Goal: Communication & Community: Answer question/provide support

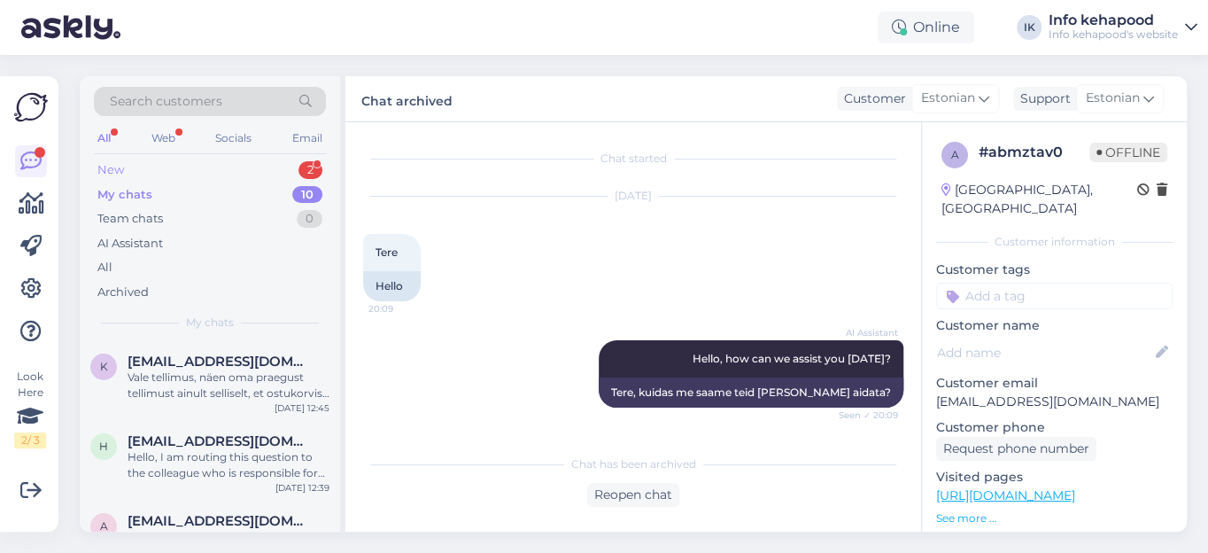
scroll to position [672, 0]
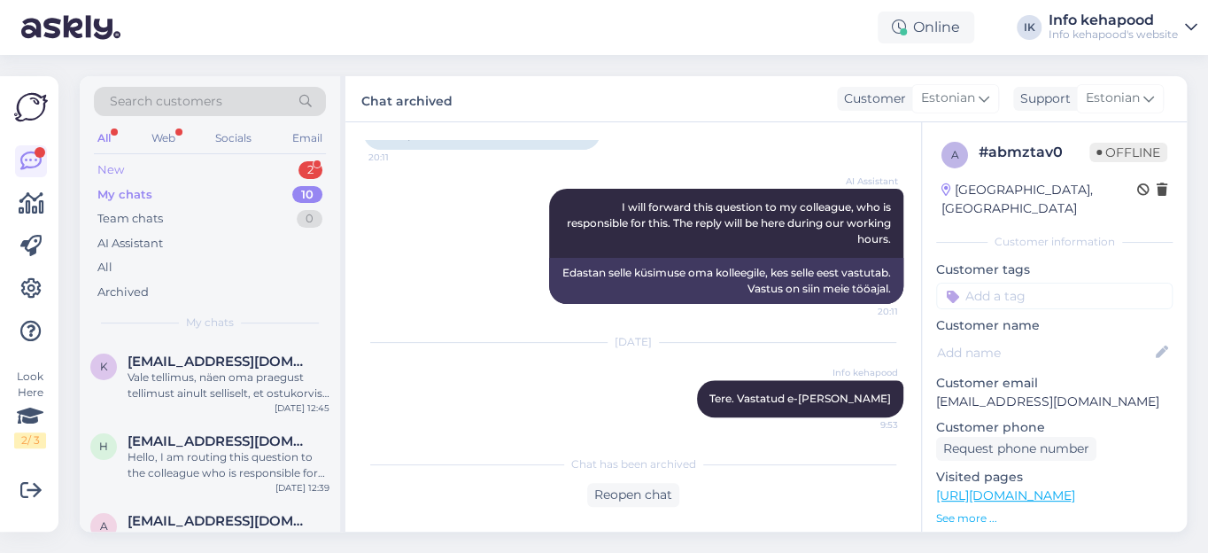
click at [116, 167] on div "New" at bounding box center [110, 170] width 27 height 18
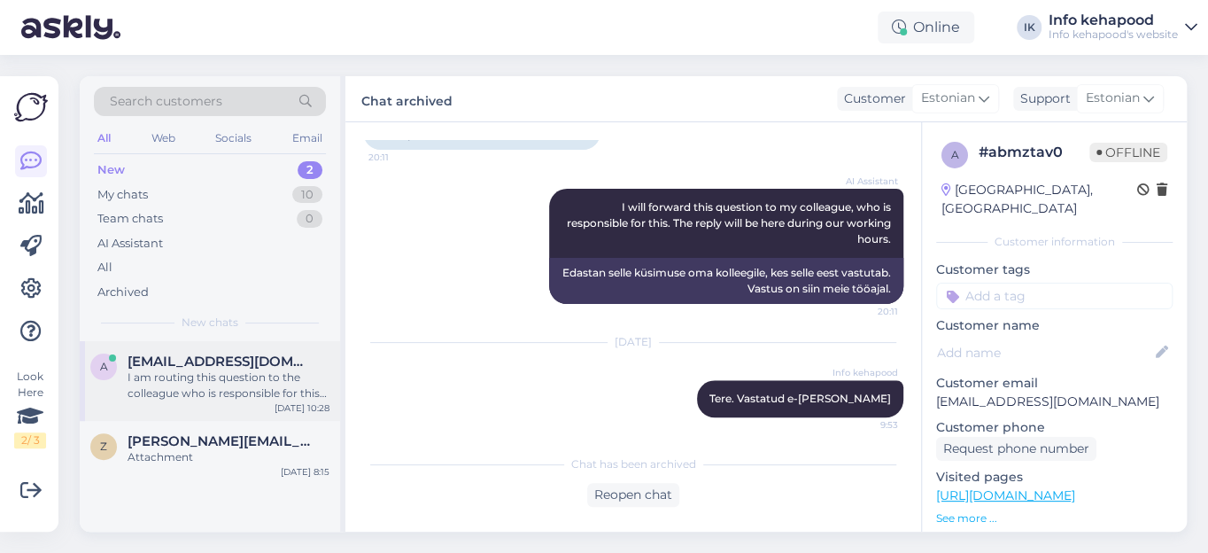
click at [223, 380] on div "I am routing this question to the colleague who is responsible for this topic. …" at bounding box center [229, 385] width 202 height 32
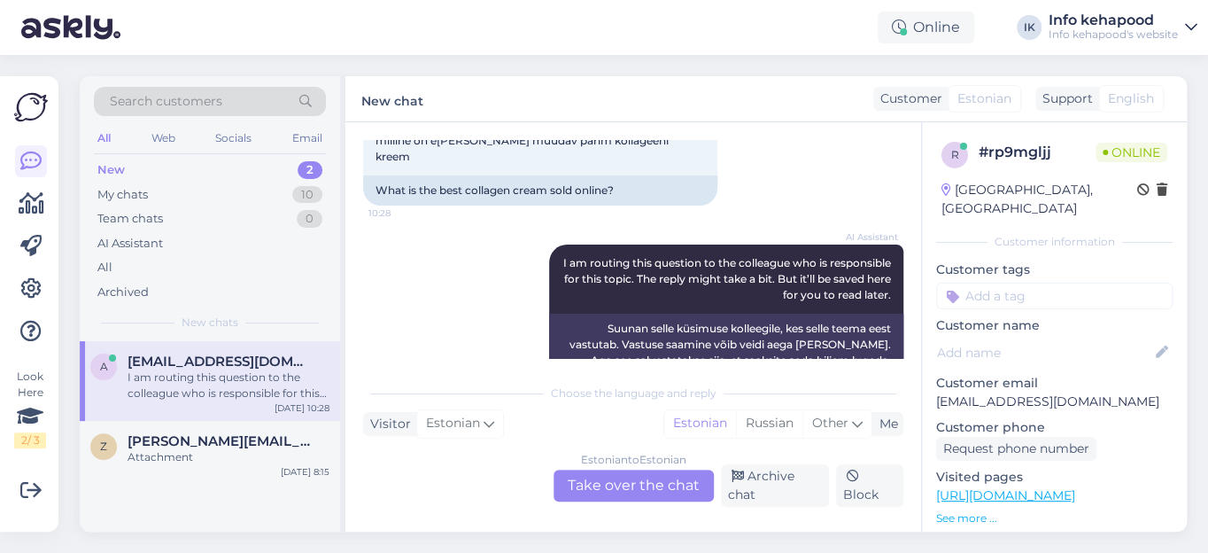
scroll to position [677, 0]
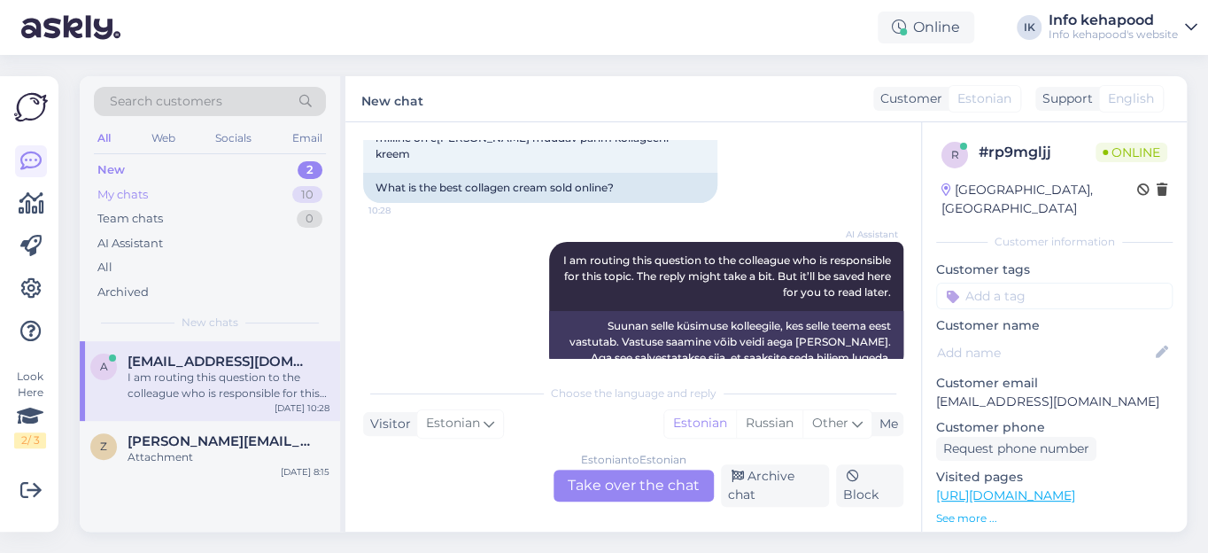
click at [115, 197] on div "My chats" at bounding box center [122, 195] width 50 height 18
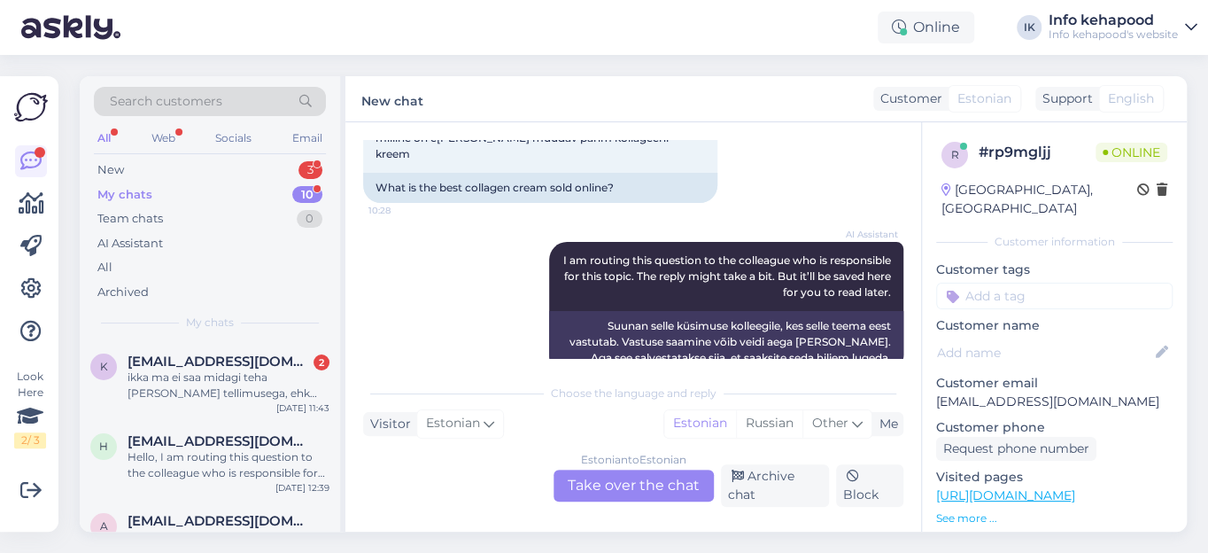
click at [132, 196] on div "My chats" at bounding box center [124, 195] width 55 height 18
click at [229, 375] on div "ikka ma ei saa midagi teha [PERSON_NAME] tellimusega, ehk ostukorvis on 6 samas…" at bounding box center [229, 385] width 202 height 32
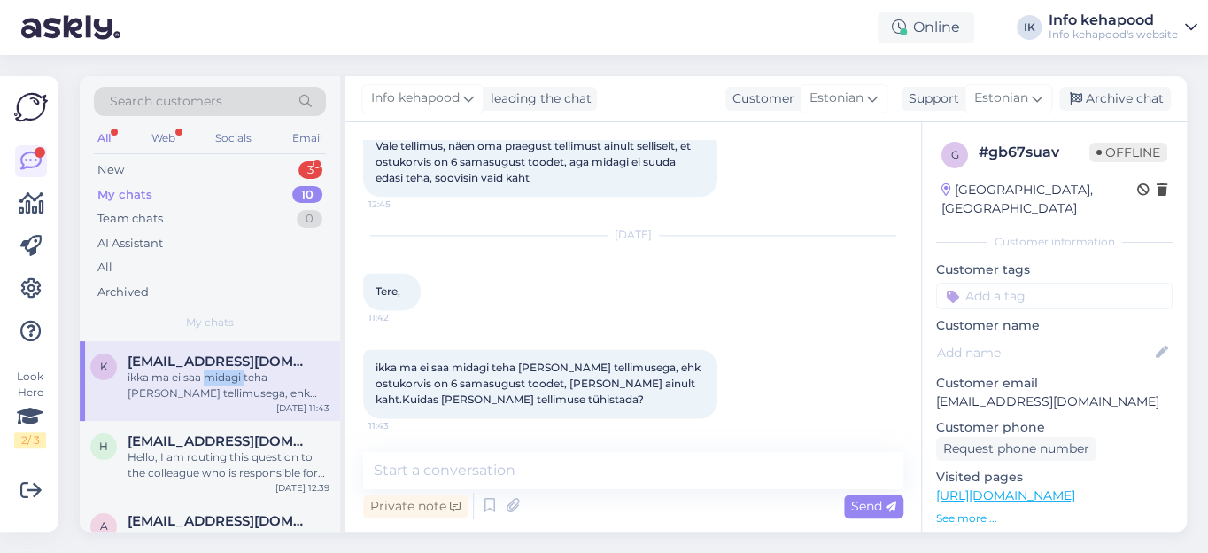
click at [229, 375] on div "ikka ma ei saa midagi teha [PERSON_NAME] tellimusega, ehk ostukorvis on 6 samas…" at bounding box center [229, 385] width 202 height 32
click at [261, 444] on span "[EMAIL_ADDRESS][DOMAIN_NAME]" at bounding box center [220, 441] width 184 height 16
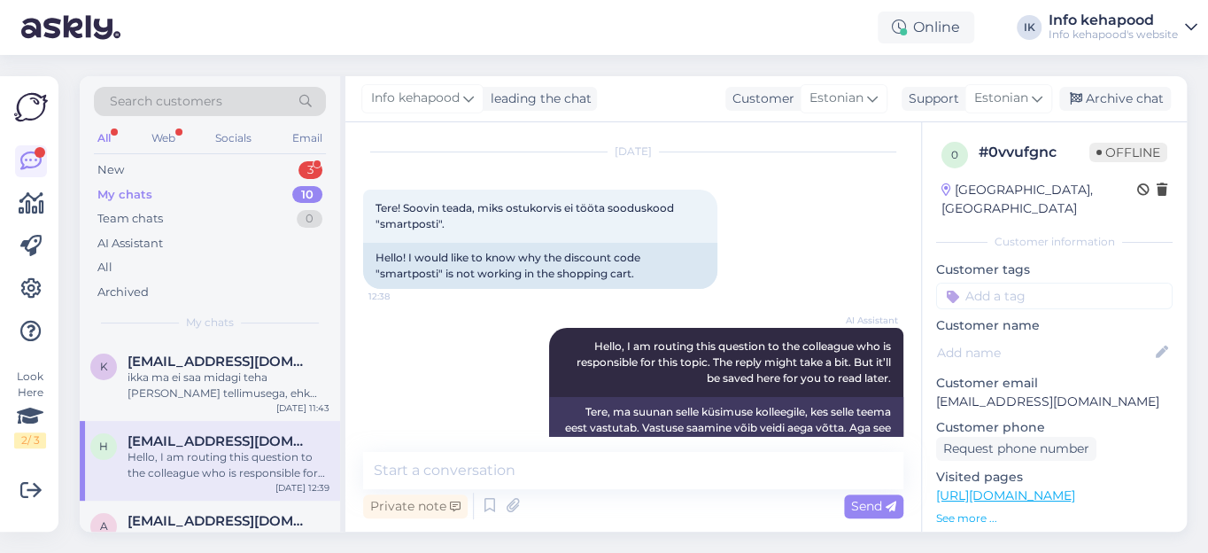
scroll to position [86, 0]
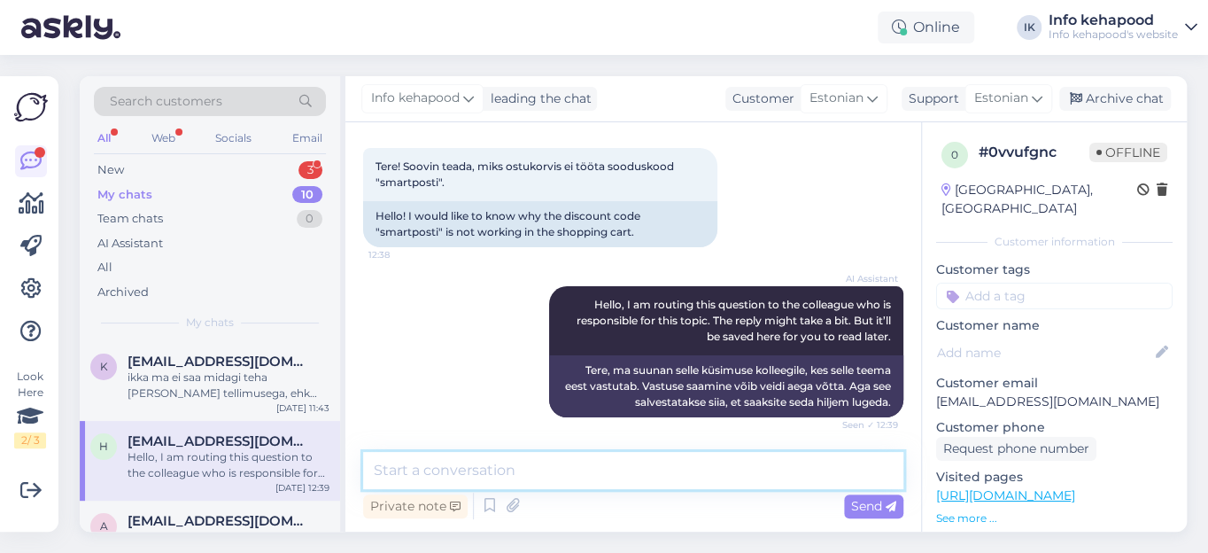
click at [410, 471] on textarea at bounding box center [633, 470] width 540 height 37
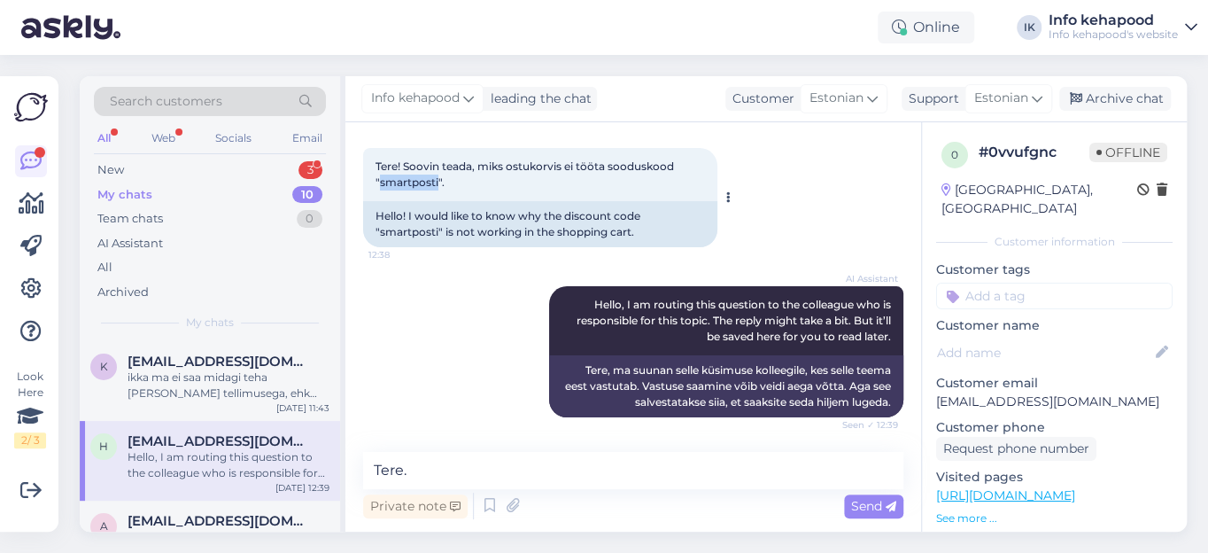
drag, startPoint x: 379, startPoint y: 183, endPoint x: 438, endPoint y: 185, distance: 59.4
click at [438, 185] on span "Tere! Soovin teada, miks ostukorvis ei tööta sooduskood "smartposti"." at bounding box center [525, 173] width 301 height 29
click at [475, 181] on div "Tere! Soovin teada, miks ostukorvis ei tööta sooduskood "smartposti". 12:38" at bounding box center [540, 174] width 354 height 53
drag, startPoint x: 379, startPoint y: 182, endPoint x: 437, endPoint y: 183, distance: 58.5
click at [437, 183] on span "Tere! Soovin teada, miks ostukorvis ei tööta sooduskood "smartposti"." at bounding box center [525, 173] width 301 height 29
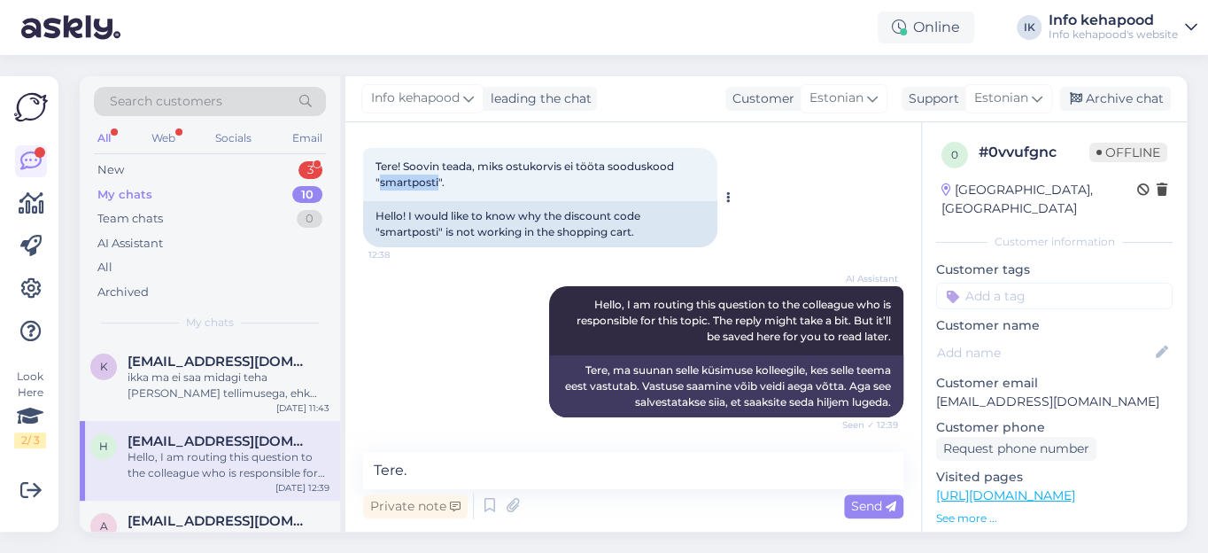
copy span "smartposti"
click at [454, 466] on textarea "Tere." at bounding box center [633, 470] width 540 height 37
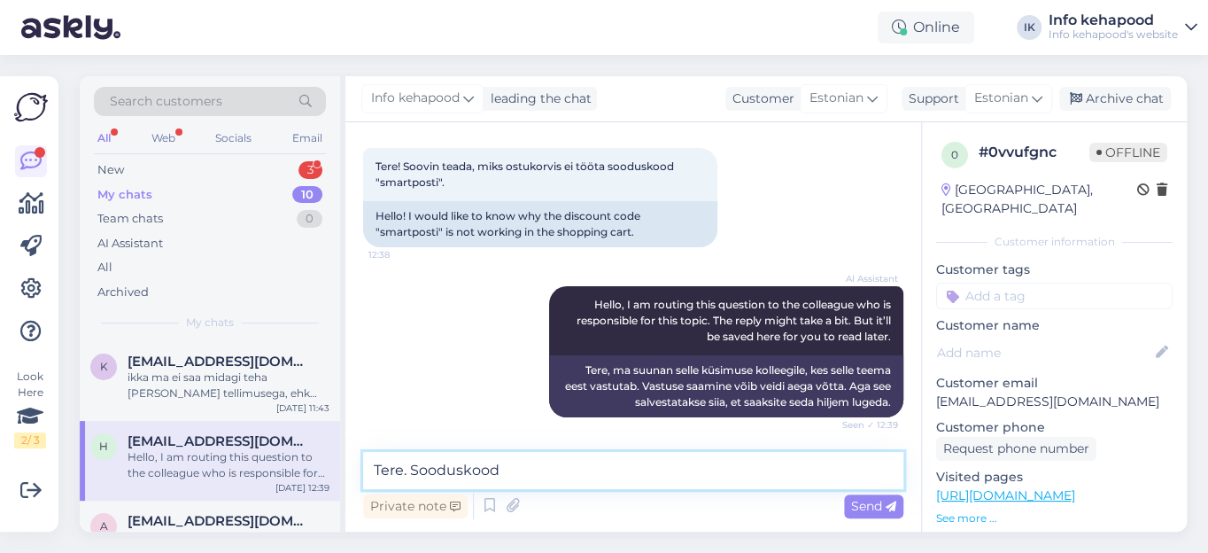
paste textarea "smartposti"
paste textarea "seal [PERSON_NAME] kirjas, kood kehtib ainult täishinnaga toodetele, va Dyson, …"
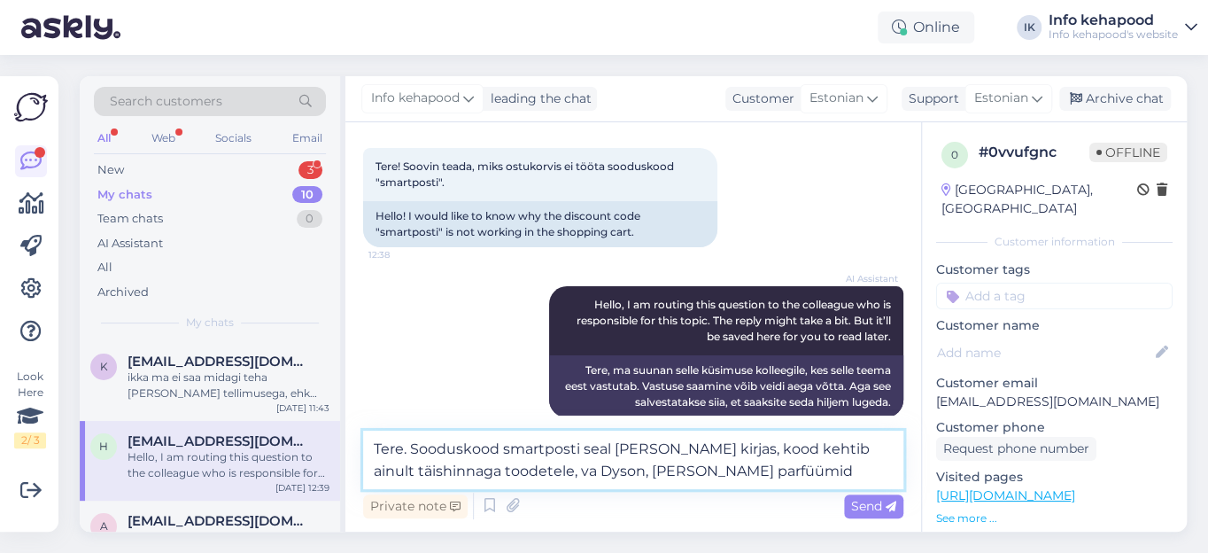
click at [579, 446] on textarea "Tere. Sooduskood smartposti seal [PERSON_NAME] kirjas, kood kehtib ainult täish…" at bounding box center [633, 459] width 540 height 58
click at [629, 447] on textarea "Tere. Sooduskood smartposti - seal [PERSON_NAME] kirjas, kood kehtib ainult täi…" at bounding box center [633, 459] width 540 height 58
click at [609, 468] on textarea "Tere. Sooduskood smartposti - seal on eraldi kirjas, kood kehtib ainult täishin…" at bounding box center [633, 459] width 540 height 58
click at [574, 479] on textarea "Tere. Sooduskood smartposti - seal on eraldi kirjas, kood kehtib ainult täishin…" at bounding box center [633, 459] width 540 height 58
click at [607, 469] on textarea "Tere. Sooduskood smartposti - seal on eraldi kirjas, kood kehtib ainult täishin…" at bounding box center [633, 459] width 540 height 58
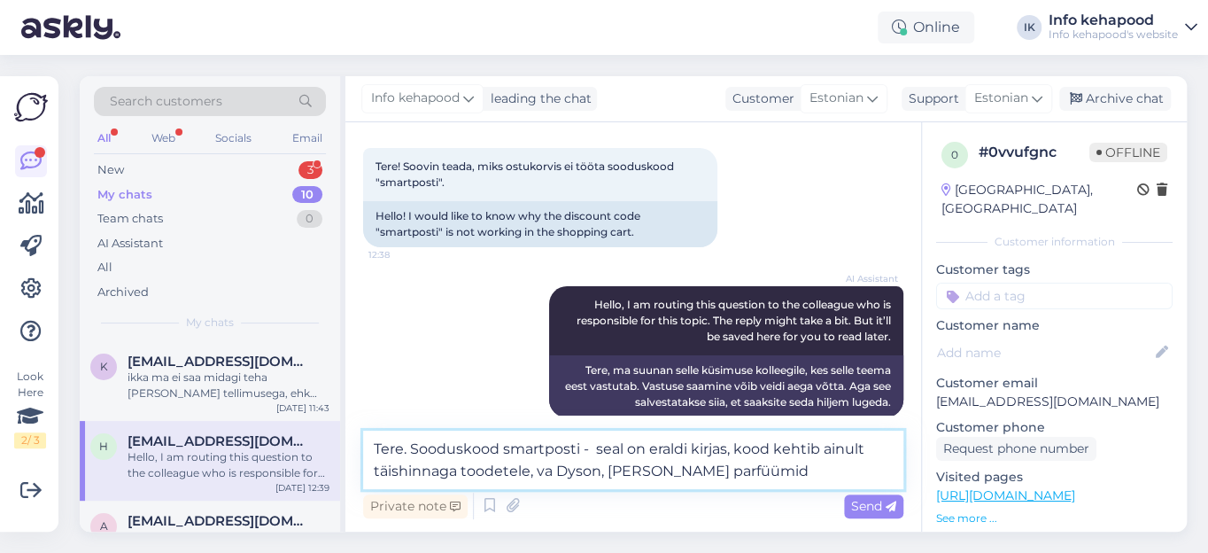
click at [754, 472] on textarea "Tere. Sooduskood smartposti - seal on eraldi kirjas, kood kehtib ainult täishin…" at bounding box center [633, 459] width 540 height 58
click at [648, 449] on textarea "Tere. Sooduskood smartposti - seal on eraldi kirjas, kood kehtib ainult täishin…" at bounding box center [633, 459] width 540 height 58
type textarea "Tere. Sooduskood smartposti - seal on [PERSON_NAME] kirjas, kood kehtib ainult …"
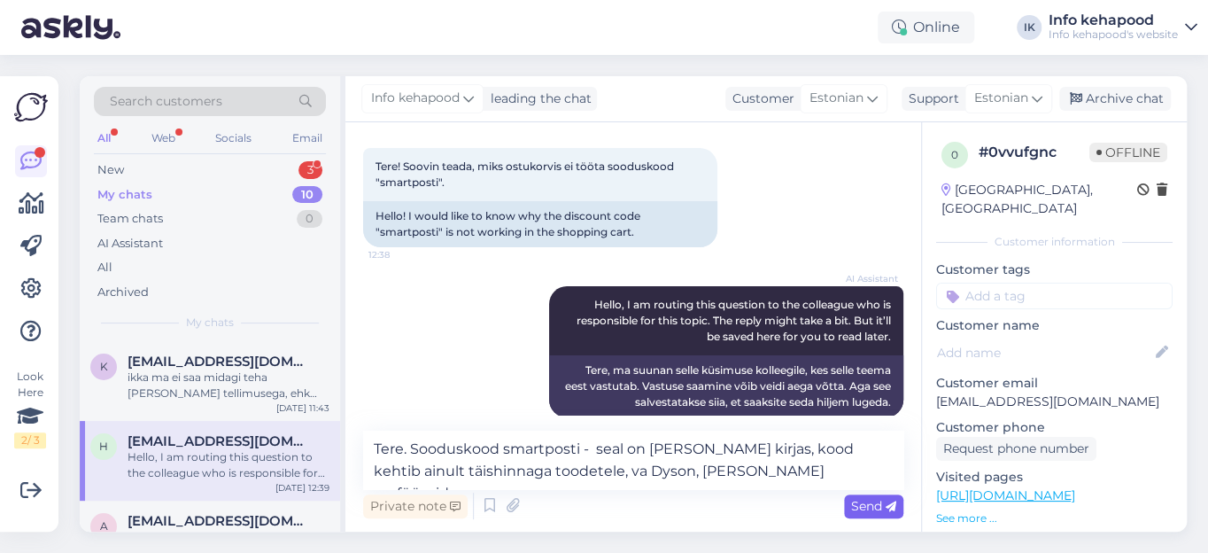
click at [866, 504] on span "Send" at bounding box center [873, 506] width 45 height 16
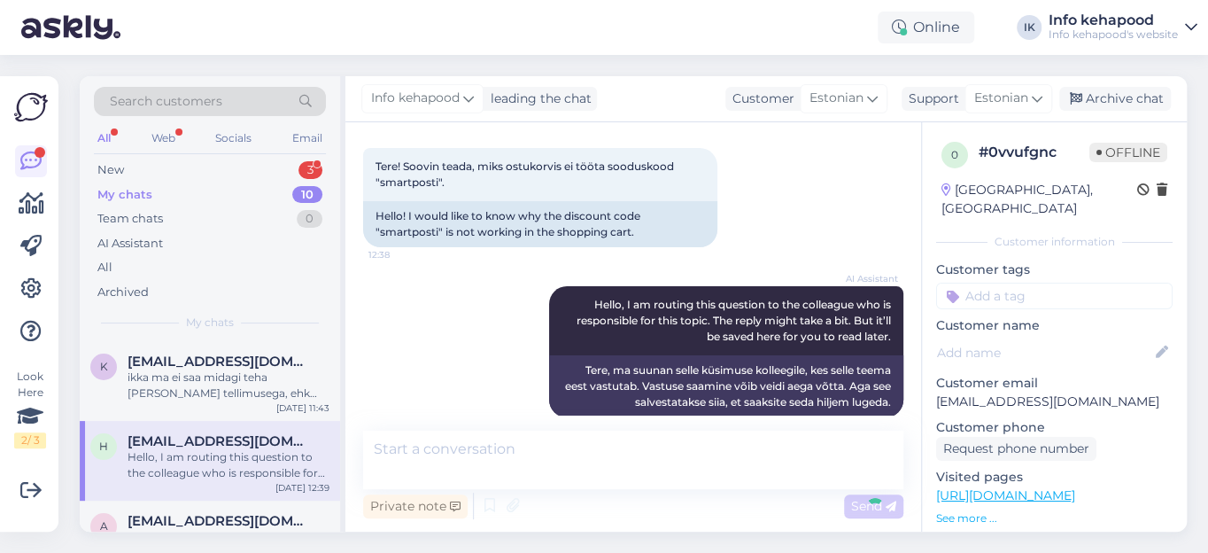
scroll to position [231, 0]
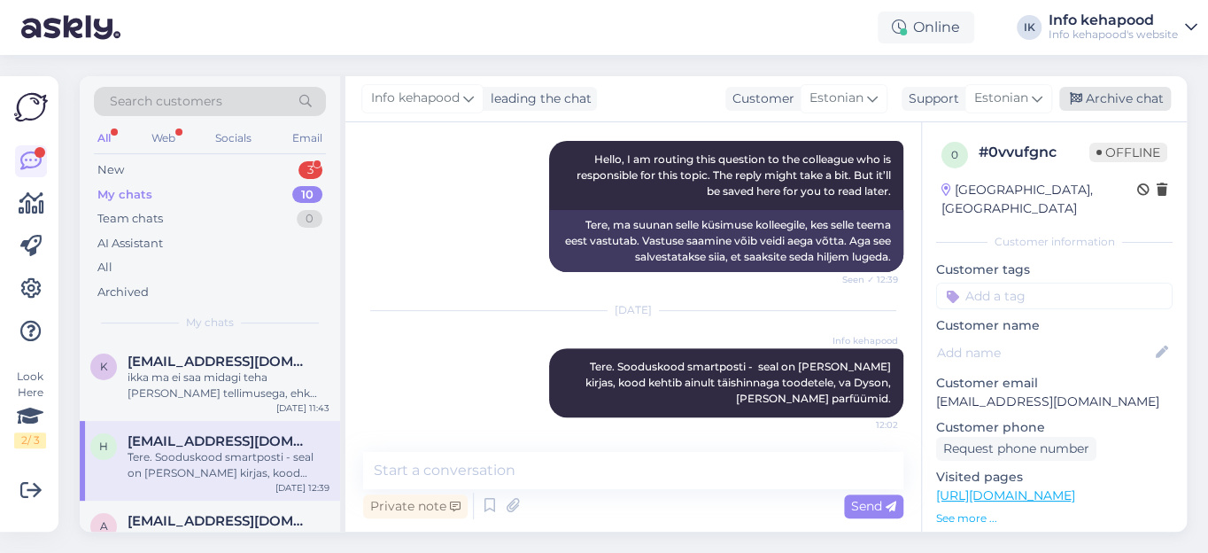
click at [1122, 101] on div "Archive chat" at bounding box center [1115, 99] width 112 height 24
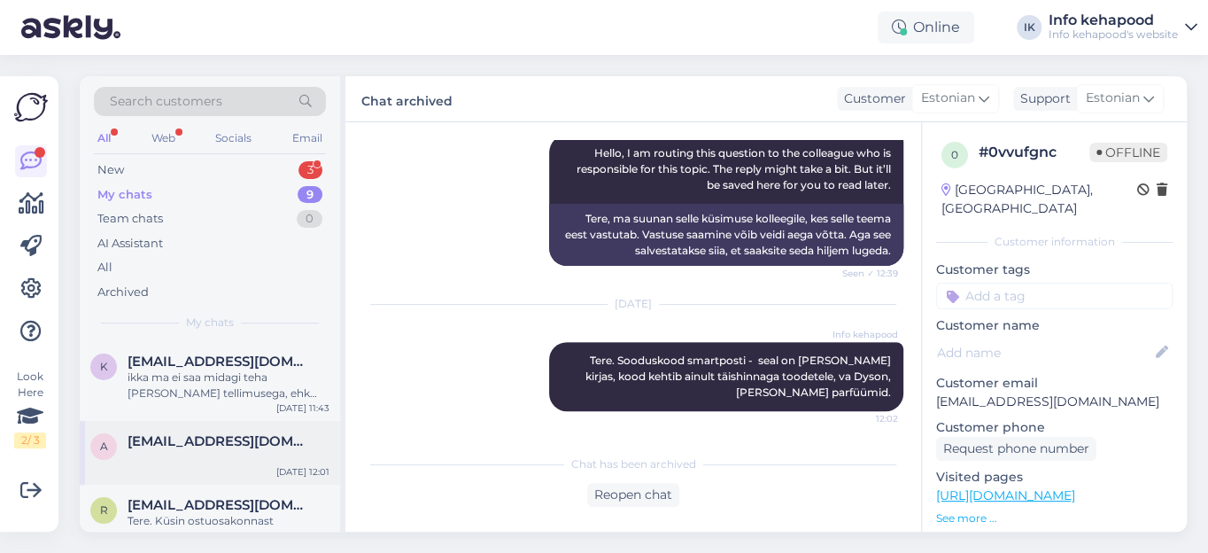
click at [201, 439] on span "[EMAIL_ADDRESS][DOMAIN_NAME]" at bounding box center [220, 441] width 184 height 16
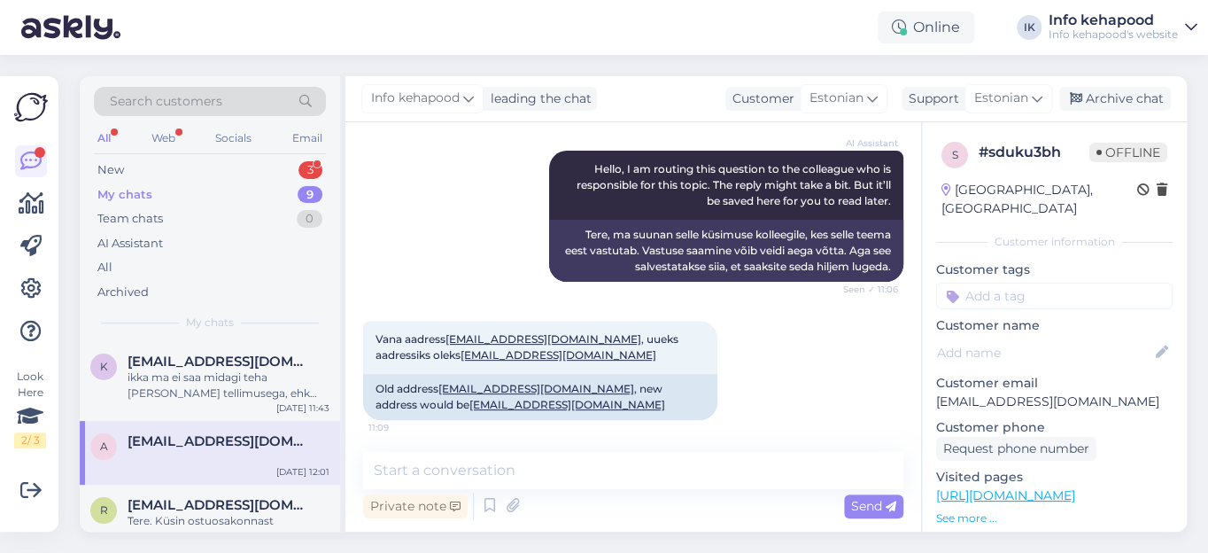
scroll to position [579, 0]
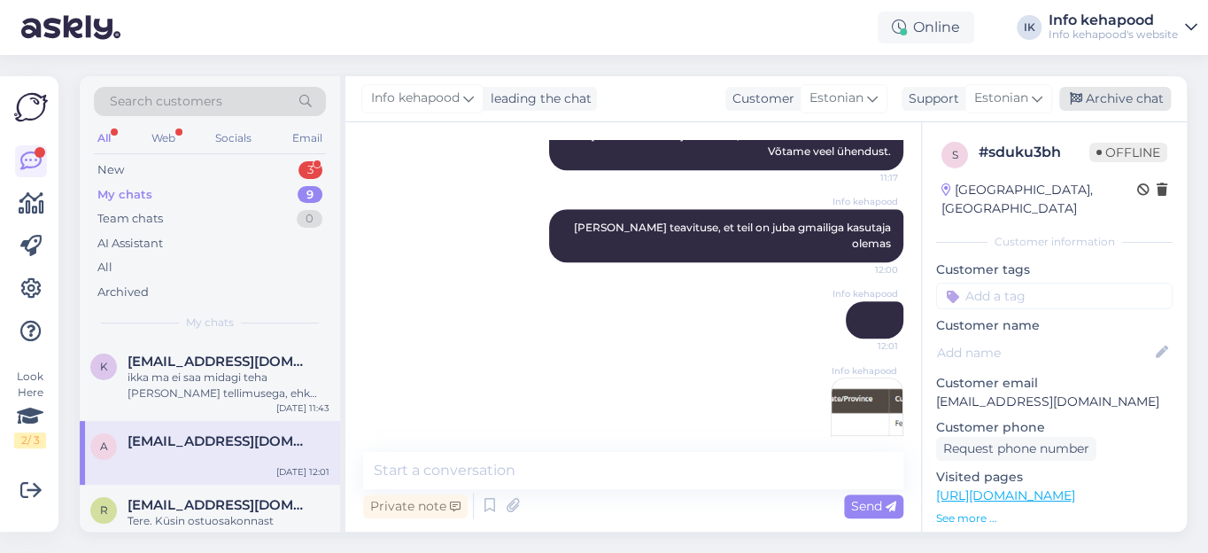
click at [1145, 102] on div "Archive chat" at bounding box center [1115, 99] width 112 height 24
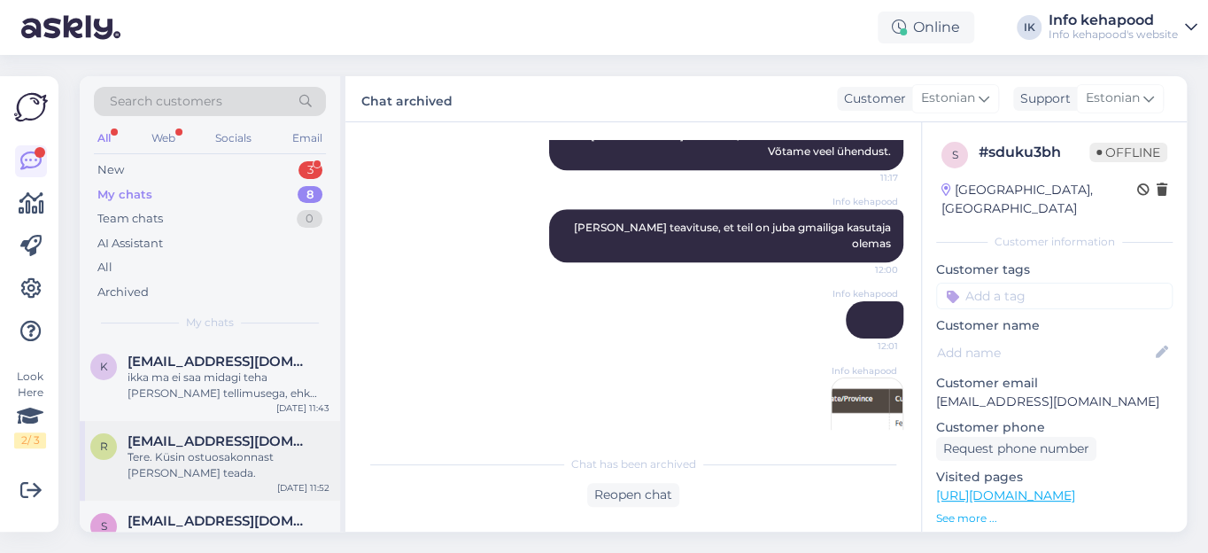
click at [192, 455] on div "Tere. Küsin ostuosakonnast [PERSON_NAME] teada." at bounding box center [229, 465] width 202 height 32
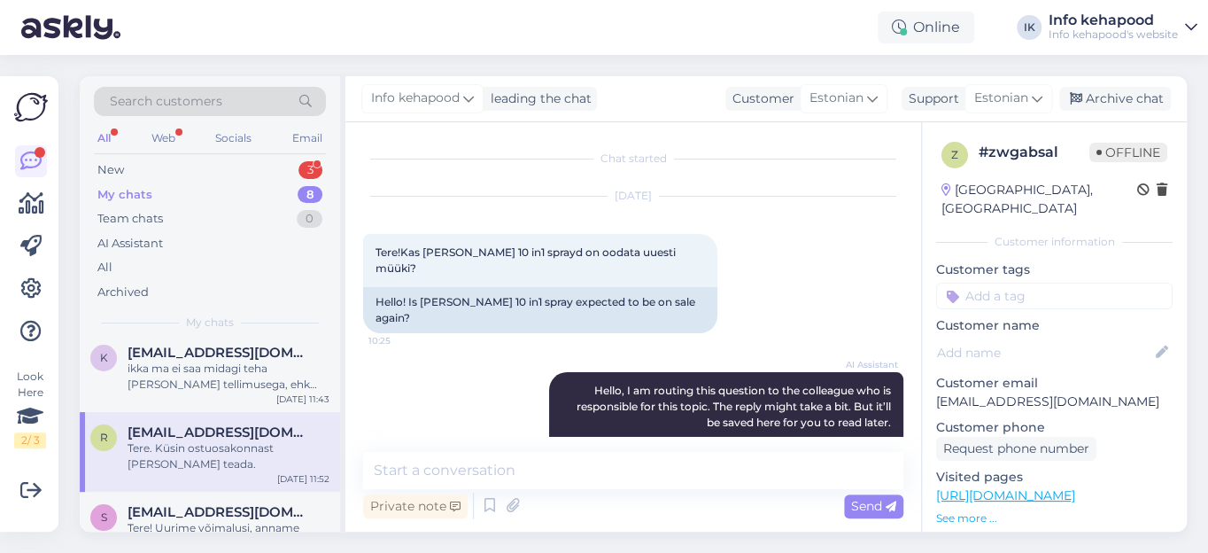
scroll to position [0, 0]
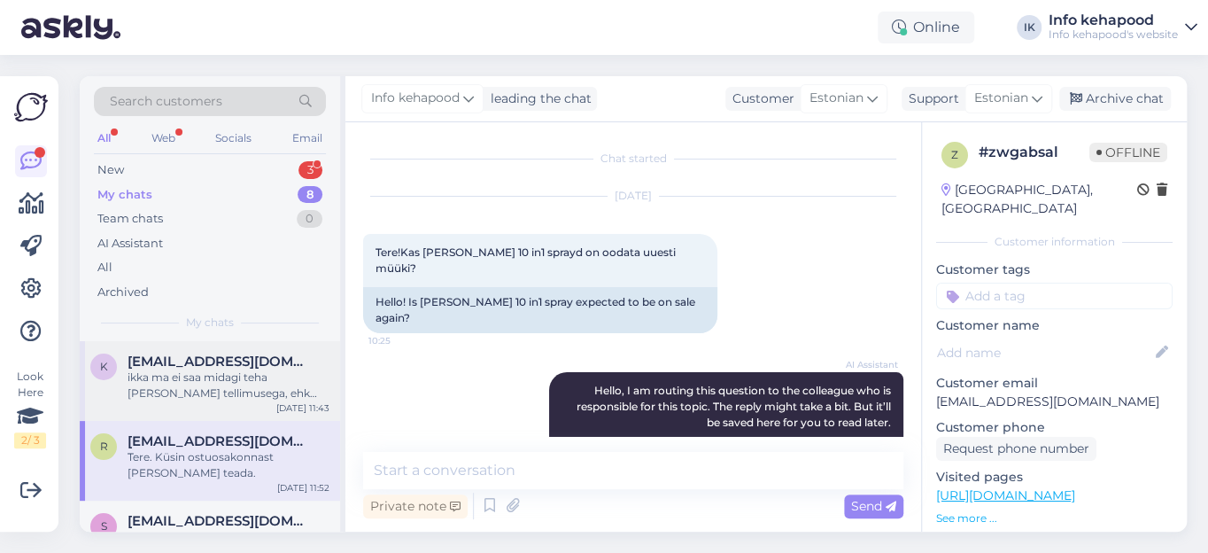
click at [215, 386] on div "ikka ma ei saa midagi teha [PERSON_NAME] tellimusega, ehk ostukorvis on 6 samas…" at bounding box center [229, 385] width 202 height 32
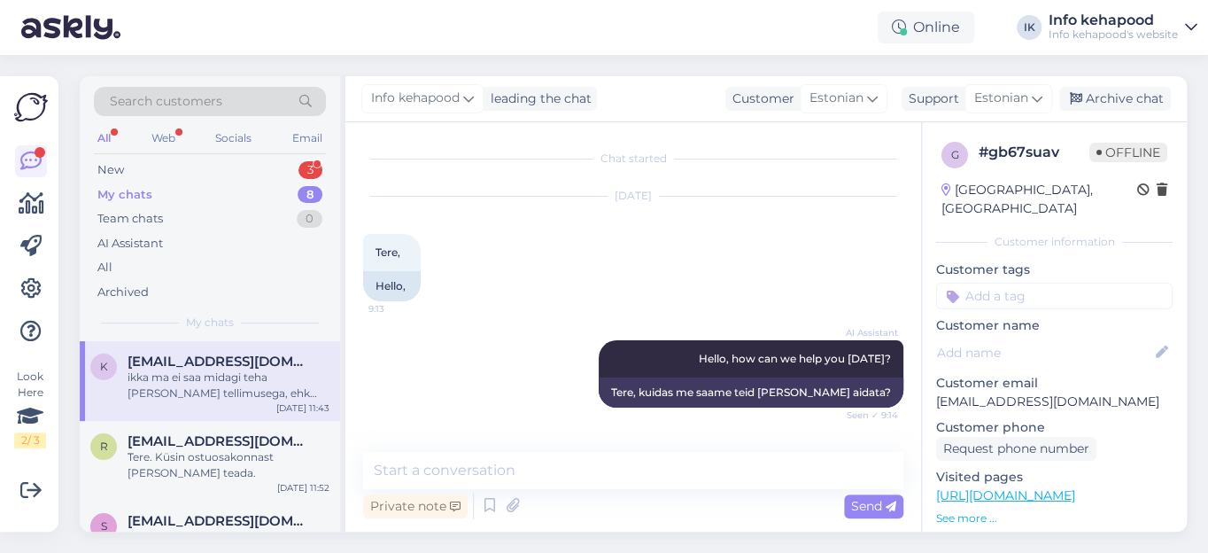
scroll to position [1137, 0]
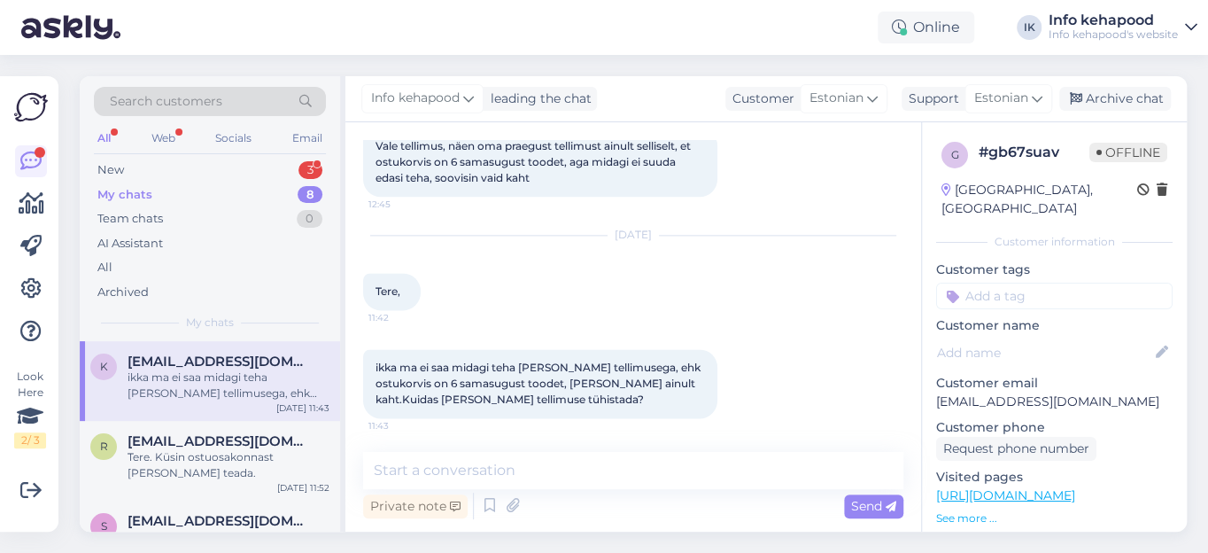
click at [125, 190] on div "My chats" at bounding box center [124, 195] width 55 height 18
click at [203, 454] on div "Tere. Küsin ostuosakonnast [PERSON_NAME] teada." at bounding box center [229, 465] width 202 height 32
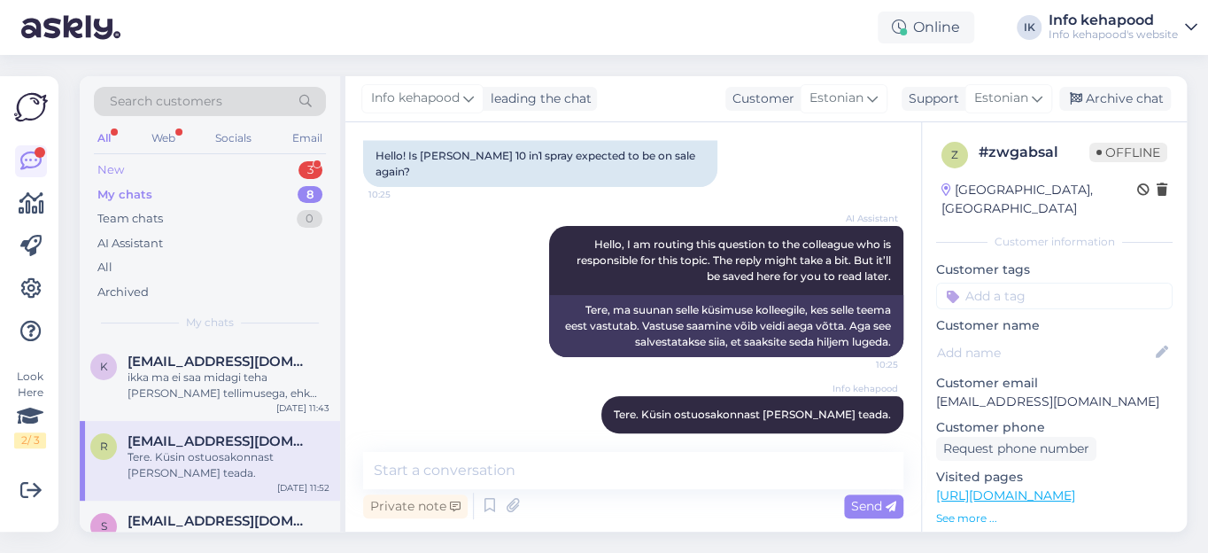
click at [117, 172] on div "New" at bounding box center [110, 170] width 27 height 18
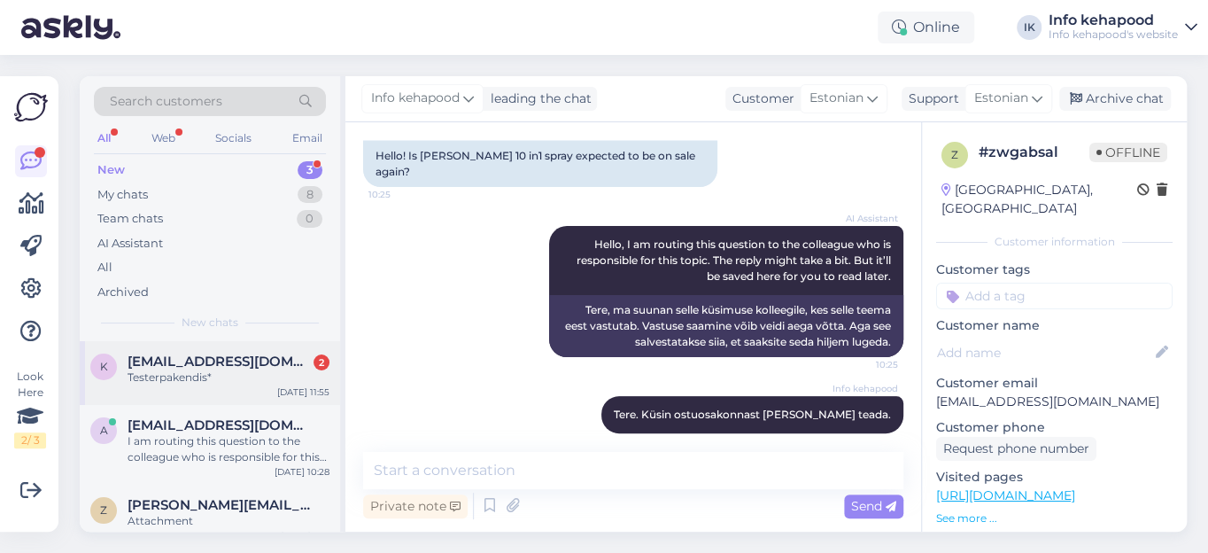
click at [174, 373] on div "Testerpakendis*" at bounding box center [229, 377] width 202 height 16
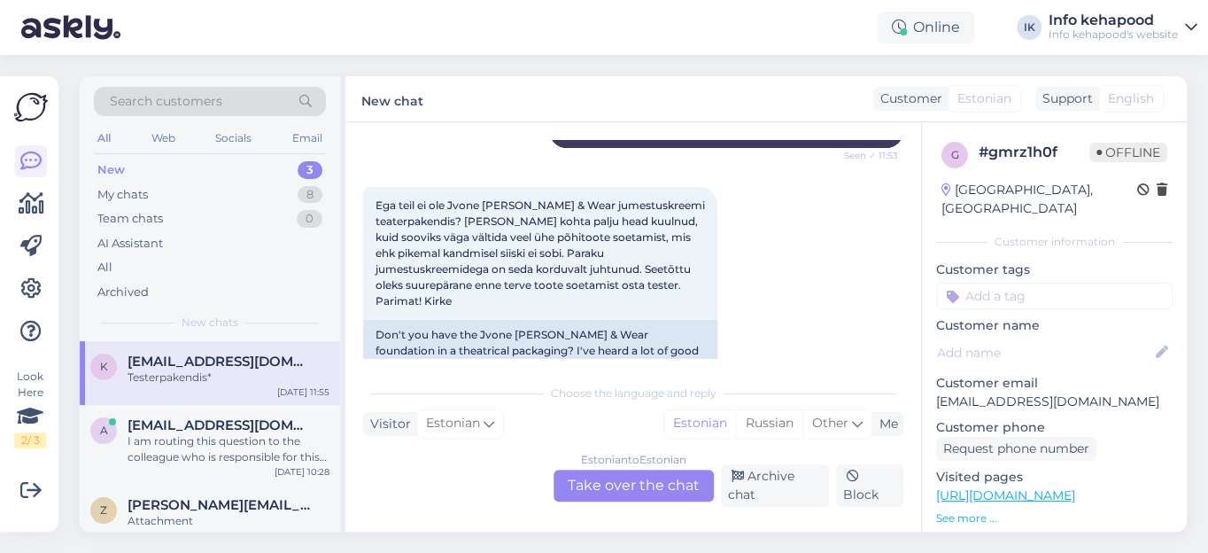
scroll to position [563, 0]
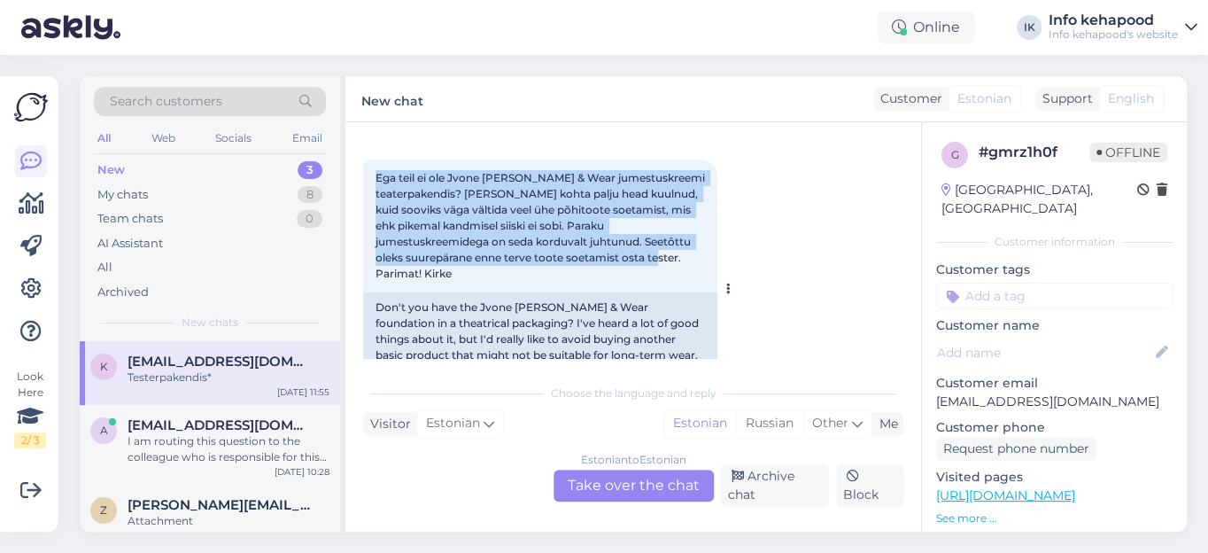
drag, startPoint x: 377, startPoint y: 174, endPoint x: 685, endPoint y: 264, distance: 320.0
click at [685, 264] on div "Ega teil ei ole Jvone [PERSON_NAME] & Wear jumestuskreemi teaterpakendis? [PERS…" at bounding box center [540, 225] width 354 height 133
copy span "Ega teil ei ole Jvone [PERSON_NAME] & Wear jumestuskreemi teaterpakendis? [PERS…"
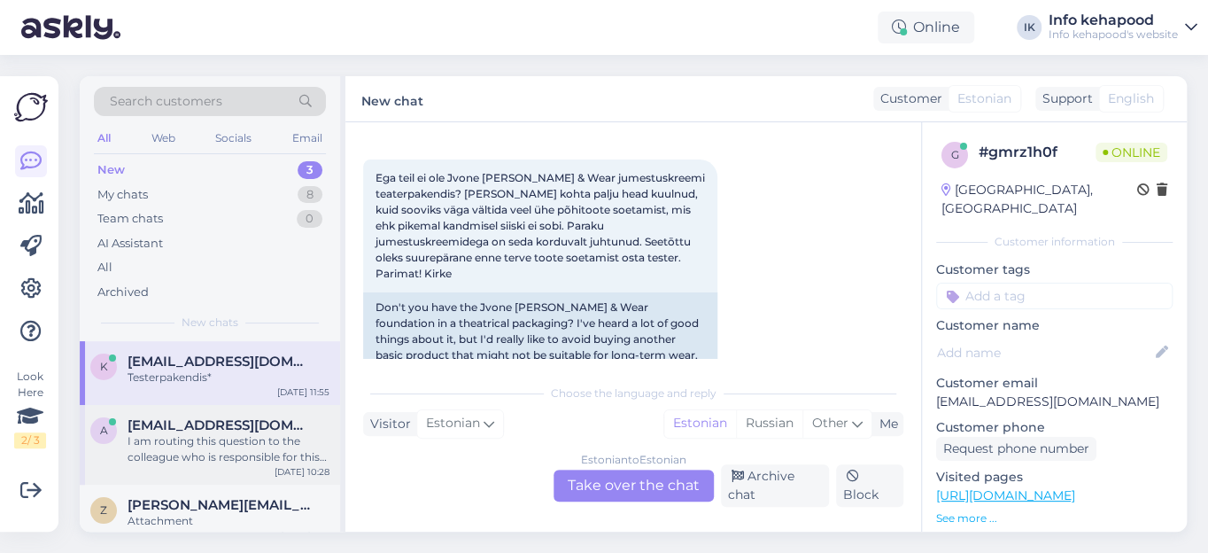
click at [203, 445] on div "I am routing this question to the colleague who is responsible for this topic. …" at bounding box center [229, 449] width 202 height 32
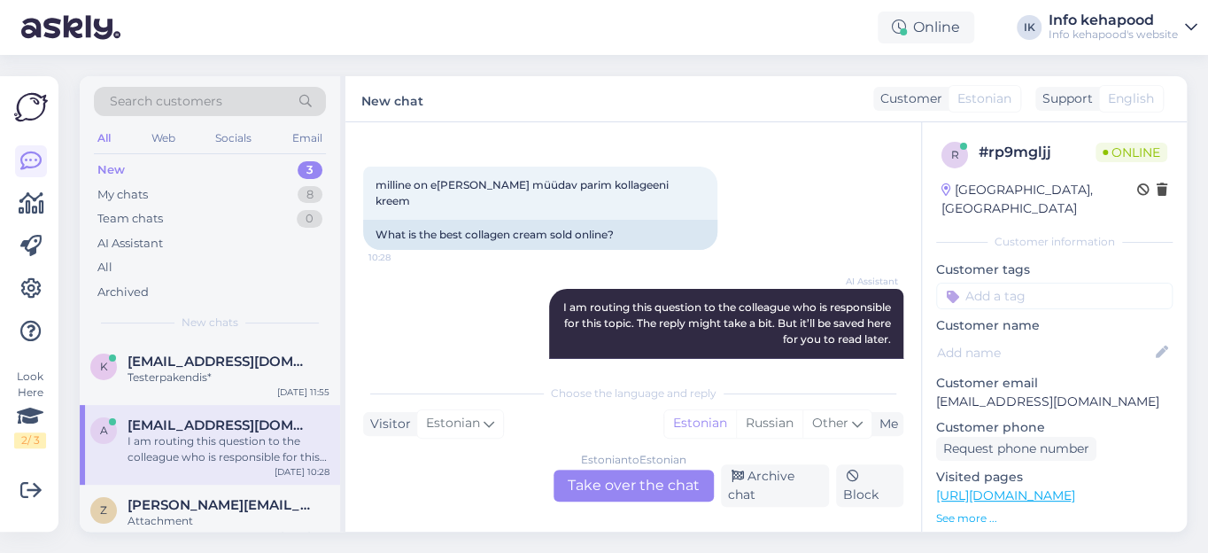
scroll to position [677, 0]
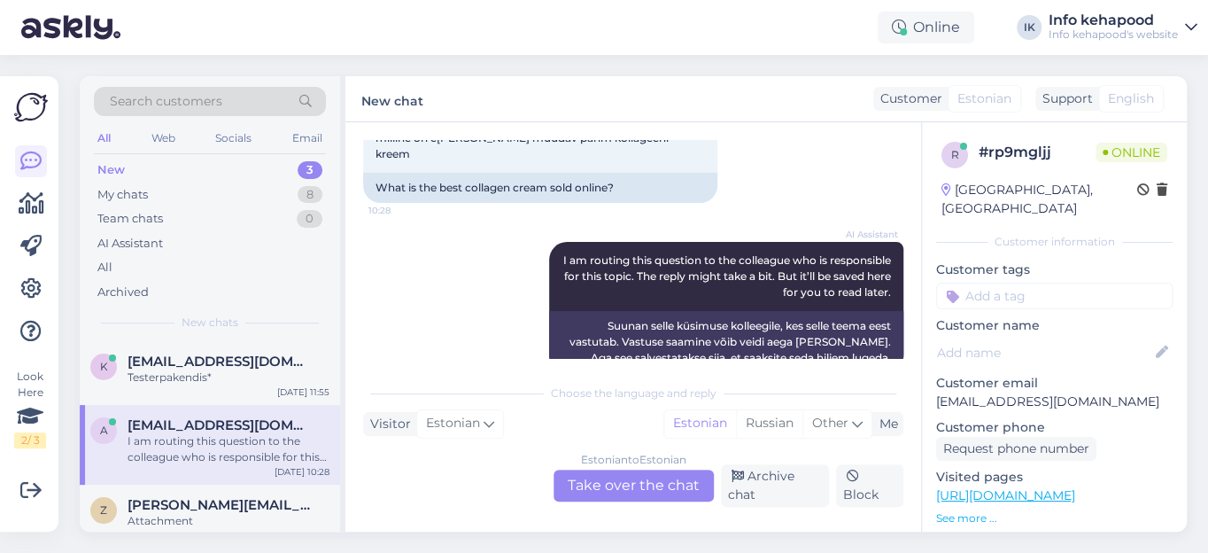
click at [599, 489] on div "Estonian to Estonian Take over the chat" at bounding box center [633, 485] width 160 height 32
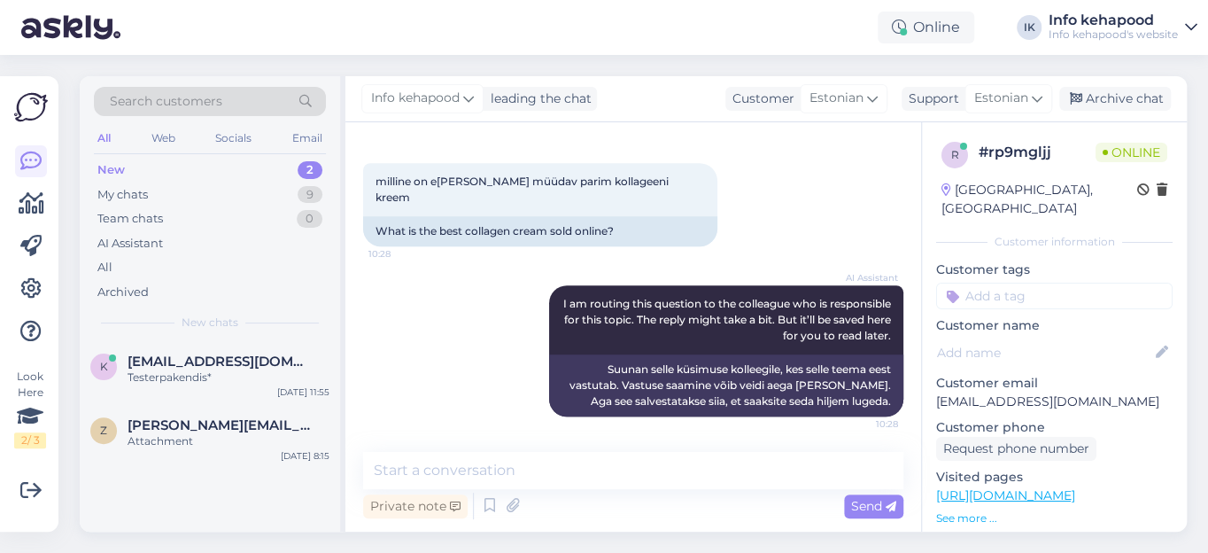
scroll to position [600, 0]
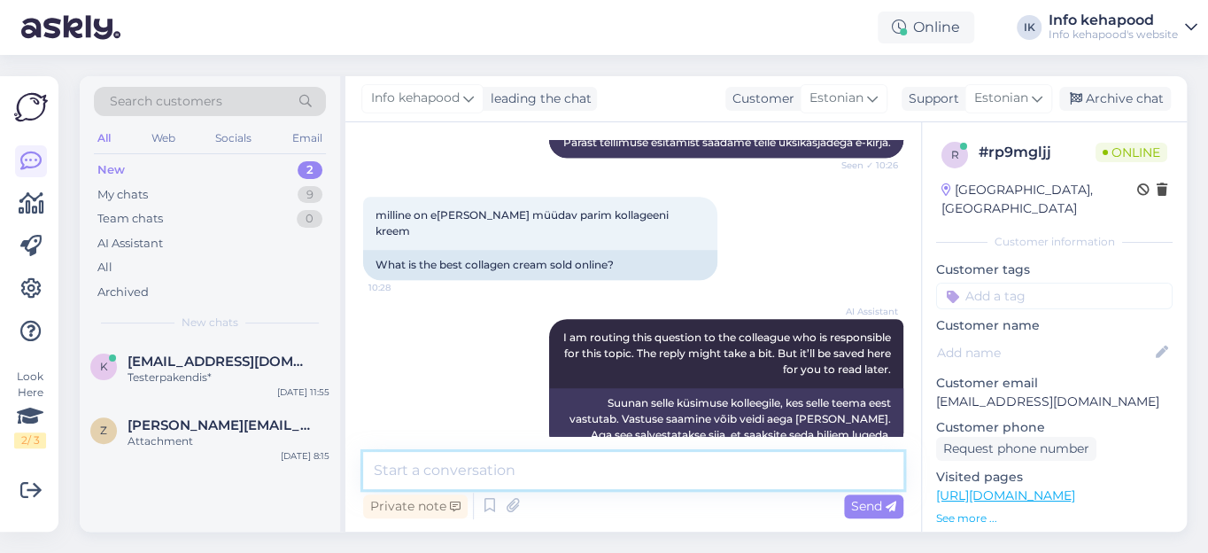
click at [491, 468] on textarea at bounding box center [633, 470] width 540 height 37
type textarea "Tere."
click at [141, 193] on div "My chats" at bounding box center [122, 195] width 50 height 18
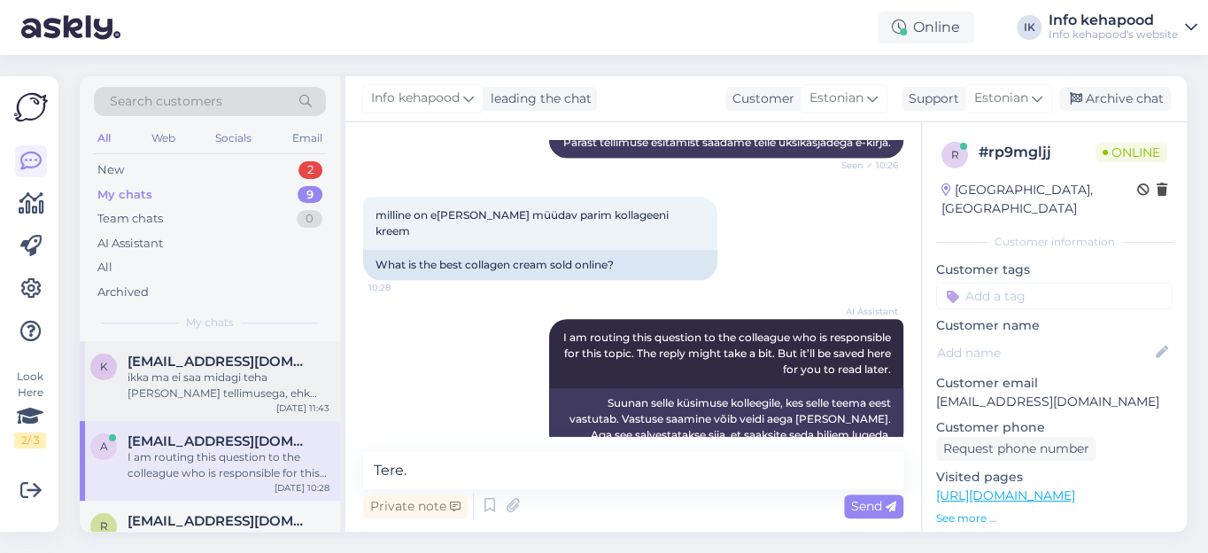
click at [213, 380] on div "ikka ma ei saa midagi teha [PERSON_NAME] tellimusega, ehk ostukorvis on 6 samas…" at bounding box center [229, 385] width 202 height 32
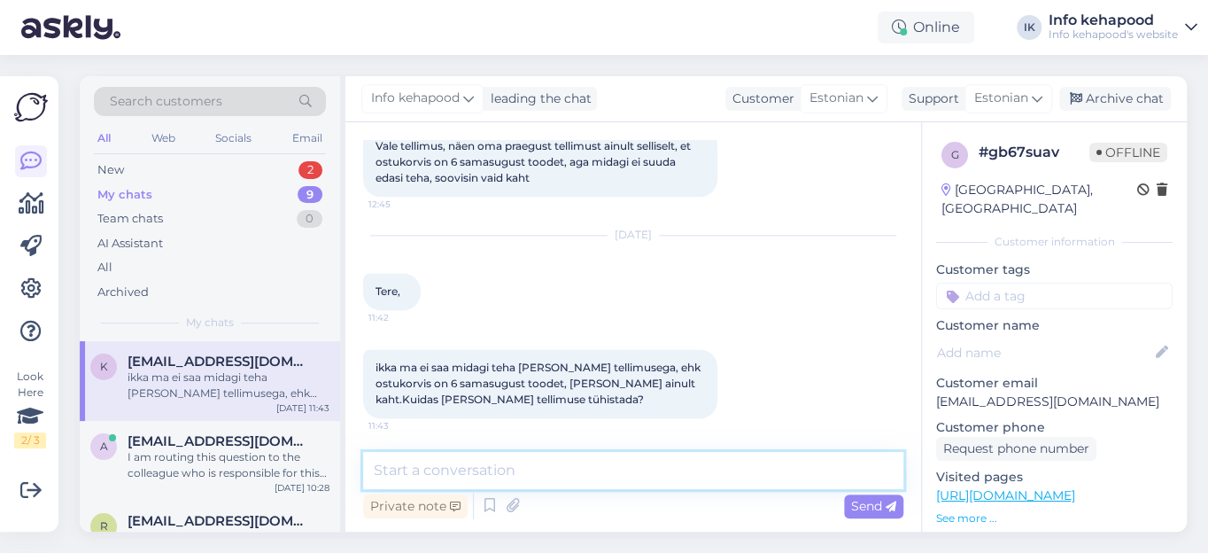
click at [411, 471] on textarea at bounding box center [633, 470] width 540 height 37
paste textarea "Ostukorvis olevate toodete koguseid on võimalik muuta, kirjutades koguse lahtri…"
type textarea "Tere, kas olete proovinud: Ostukorvis olevate toodete koguseid on võimalik muut…"
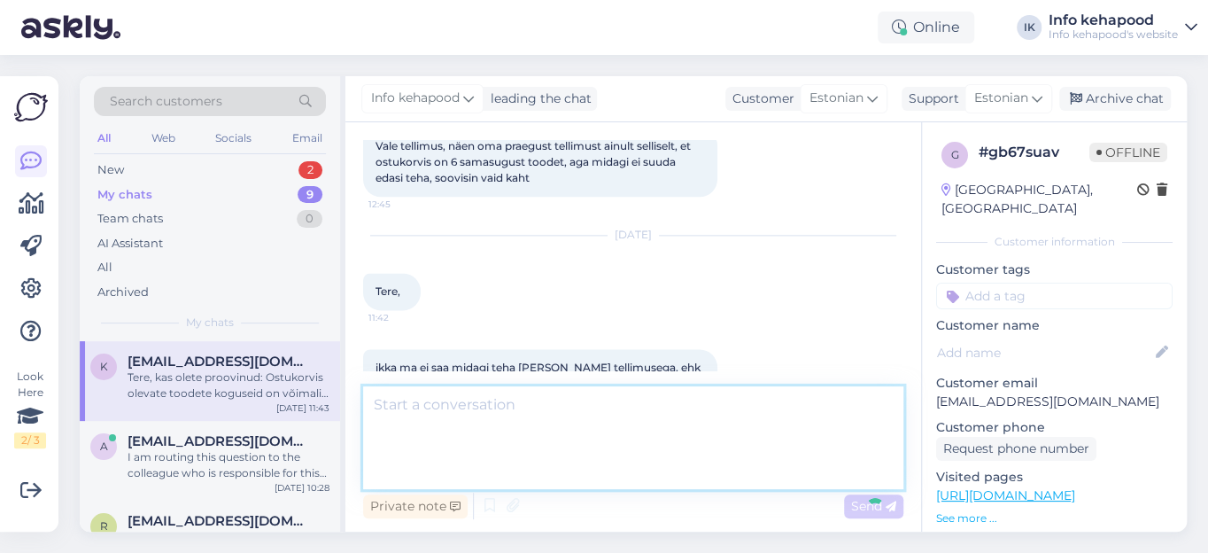
scroll to position [1261, 0]
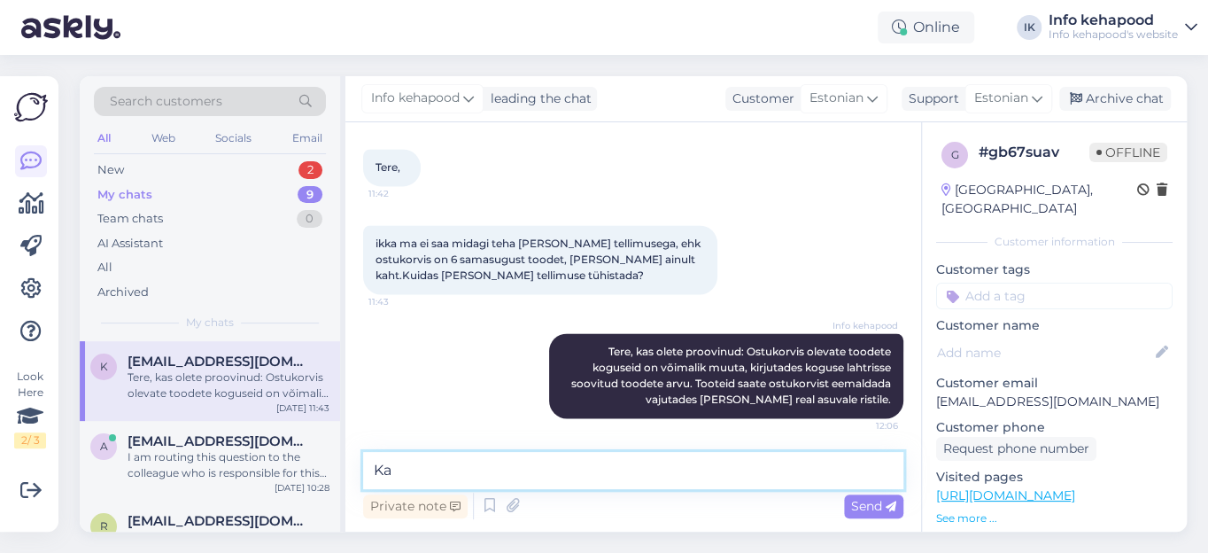
type textarea "K"
click at [177, 447] on span "[EMAIL_ADDRESS][DOMAIN_NAME]" at bounding box center [220, 441] width 184 height 16
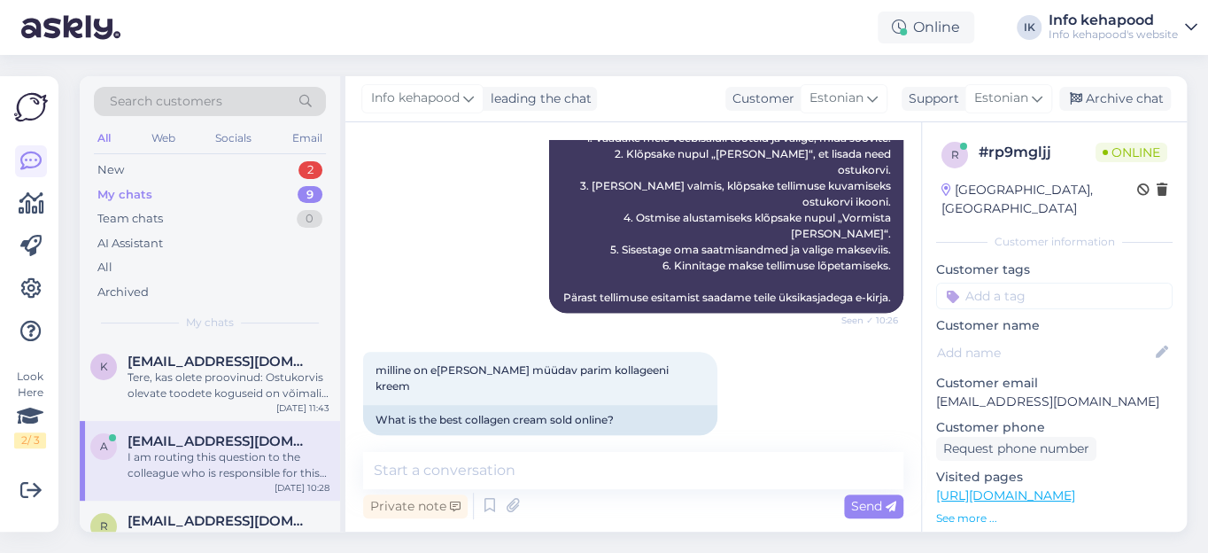
scroll to position [483, 0]
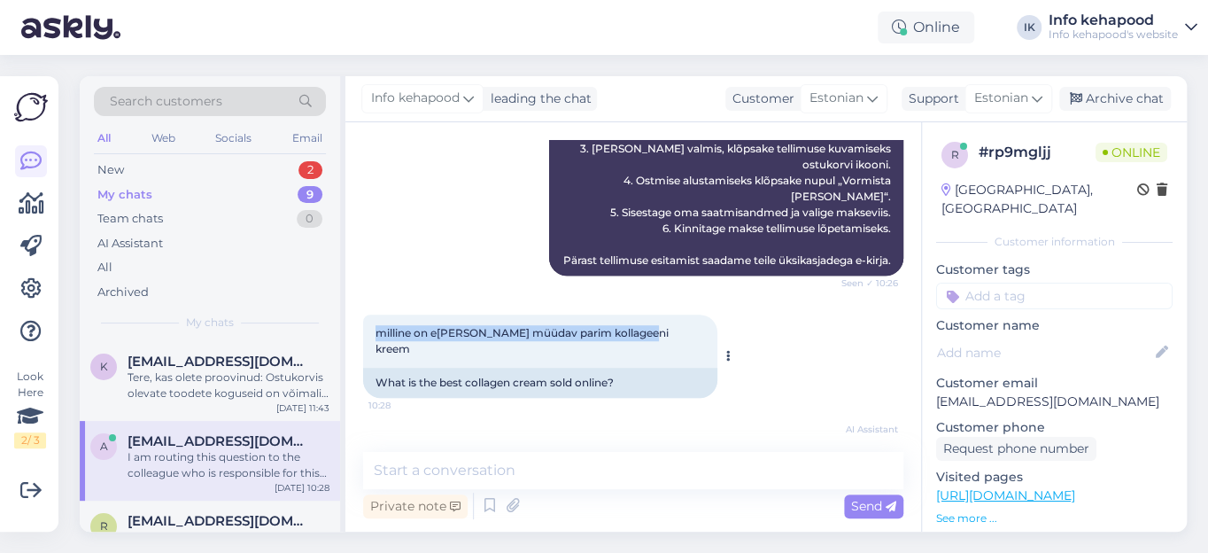
drag, startPoint x: 375, startPoint y: 315, endPoint x: 659, endPoint y: 315, distance: 283.4
click at [659, 315] on div "milline on e[PERSON_NAME] müüdav parim kollageeni kreem 10:28" at bounding box center [540, 340] width 354 height 53
copy span "milline on e[PERSON_NAME] müüdav parim kollageeni kreem"
click at [134, 197] on div "My chats" at bounding box center [124, 195] width 55 height 18
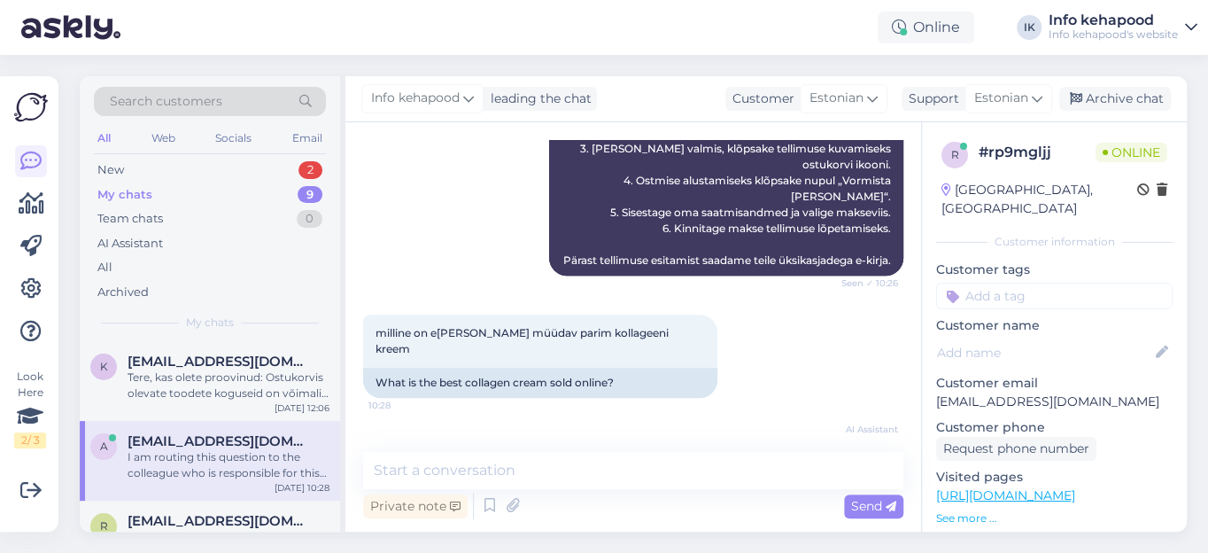
click at [193, 449] on div "I am routing this question to the colleague who is responsible for this topic. …" at bounding box center [229, 465] width 202 height 32
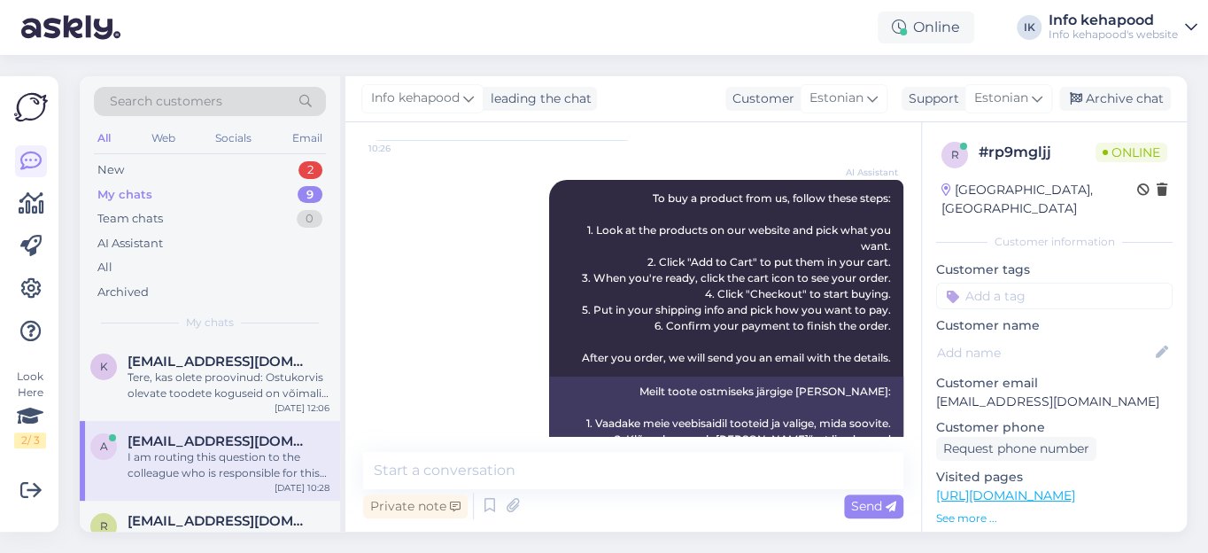
scroll to position [160, 0]
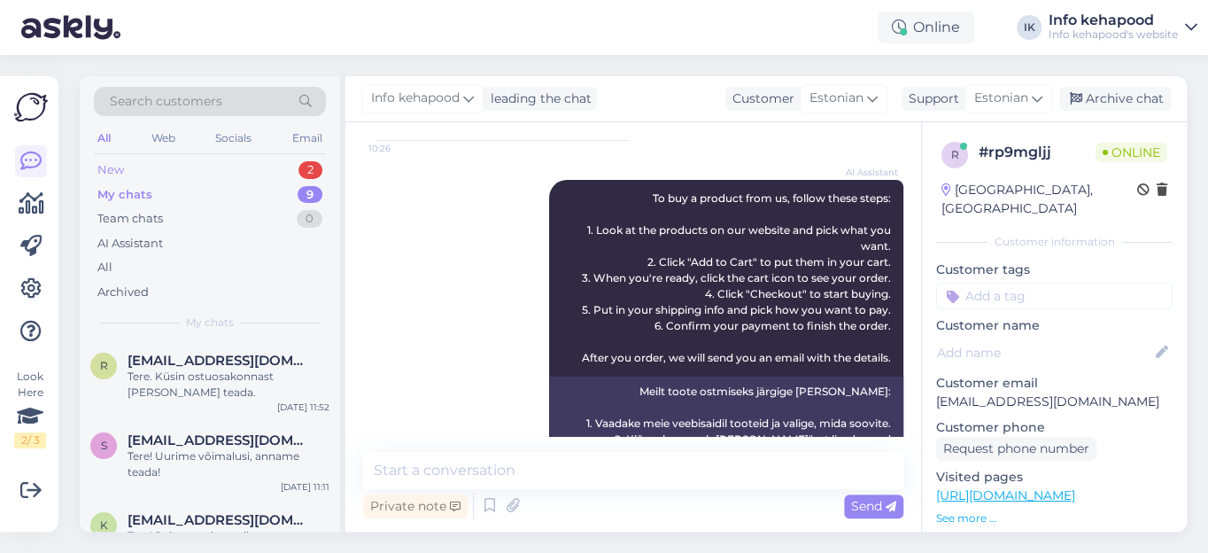
click at [115, 170] on div "New" at bounding box center [110, 170] width 27 height 18
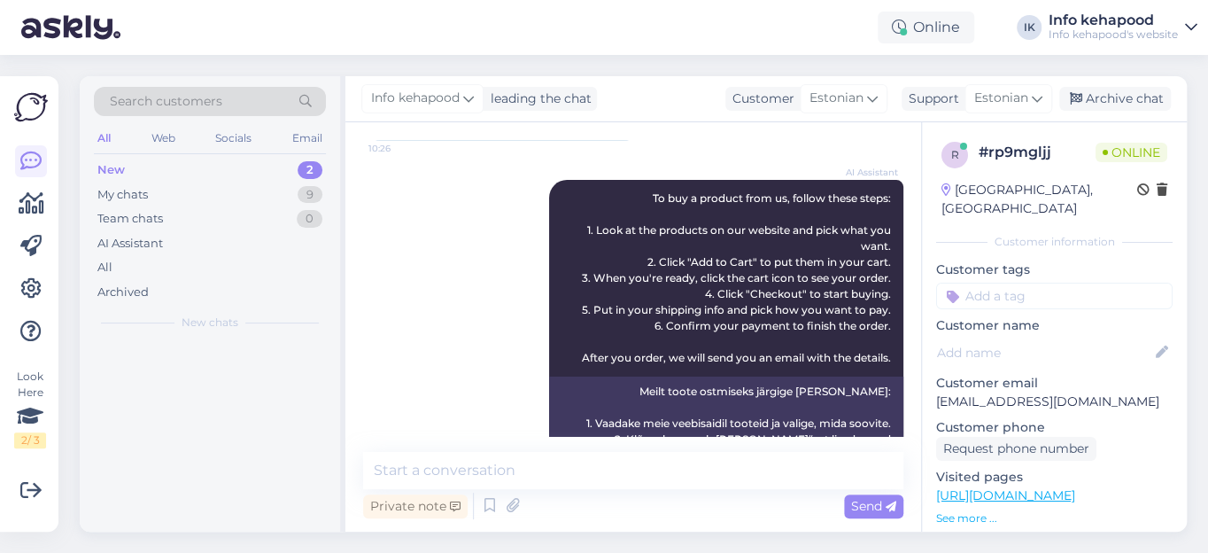
scroll to position [0, 0]
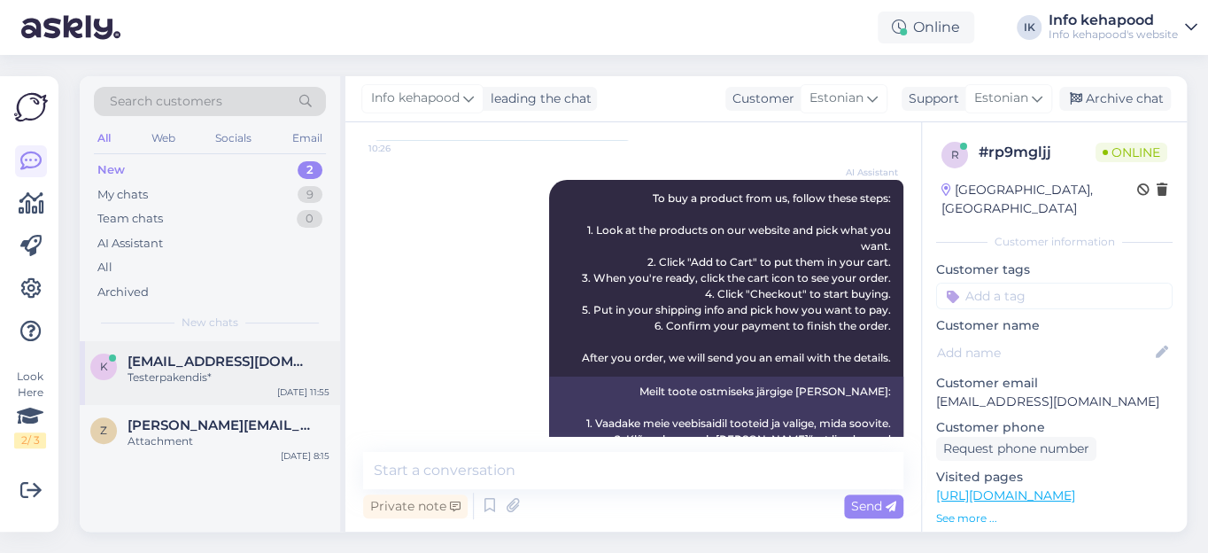
click at [150, 373] on div "Testerpakendis*" at bounding box center [229, 377] width 202 height 16
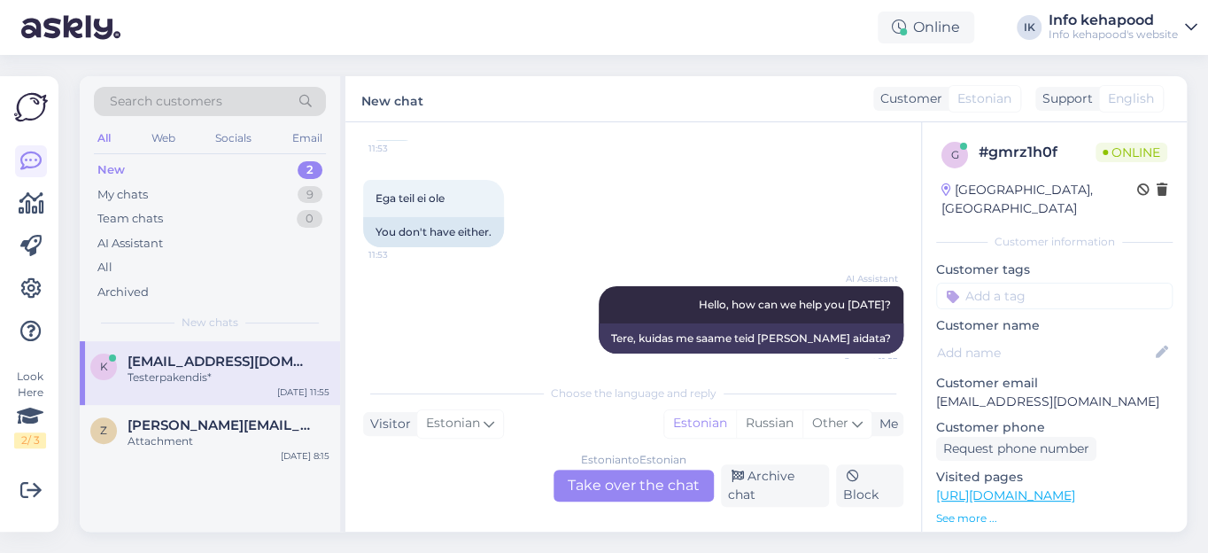
scroll to position [747, 0]
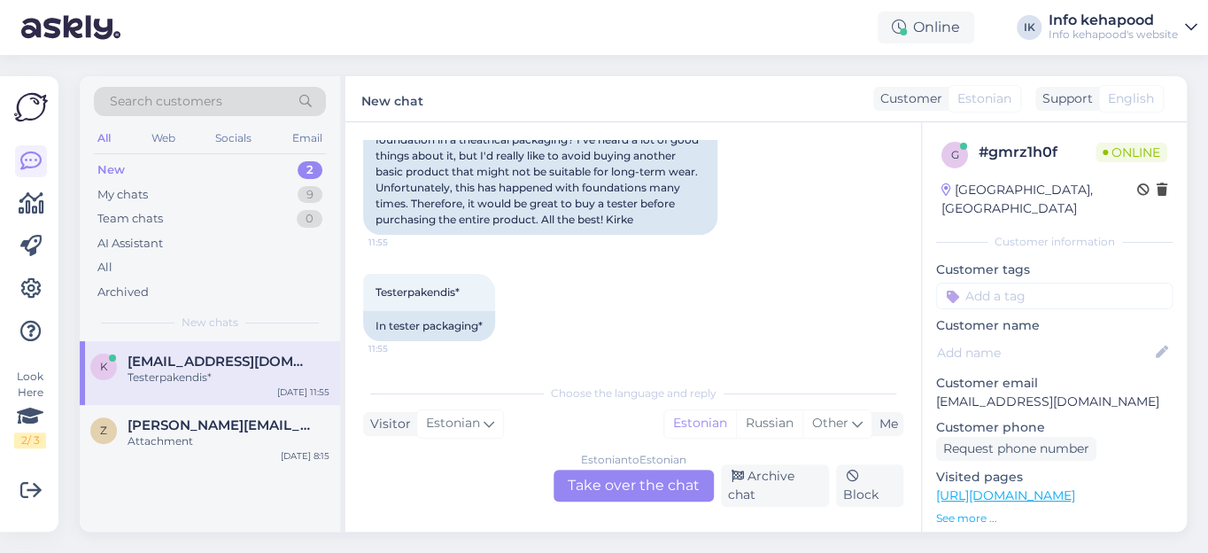
click at [607, 487] on div "Estonian to Estonian Take over the chat" at bounding box center [633, 485] width 160 height 32
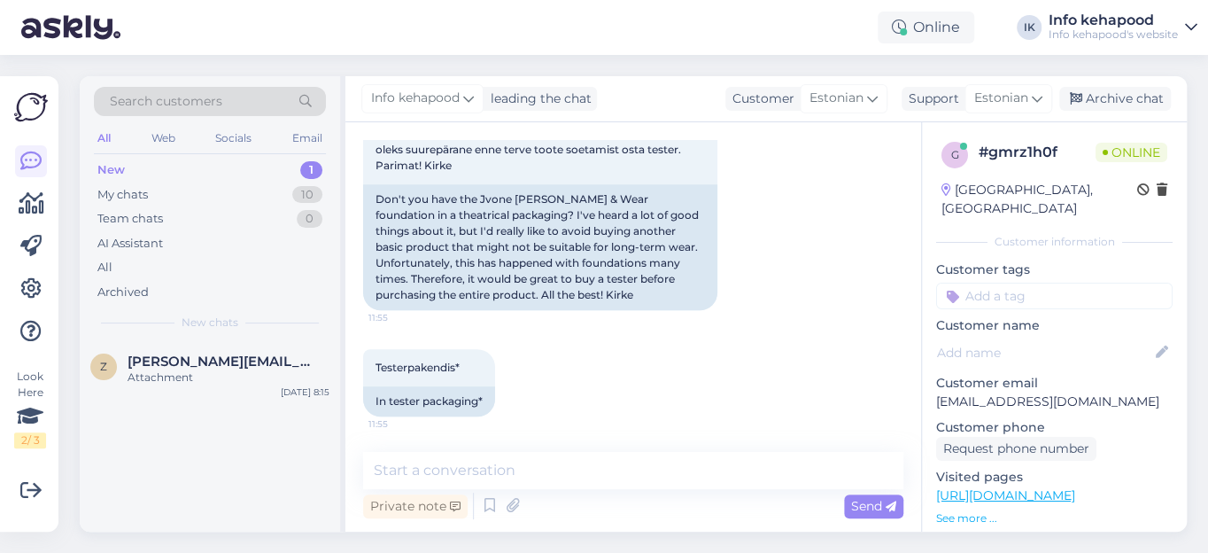
scroll to position [670, 0]
click at [536, 474] on textarea at bounding box center [633, 470] width 540 height 37
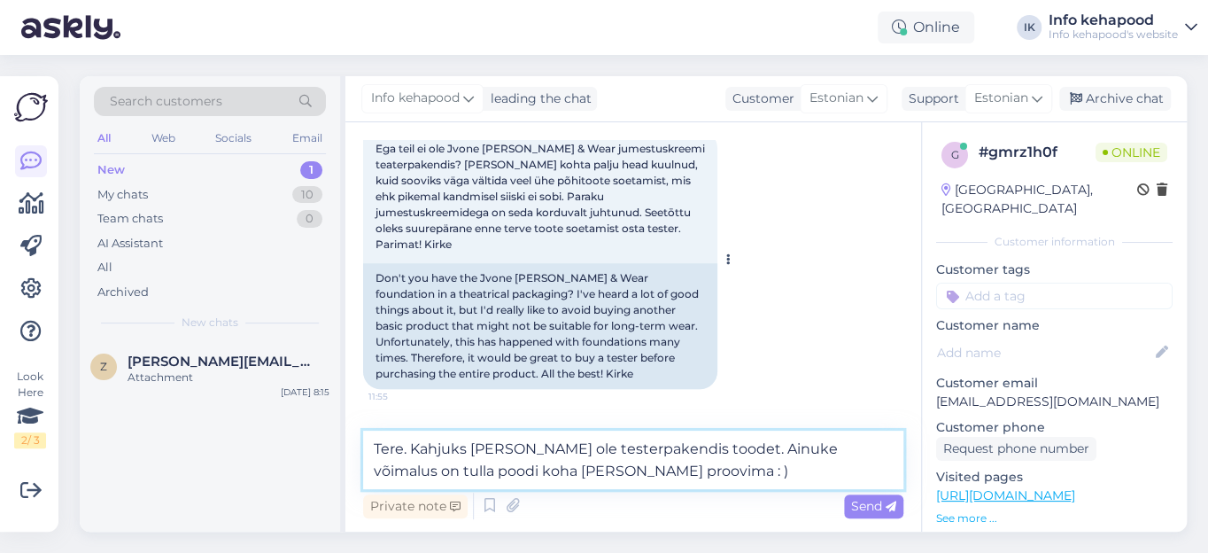
scroll to position [692, 0]
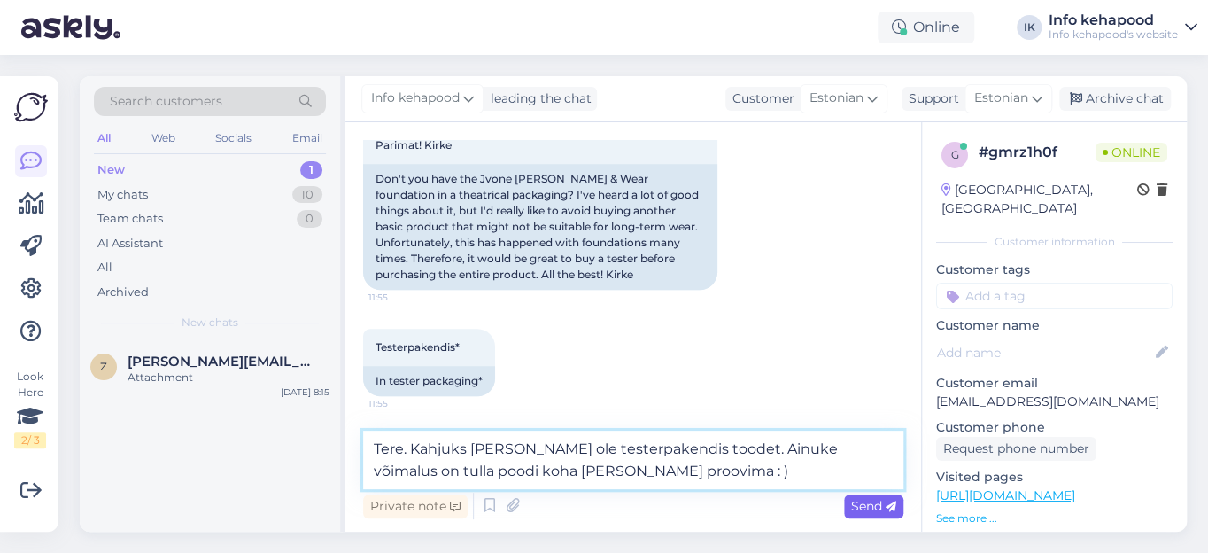
type textarea "Tere. Kahjuks [PERSON_NAME] ole testerpakendis toodet. Ainuke võimalus on tulla…"
click at [870, 505] on span "Send" at bounding box center [873, 506] width 45 height 16
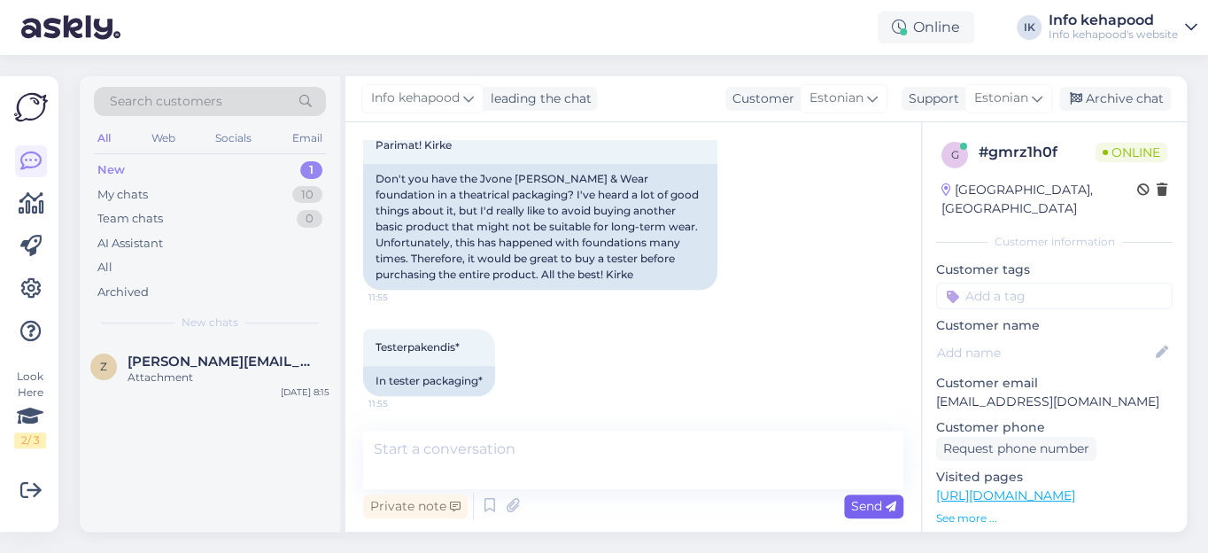
scroll to position [762, 0]
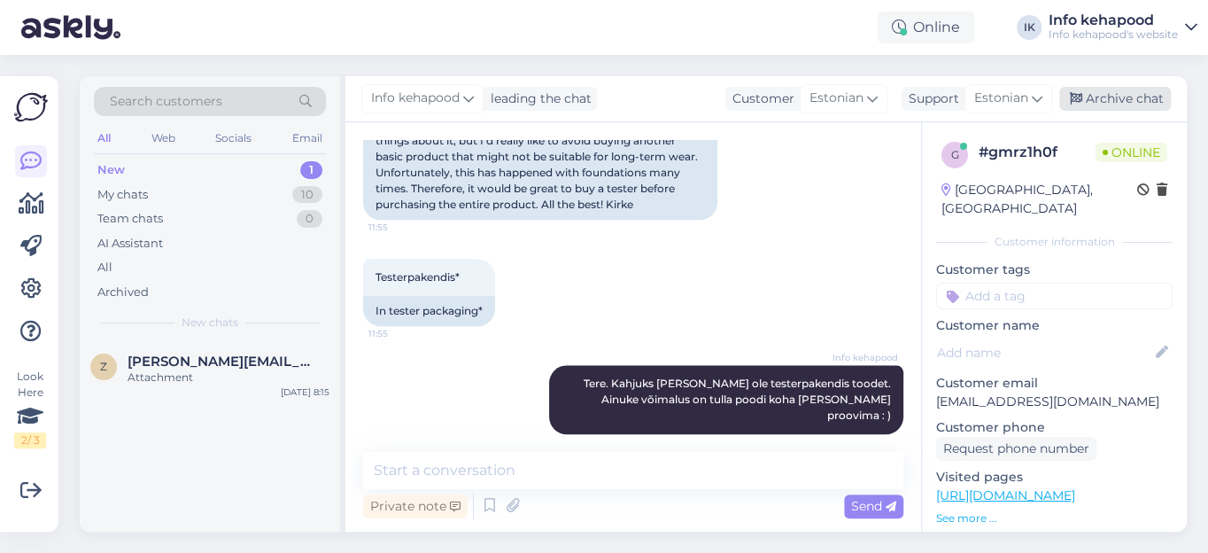
click at [1125, 100] on div "Archive chat" at bounding box center [1115, 99] width 112 height 24
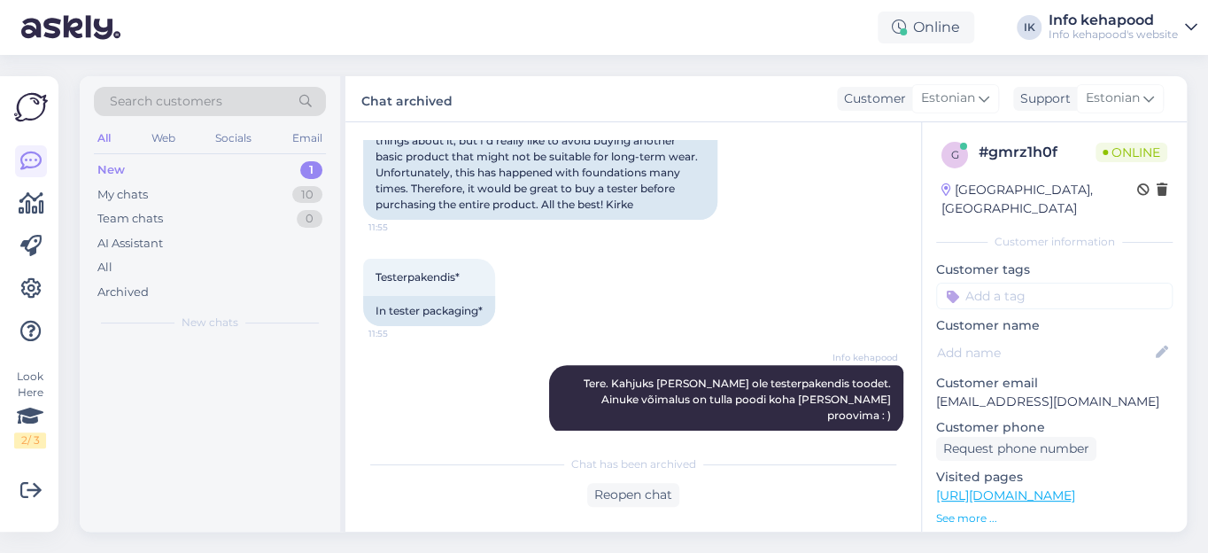
scroll to position [768, 0]
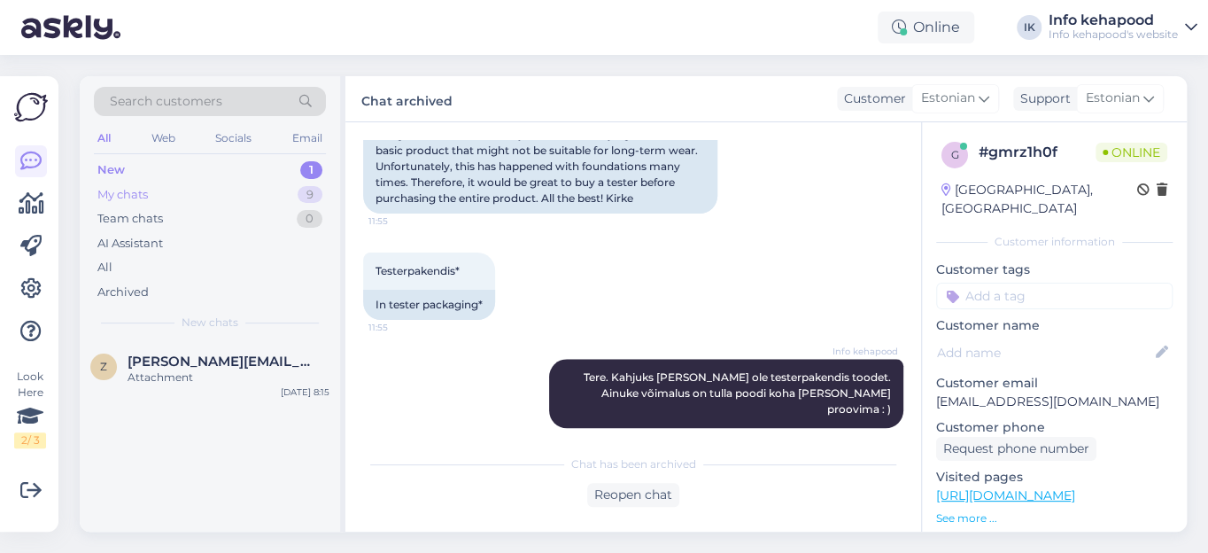
click at [120, 197] on div "My chats" at bounding box center [122, 195] width 50 height 18
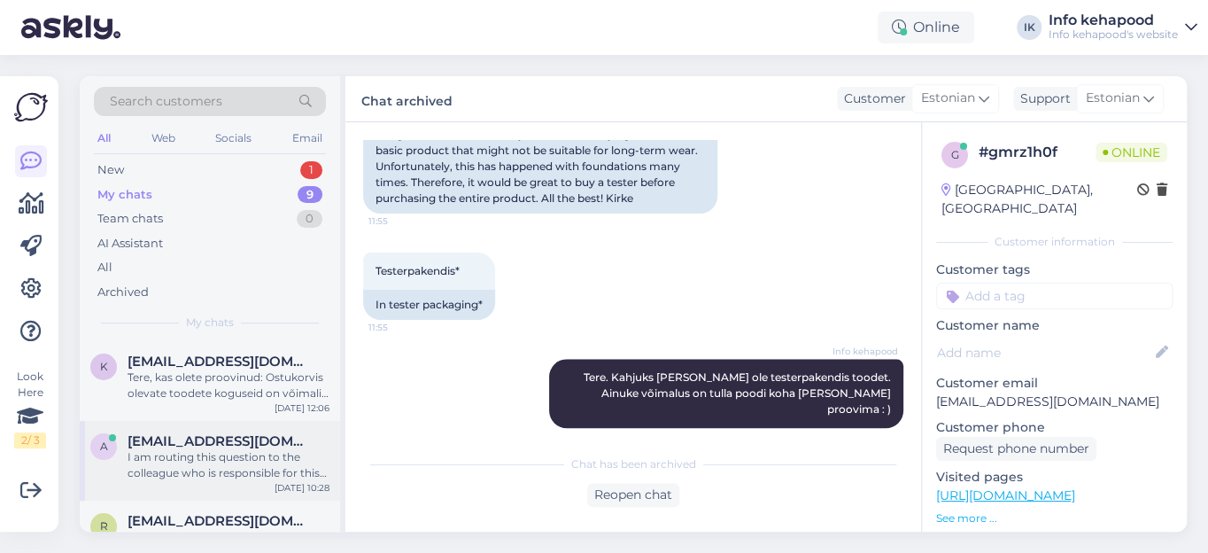
click at [174, 459] on div "I am routing this question to the colleague who is responsible for this topic. …" at bounding box center [229, 465] width 202 height 32
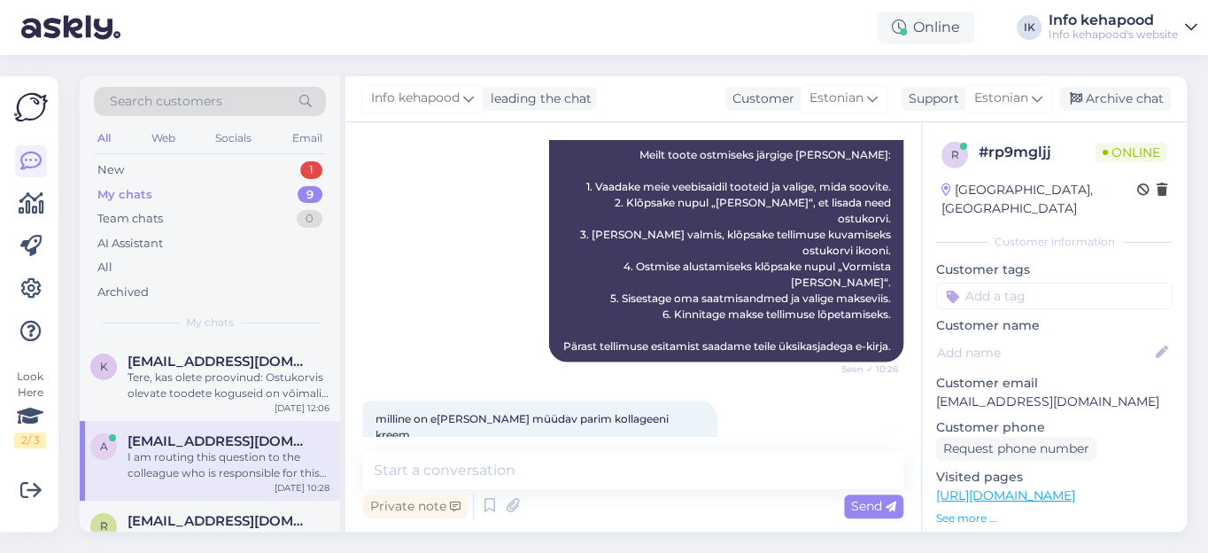
scroll to position [360, 0]
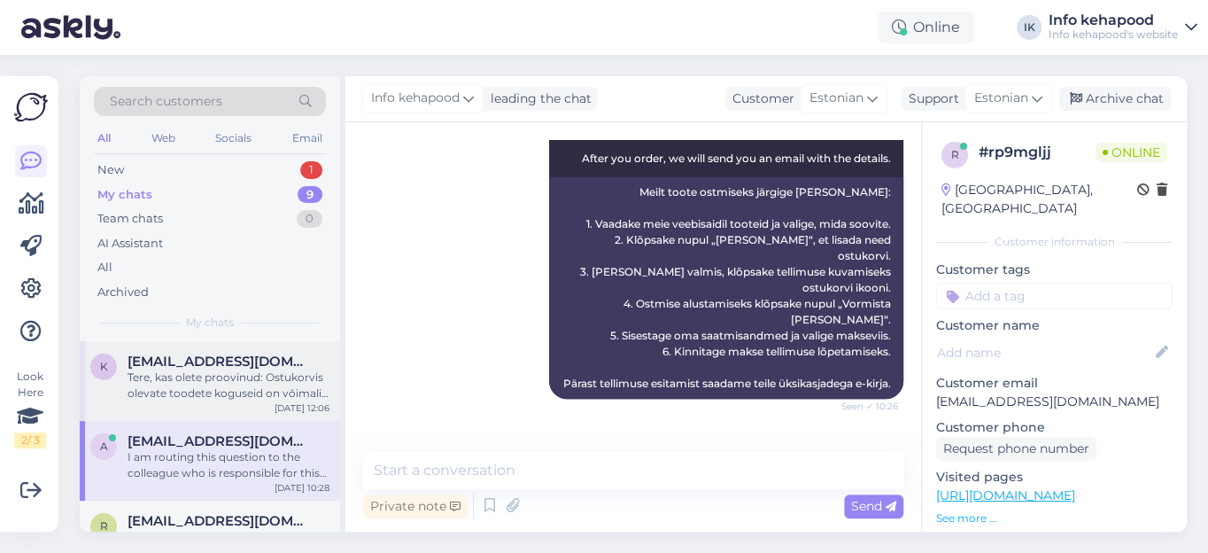
click at [223, 379] on div "Tere, kas olete proovinud: Ostukorvis olevate toodete koguseid on võimalik muut…" at bounding box center [229, 385] width 202 height 32
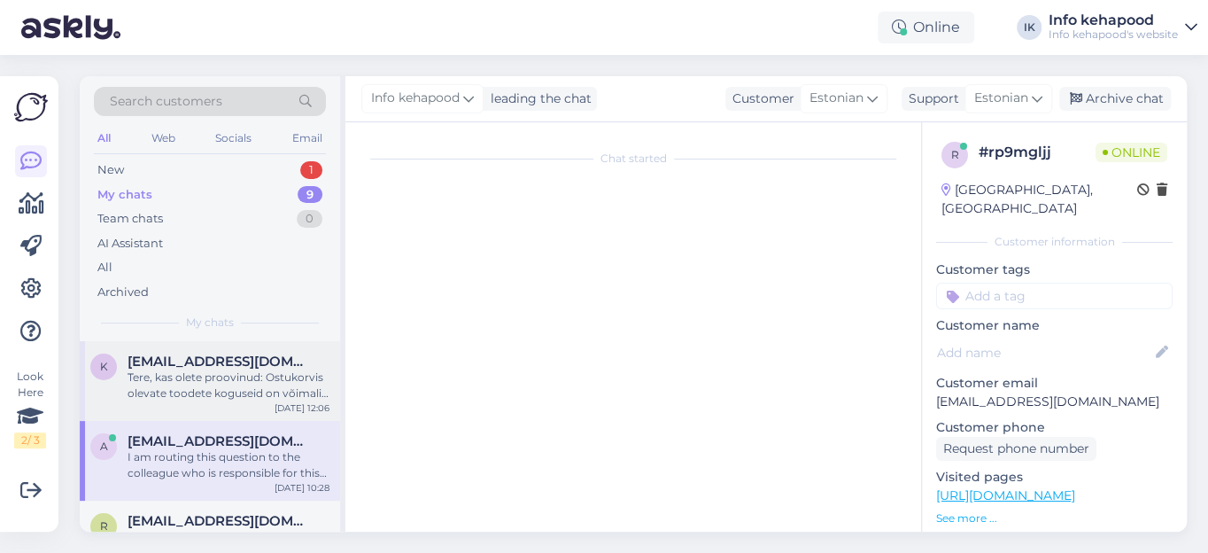
scroll to position [1261, 0]
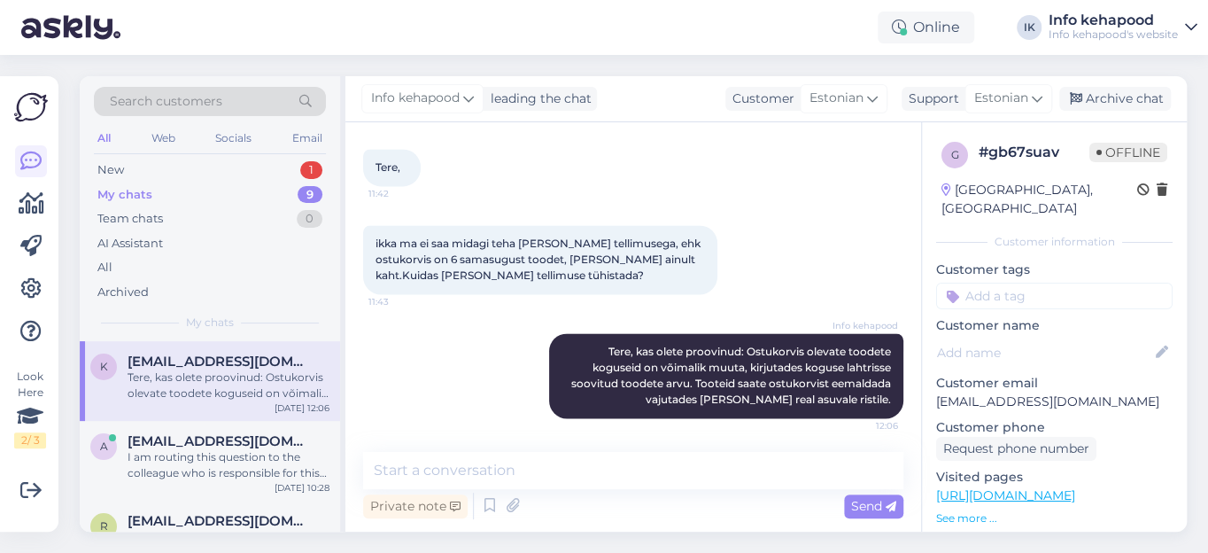
click at [801, 171] on div "[DATE] Tere, 11:42" at bounding box center [633, 148] width 540 height 113
click at [857, 253] on div "ikka ma ei saa midagi teha [PERSON_NAME] tellimusega, ehk ostukorvis on 6 samas…" at bounding box center [633, 259] width 540 height 108
click at [809, 223] on div "ikka ma ei saa midagi teha [PERSON_NAME] tellimusega, ehk ostukorvis on 6 samas…" at bounding box center [633, 259] width 540 height 108
click at [436, 468] on textarea at bounding box center [633, 470] width 540 height 37
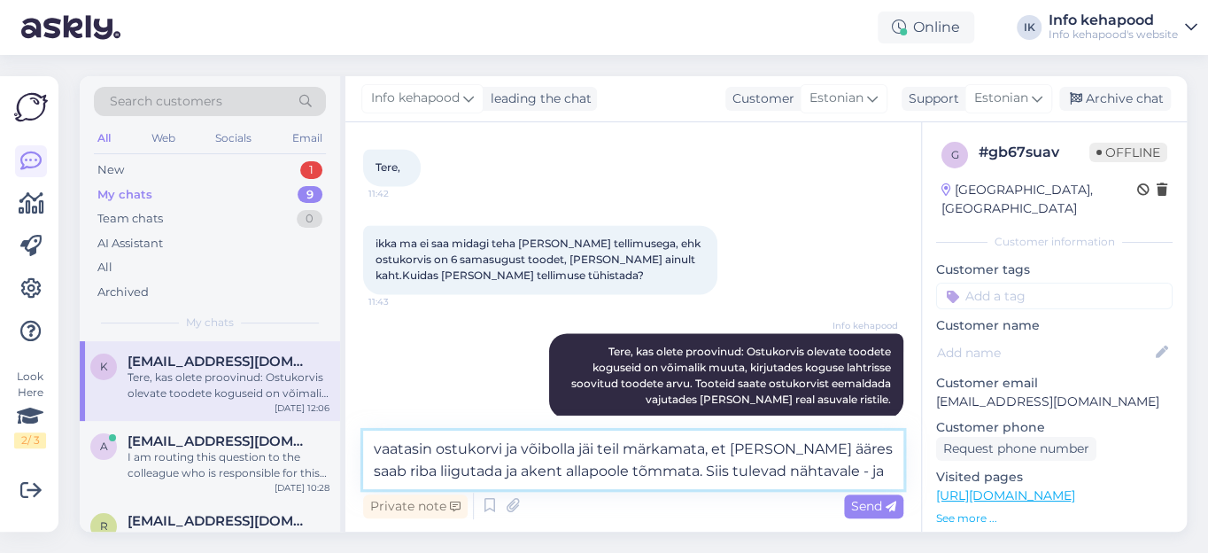
type textarea "vaatasin ostukorvi ja võibolla jäi teil märkamata, et [PERSON_NAME] ääres saab …"
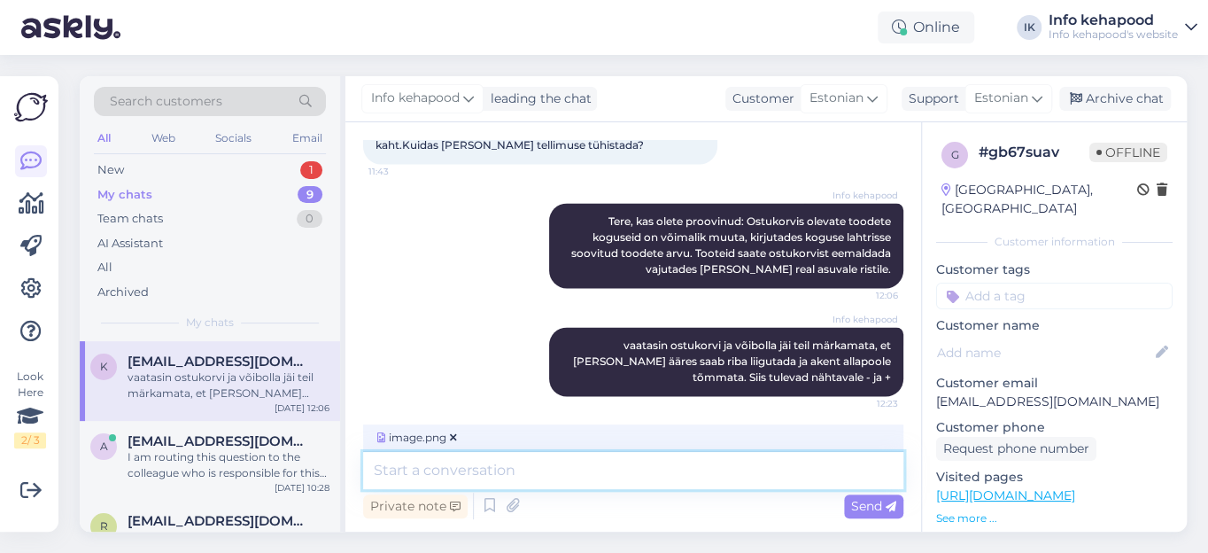
scroll to position [1480, 0]
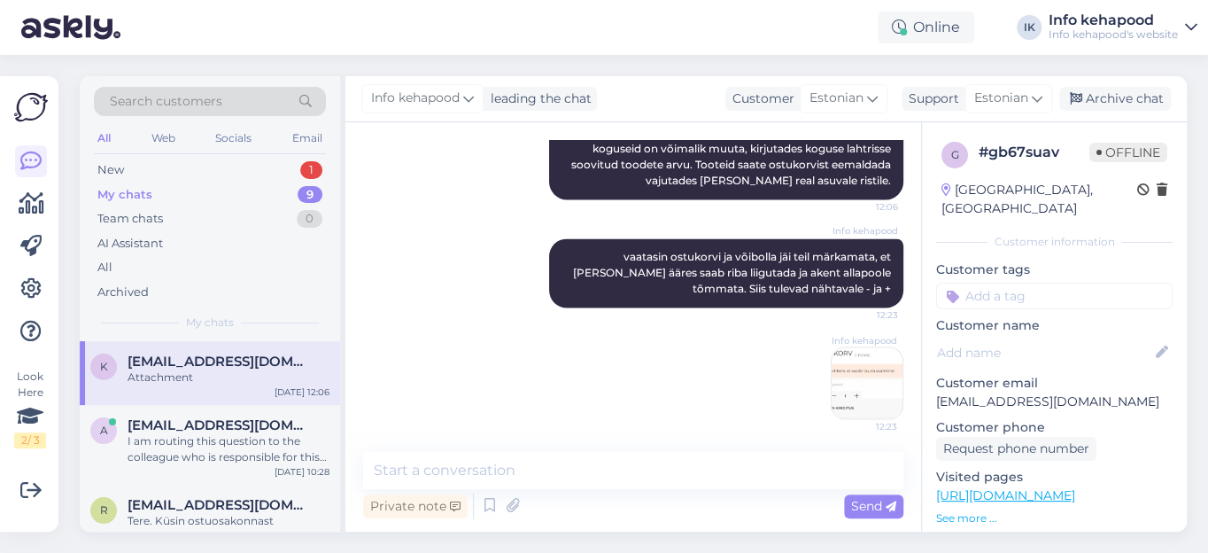
click at [848, 379] on img at bounding box center [867, 382] width 71 height 71
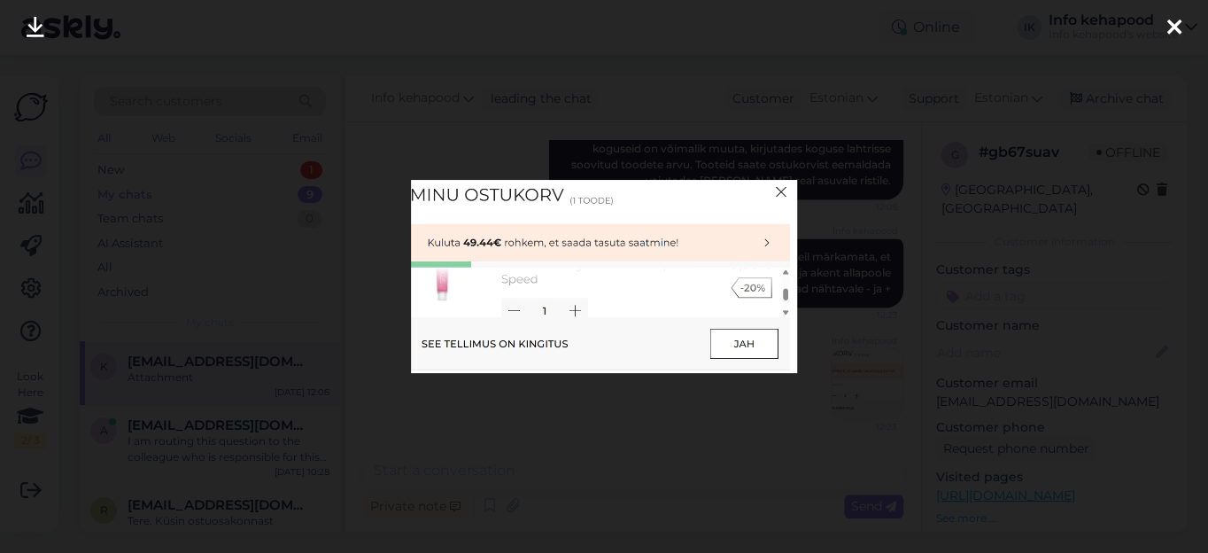
click at [785, 191] on img at bounding box center [604, 277] width 387 height 194
click at [783, 189] on img at bounding box center [604, 277] width 387 height 194
click at [1174, 30] on icon at bounding box center [1174, 28] width 14 height 23
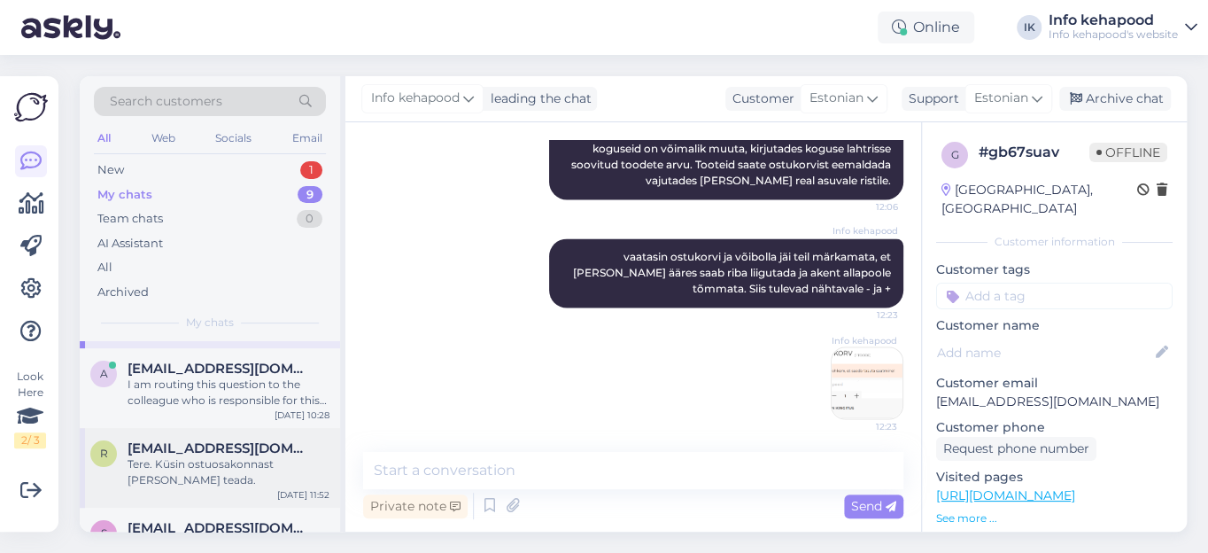
scroll to position [160, 0]
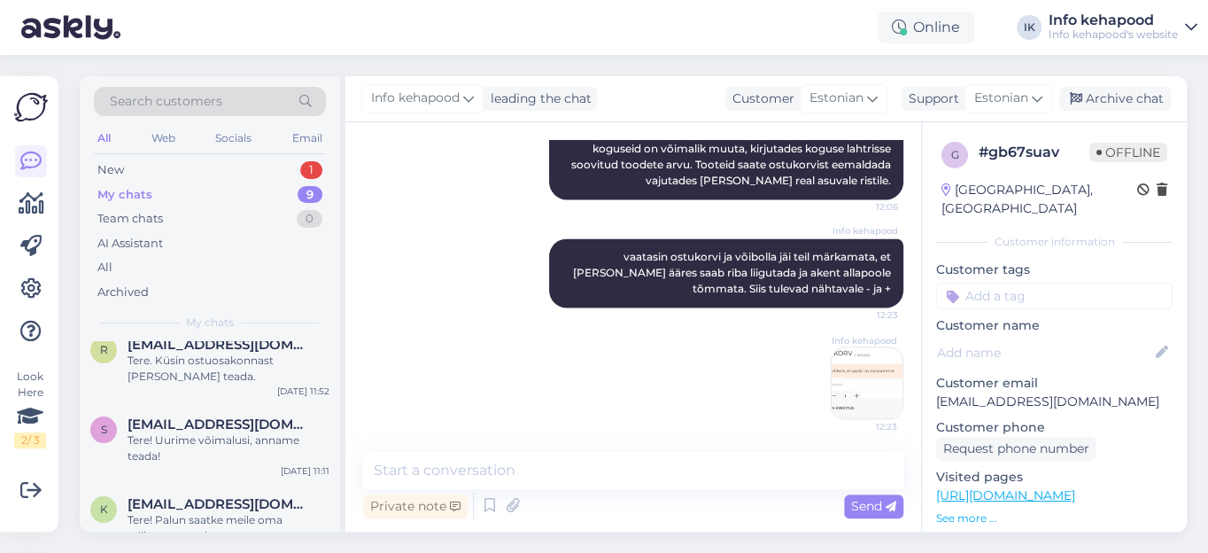
click at [135, 195] on div "My chats" at bounding box center [124, 195] width 55 height 18
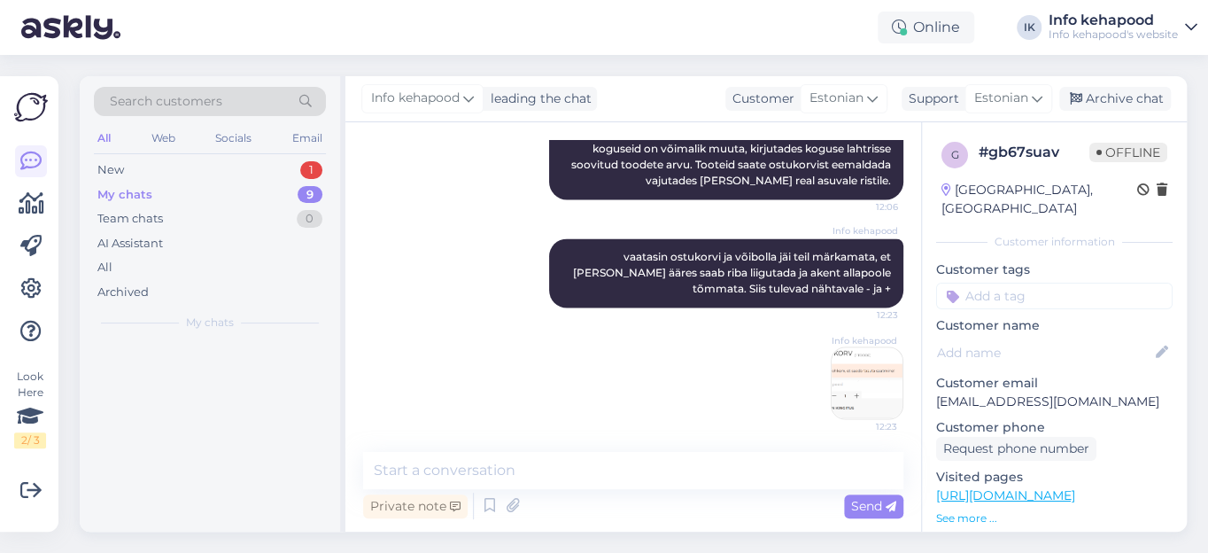
scroll to position [0, 0]
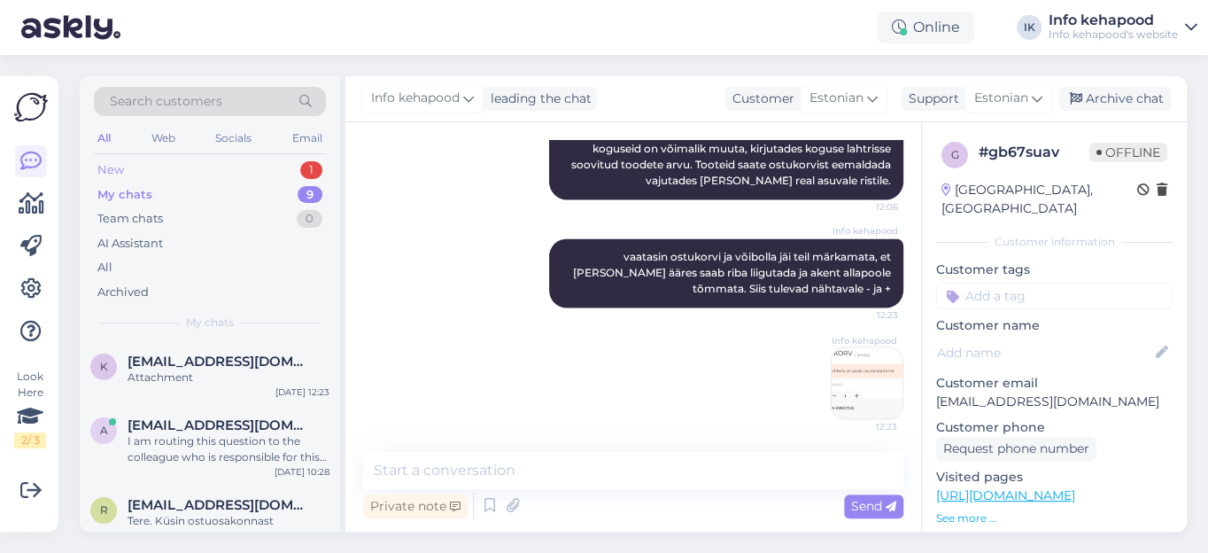
click at [177, 171] on div "New 1" at bounding box center [210, 170] width 232 height 25
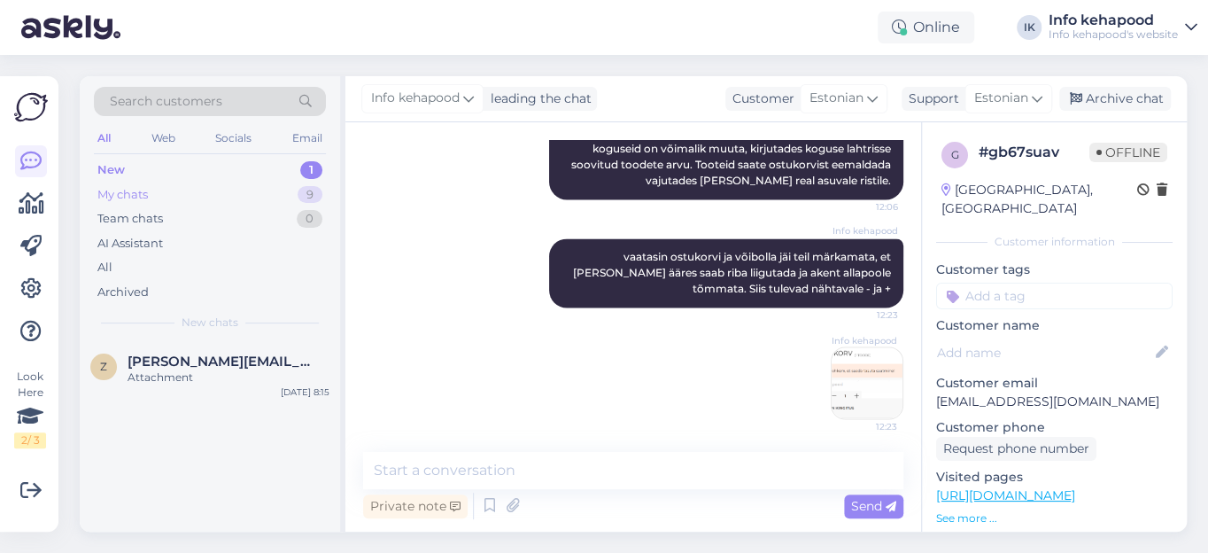
click at [145, 192] on div "My chats" at bounding box center [122, 195] width 50 height 18
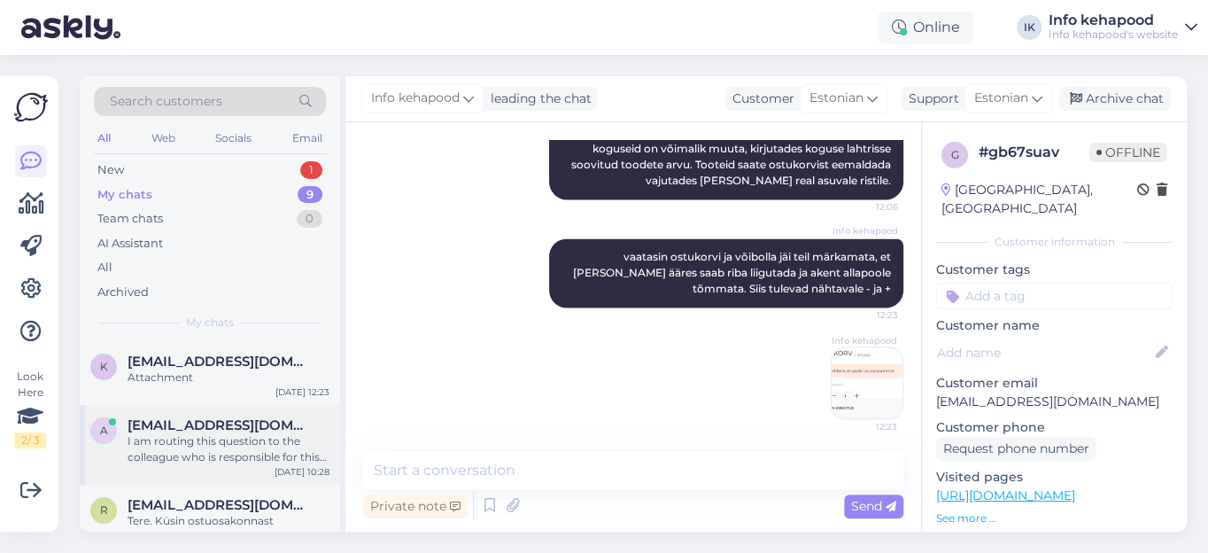
click at [197, 435] on div "I am routing this question to the colleague who is responsible for this topic. …" at bounding box center [229, 449] width 202 height 32
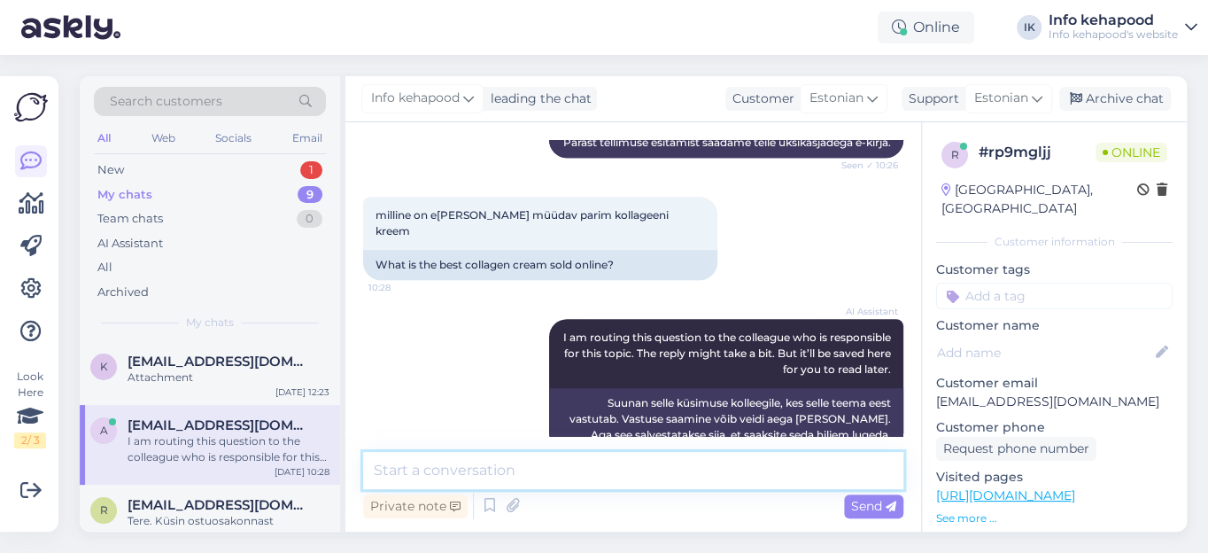
click at [386, 461] on textarea at bounding box center [633, 470] width 540 height 37
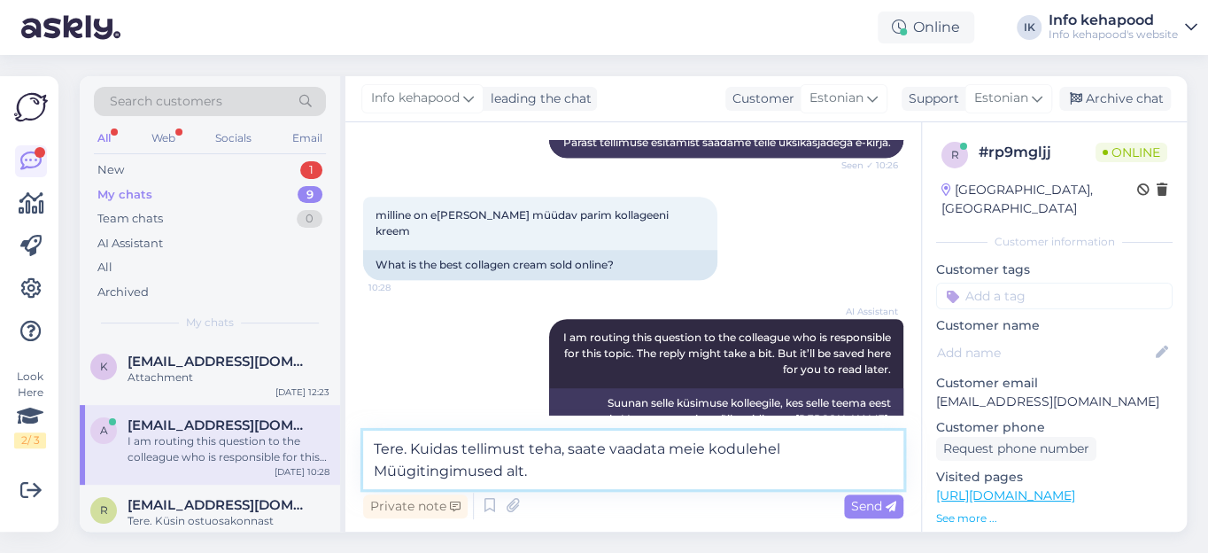
type textarea "Tere. Kuidas tellimust teha, saate vaadata meie kodulehel Müügitingimused alt."
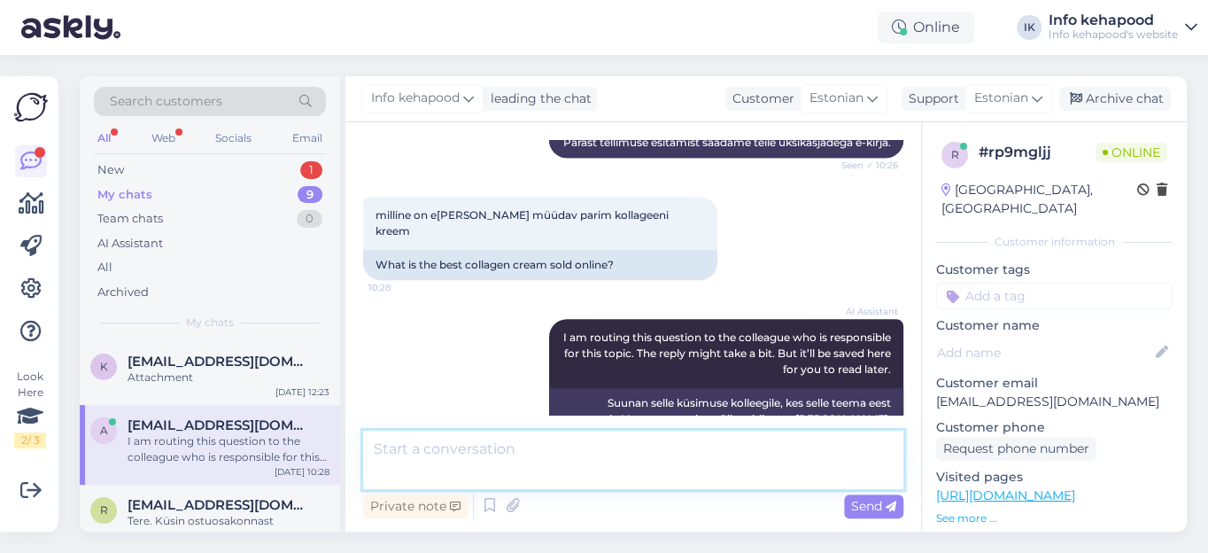
scroll to position [692, 0]
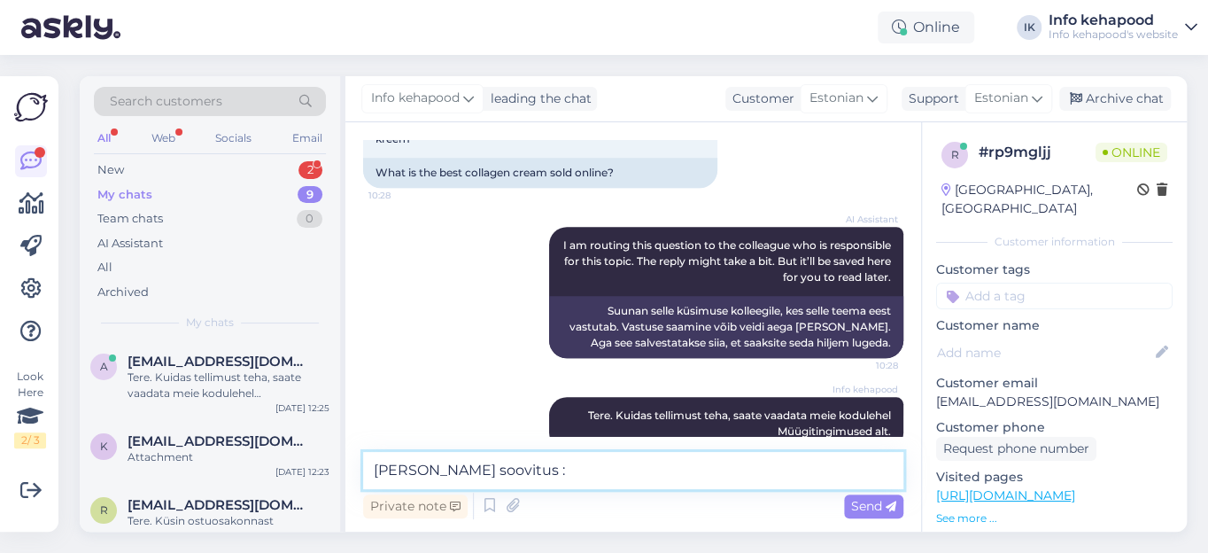
paste textarea "[URL][DOMAIN_NAME]"
type textarea "[PERSON_NAME] : [URL][DOMAIN_NAME]"
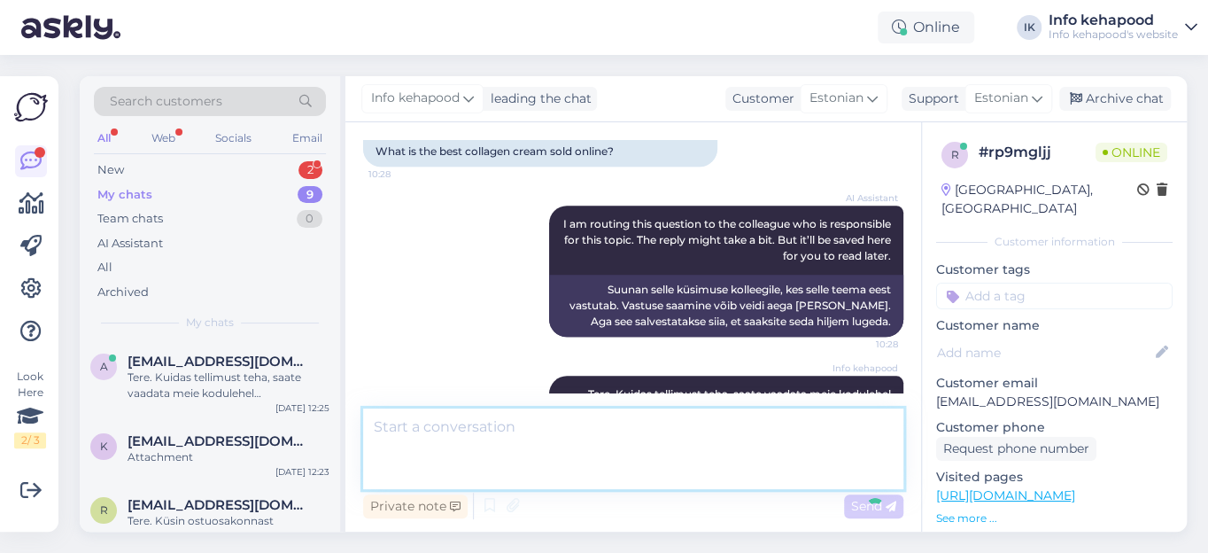
scroll to position [801, 0]
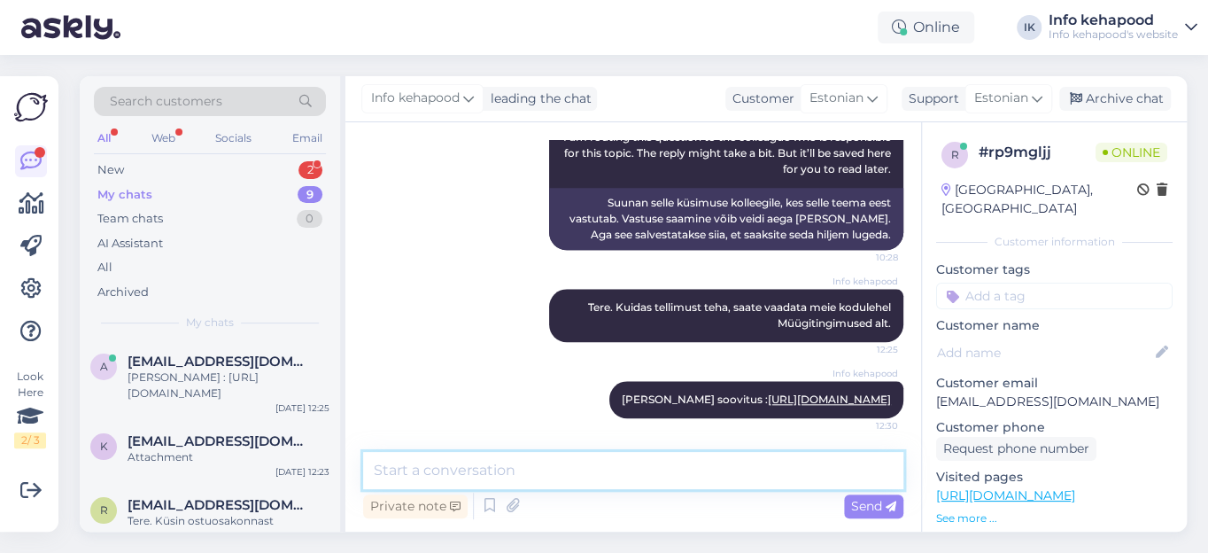
click at [514, 468] on textarea at bounding box center [633, 470] width 540 height 37
paste textarea "[URL][DOMAIN_NAME]"
type textarea "[URL][DOMAIN_NAME]"
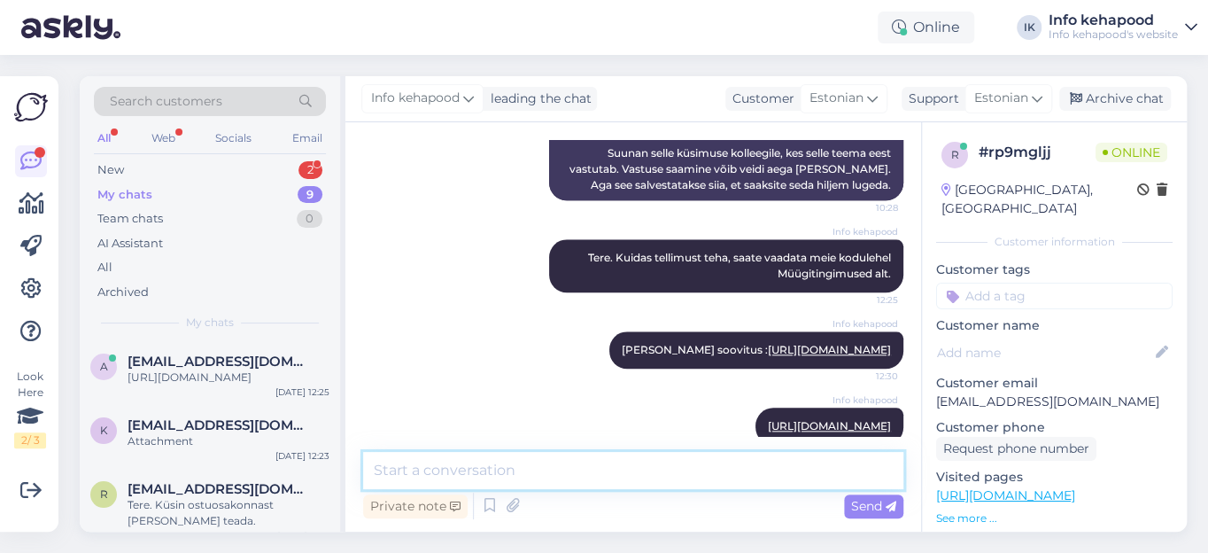
scroll to position [893, 0]
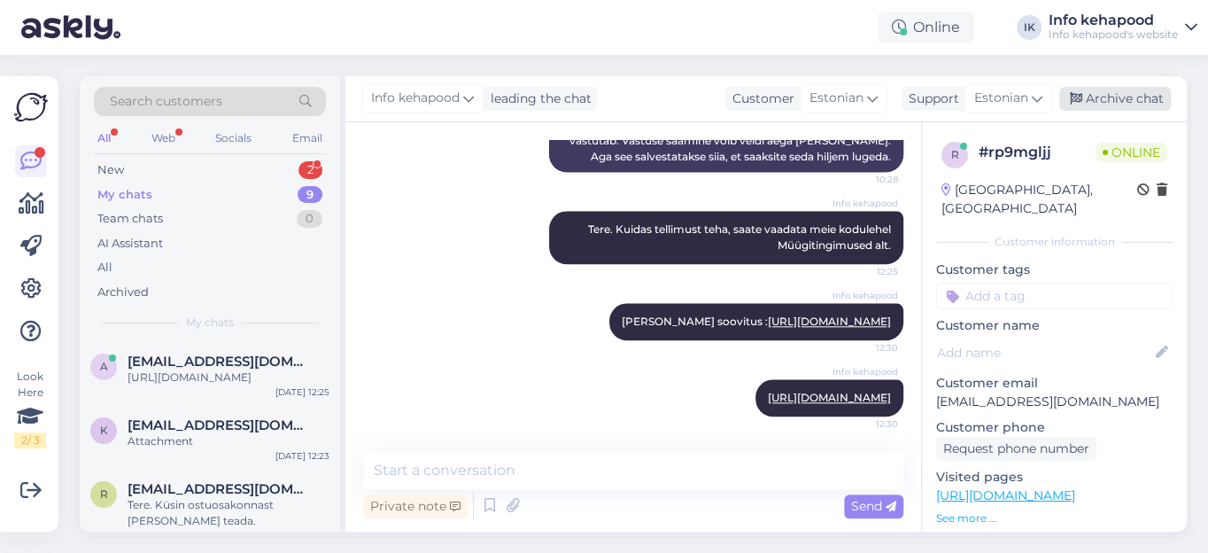
click at [1129, 100] on div "Archive chat" at bounding box center [1115, 99] width 112 height 24
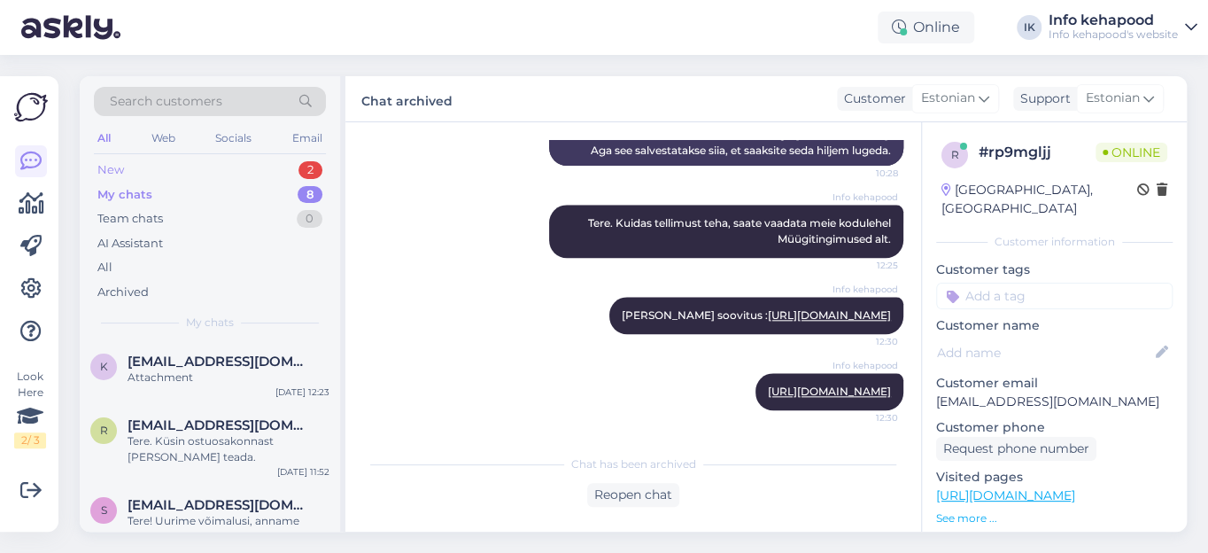
click at [103, 167] on div "New" at bounding box center [110, 170] width 27 height 18
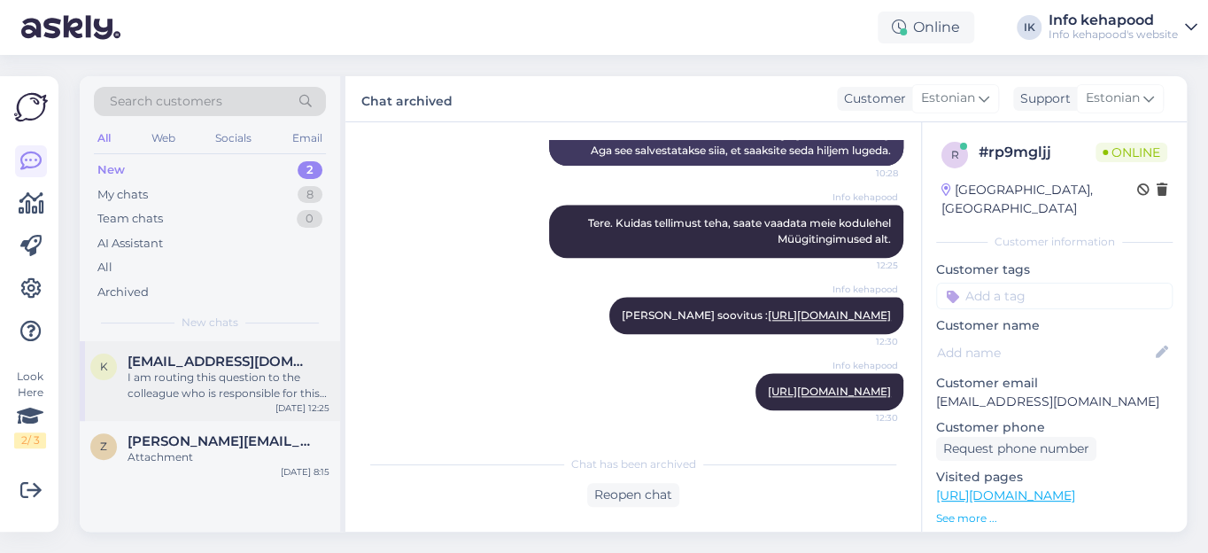
click at [154, 365] on span "[EMAIL_ADDRESS][DOMAIN_NAME]" at bounding box center [220, 361] width 184 height 16
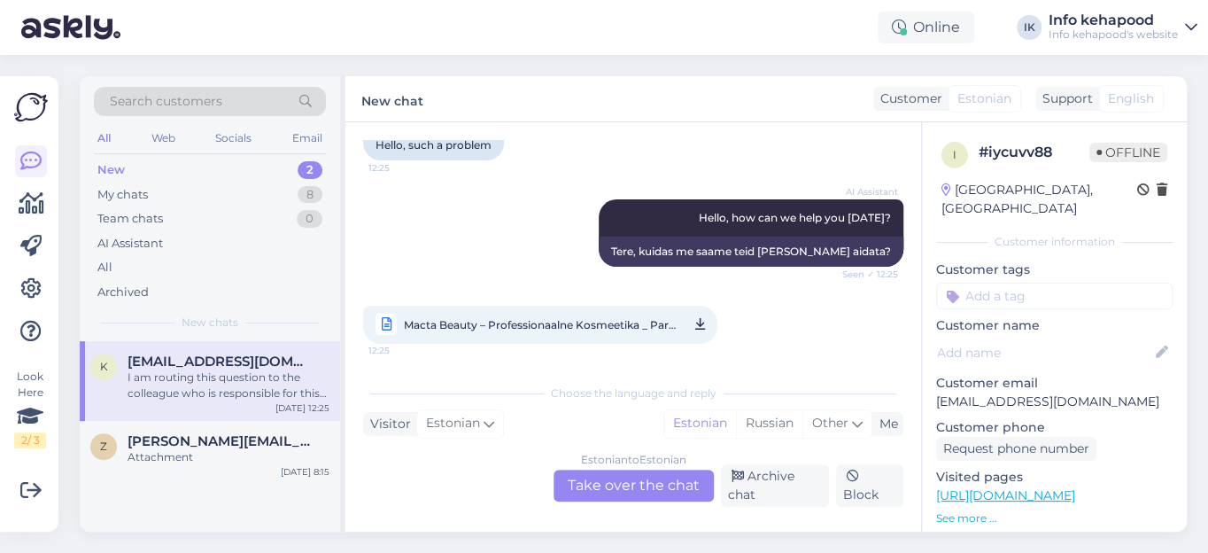
scroll to position [241, 0]
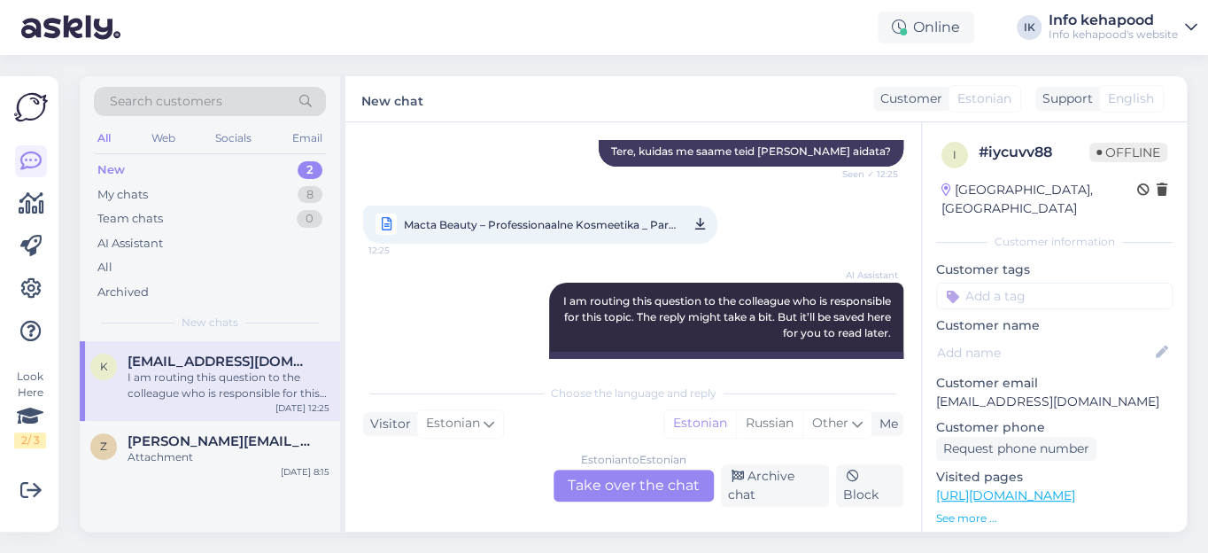
click at [520, 217] on span "Macta Beauty – Professionaalne Kosmeetika _ Parfüümid e-poes.html" at bounding box center [540, 224] width 272 height 22
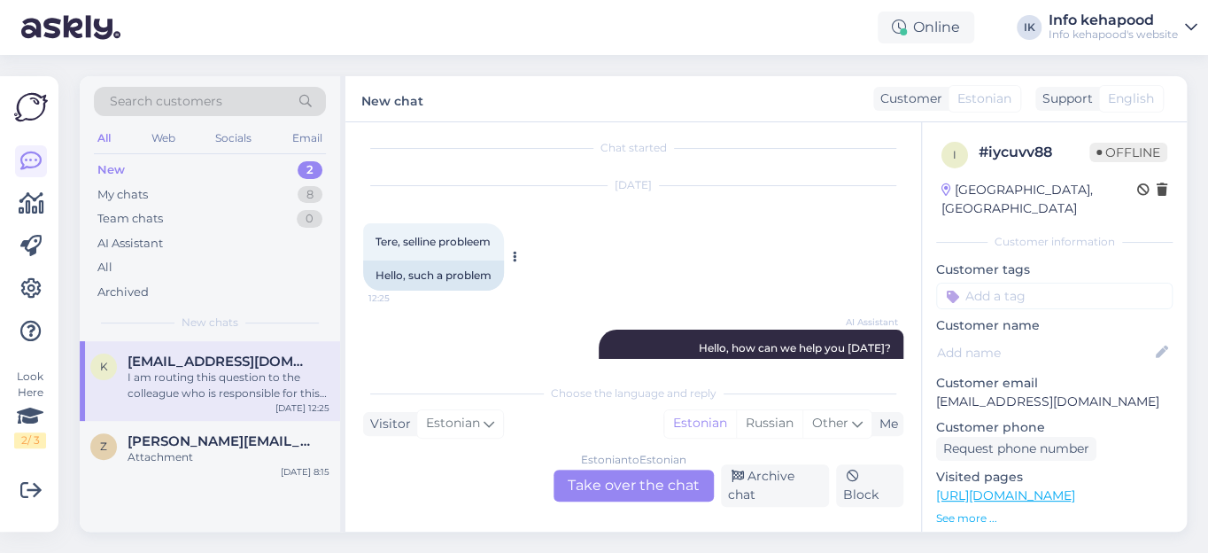
scroll to position [0, 0]
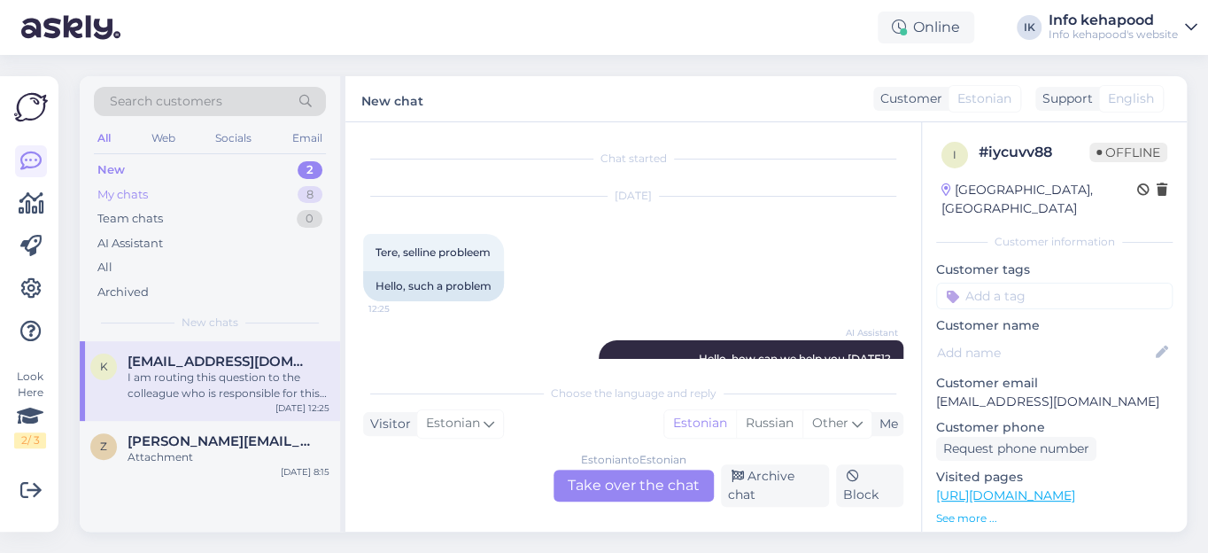
click at [150, 193] on div "My chats 8" at bounding box center [210, 194] width 232 height 25
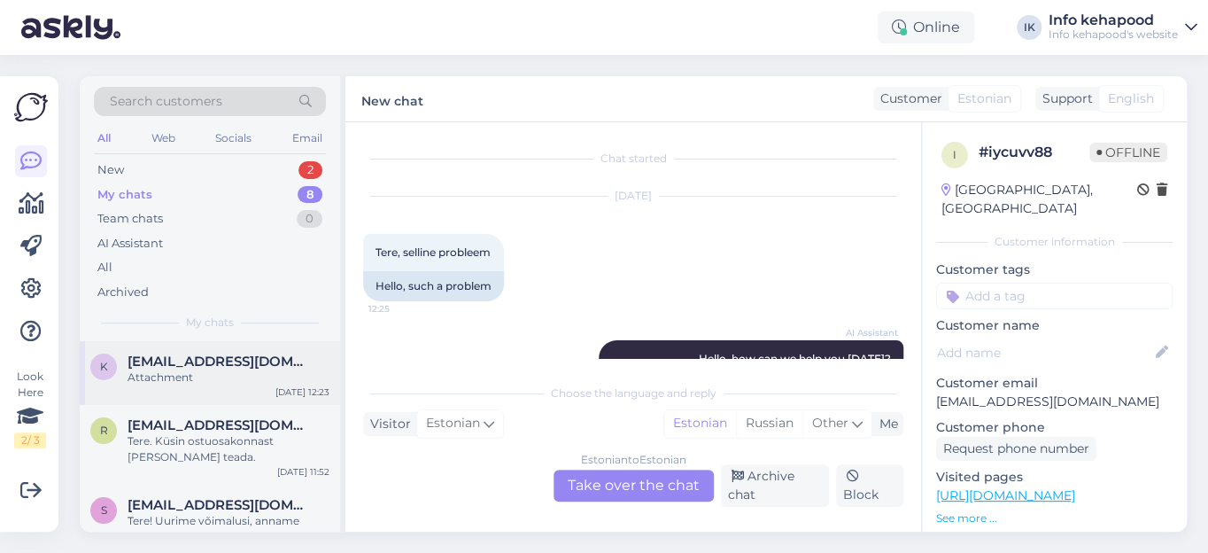
click at [210, 362] on span "[EMAIL_ADDRESS][DOMAIN_NAME]" at bounding box center [220, 361] width 184 height 16
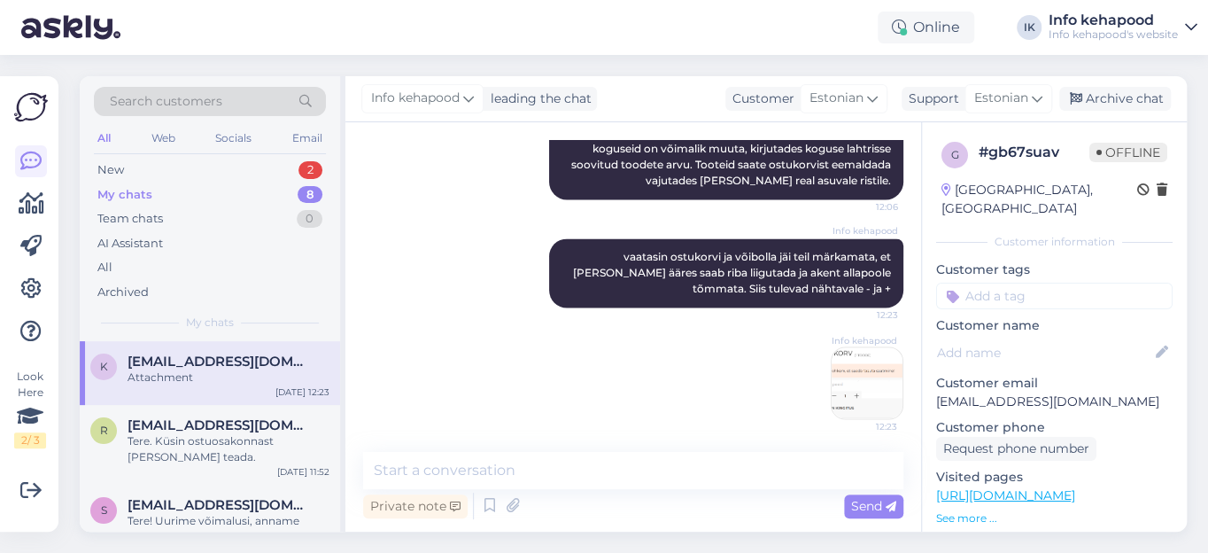
click at [126, 190] on div "My chats" at bounding box center [124, 195] width 55 height 18
click at [118, 169] on div "New" at bounding box center [110, 170] width 27 height 18
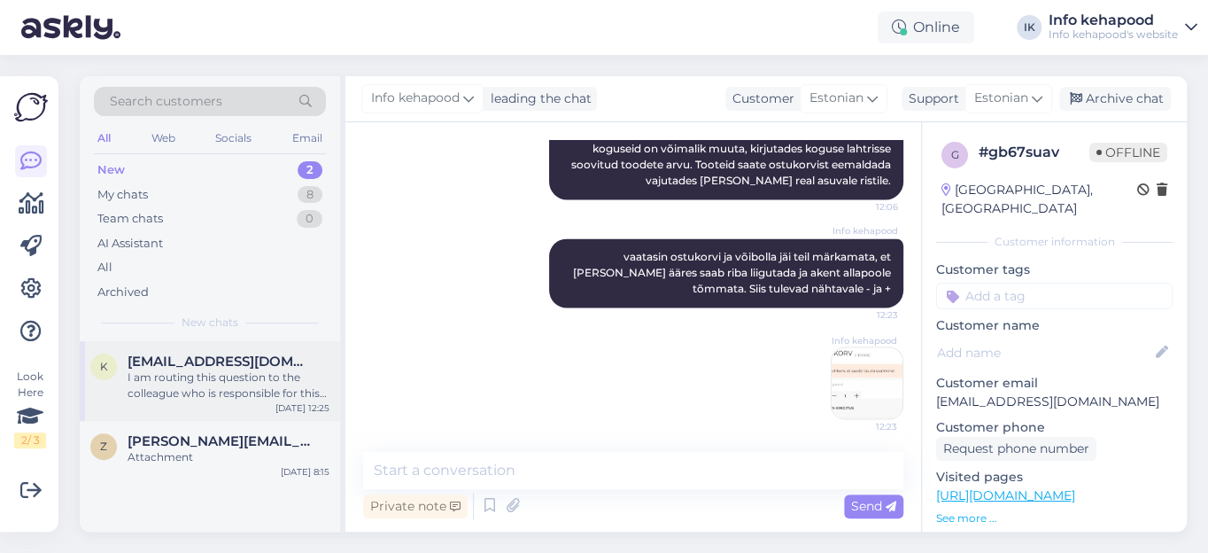
click at [258, 359] on span "[EMAIL_ADDRESS][DOMAIN_NAME]" at bounding box center [220, 361] width 184 height 16
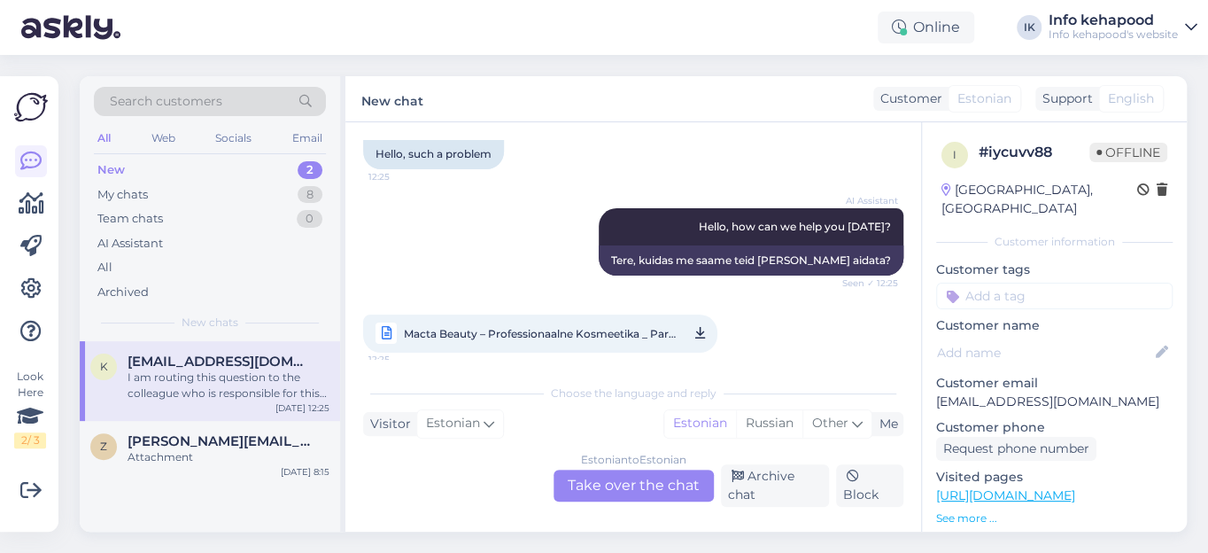
scroll to position [160, 0]
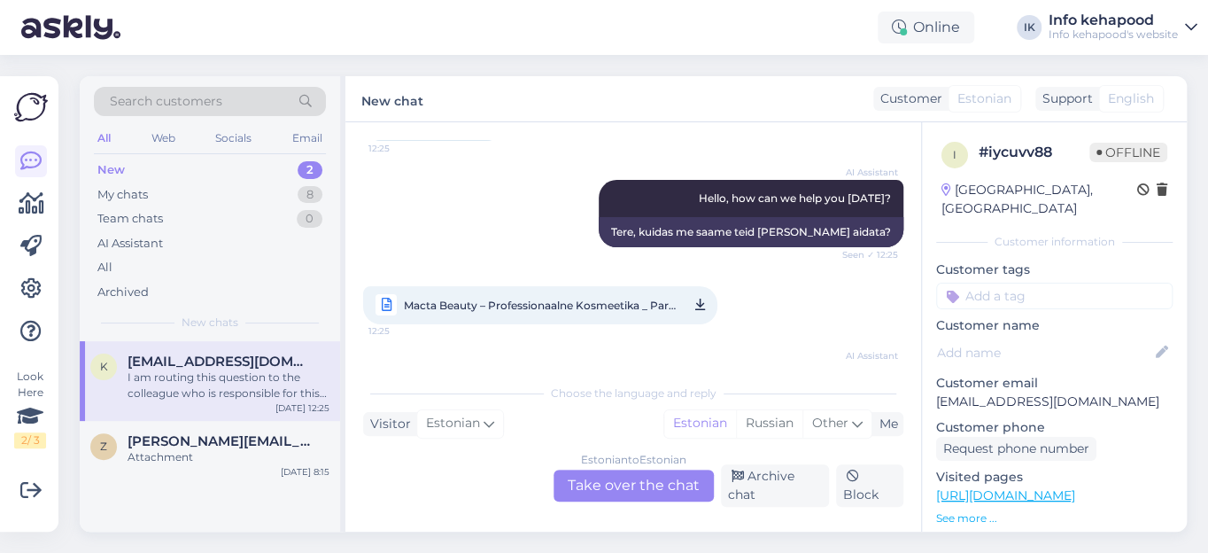
click at [1004, 487] on link "[URL][DOMAIN_NAME]" at bounding box center [1005, 495] width 139 height 16
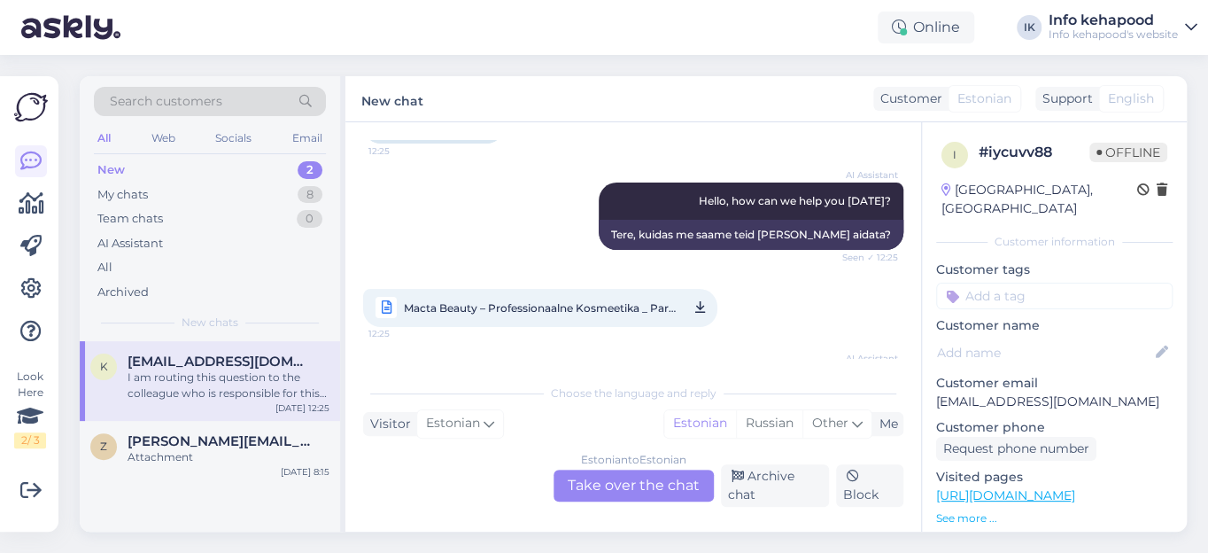
scroll to position [153, 0]
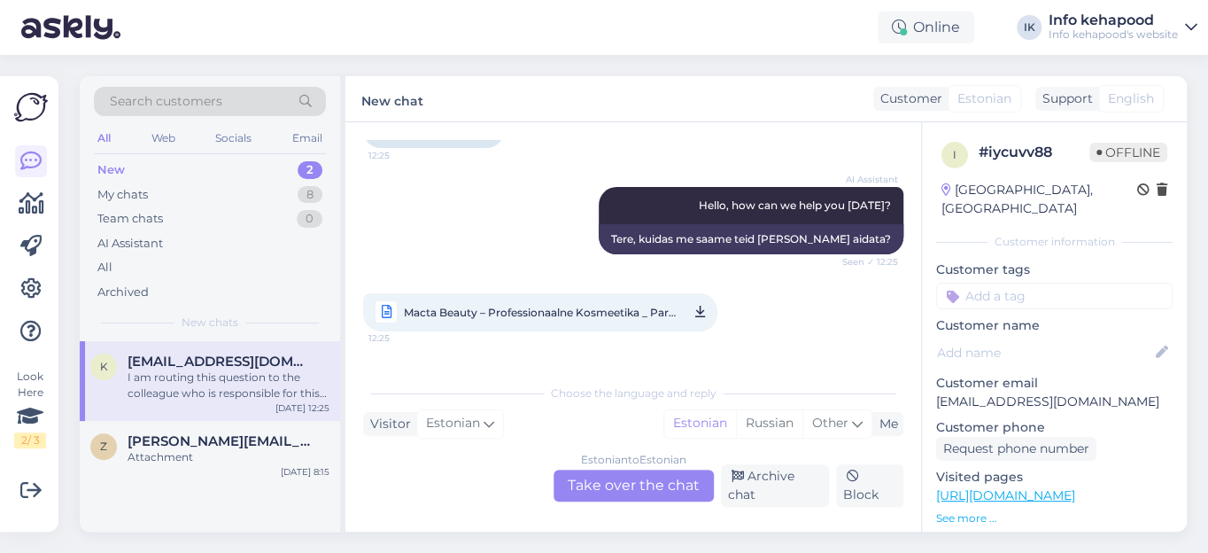
click at [509, 310] on span "Macta Beauty – Professionaalne Kosmeetika _ Parfüümid e-poes.html" at bounding box center [540, 312] width 272 height 22
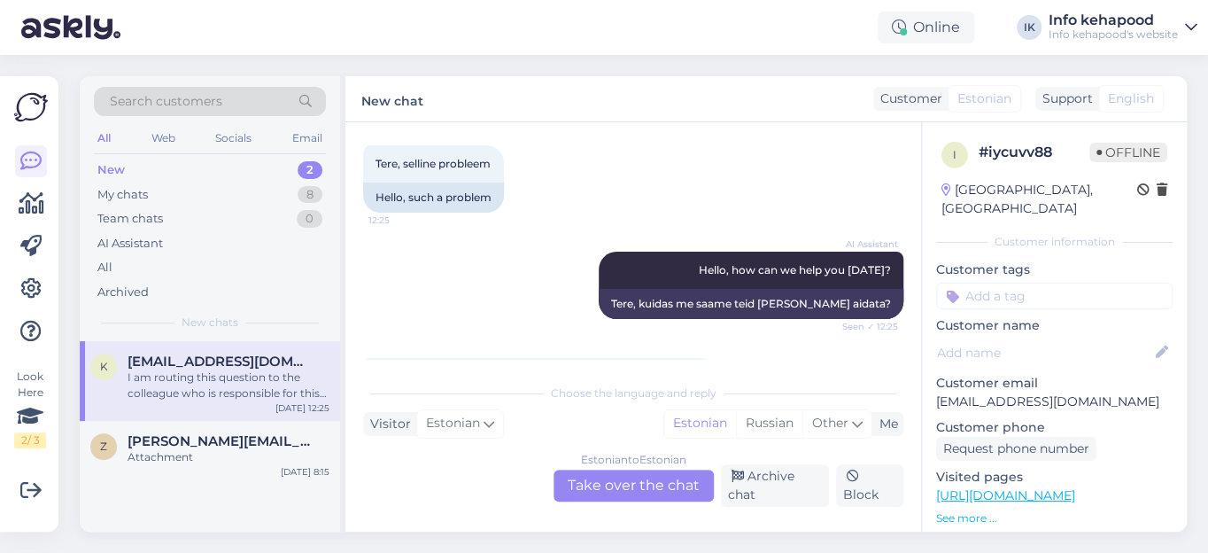
scroll to position [73, 0]
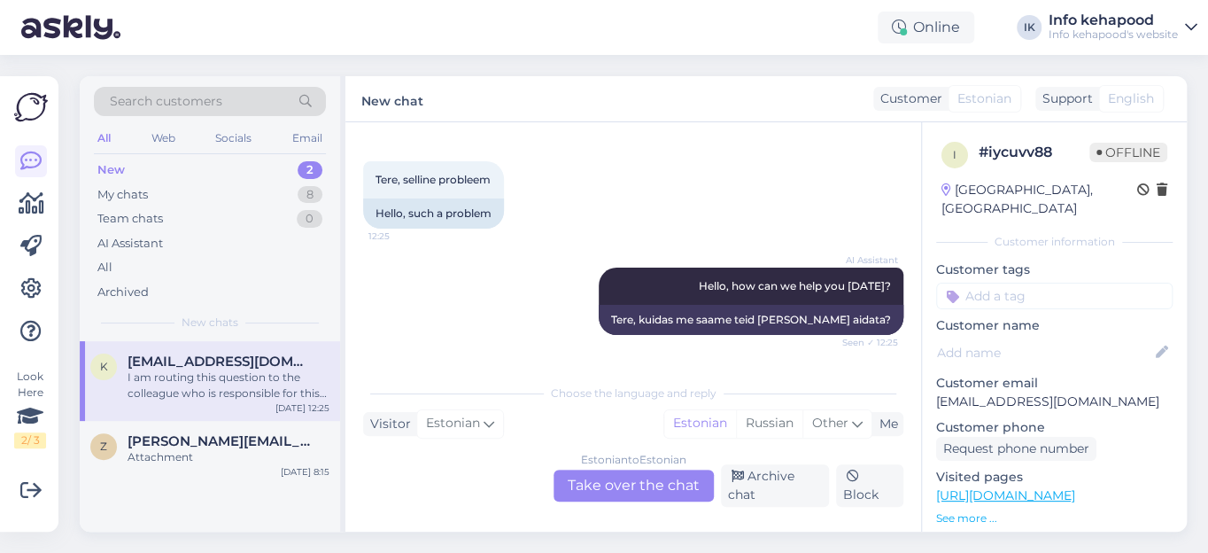
click at [110, 174] on div "New" at bounding box center [110, 170] width 27 height 18
click at [238, 385] on div "I am routing this question to the colleague who is responsible for this topic. …" at bounding box center [229, 385] width 202 height 32
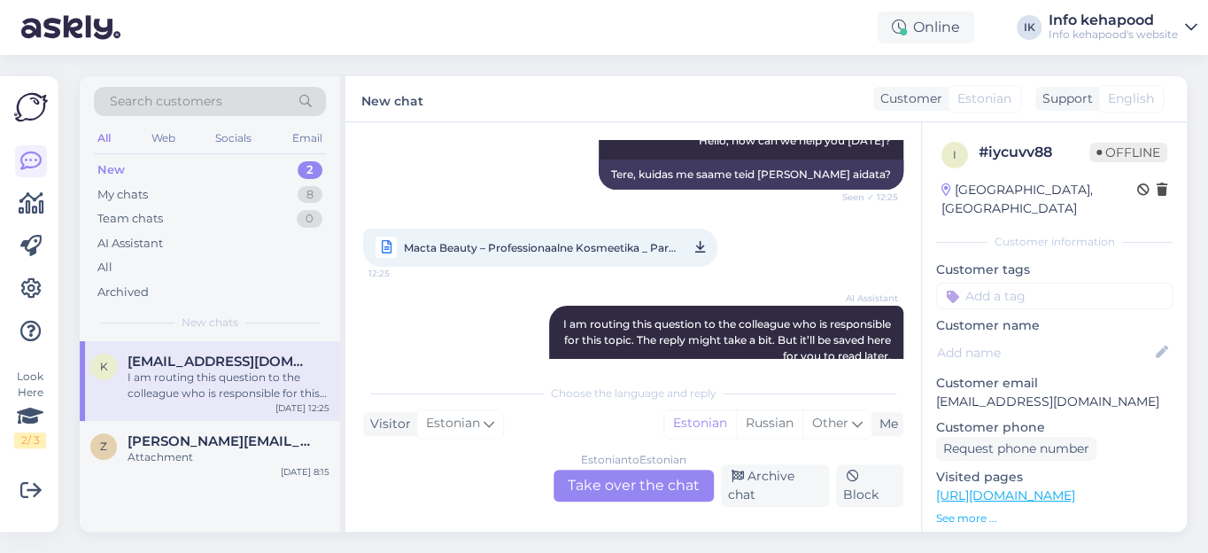
scroll to position [314, 0]
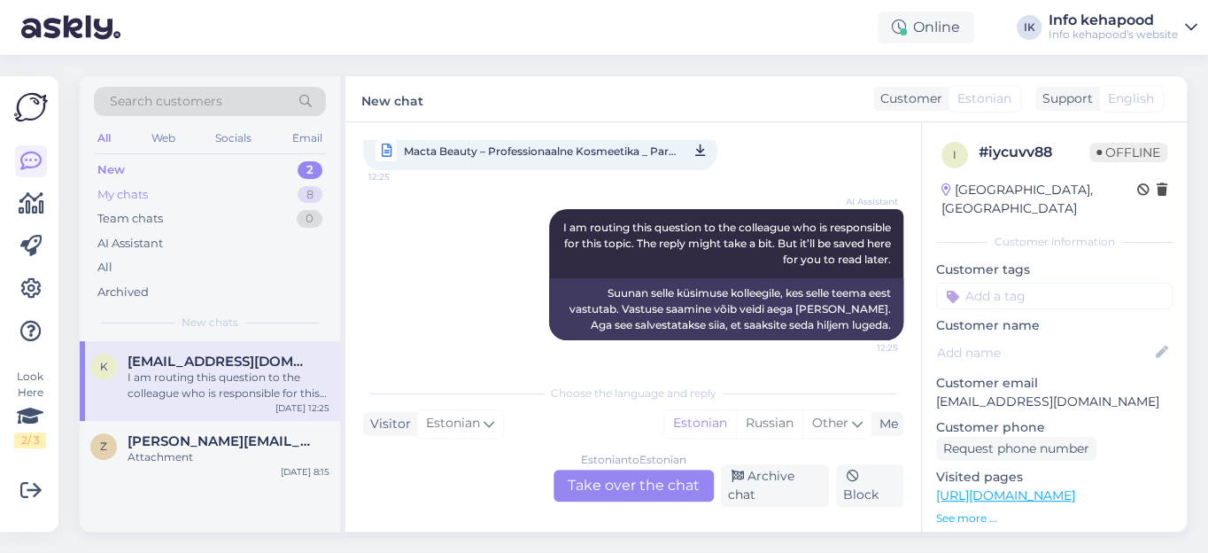
click at [140, 193] on div "My chats" at bounding box center [122, 195] width 50 height 18
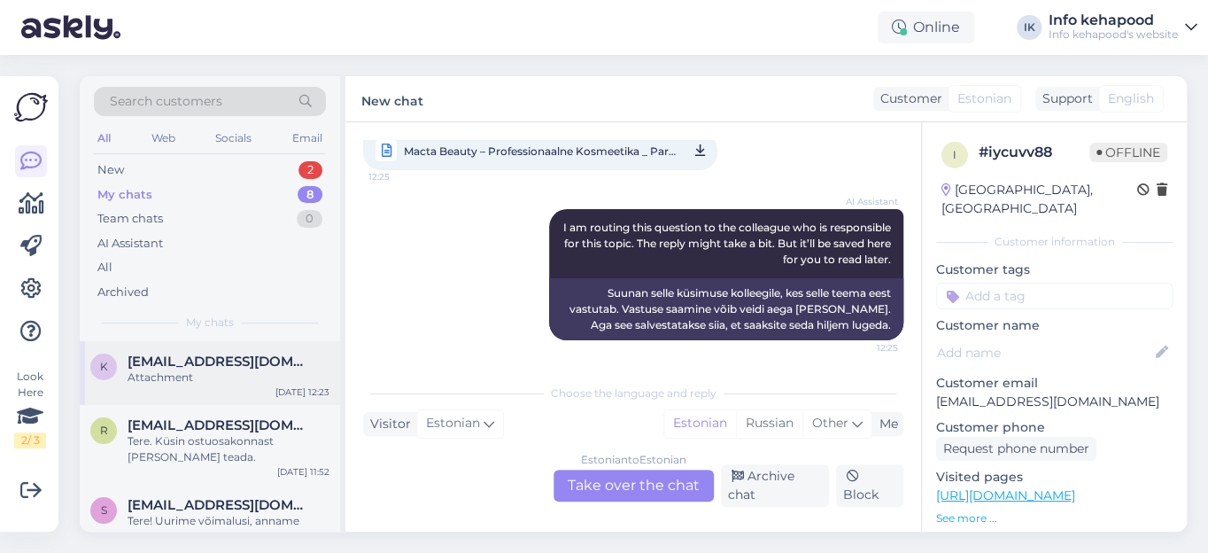
click at [199, 362] on span "[EMAIL_ADDRESS][DOMAIN_NAME]" at bounding box center [220, 361] width 184 height 16
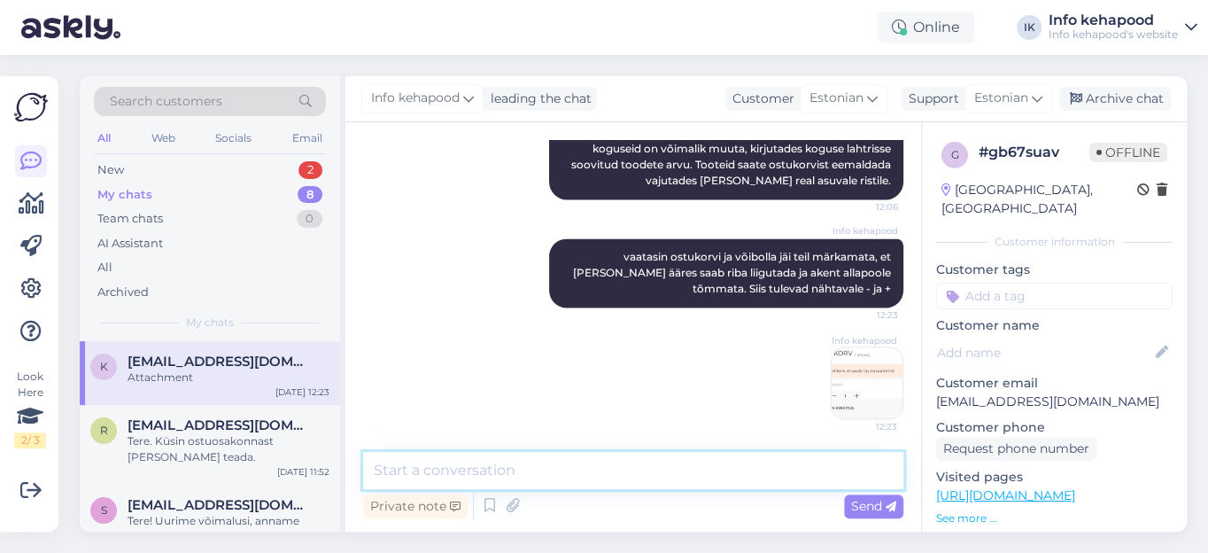
click at [438, 467] on textarea at bounding box center [633, 470] width 540 height 37
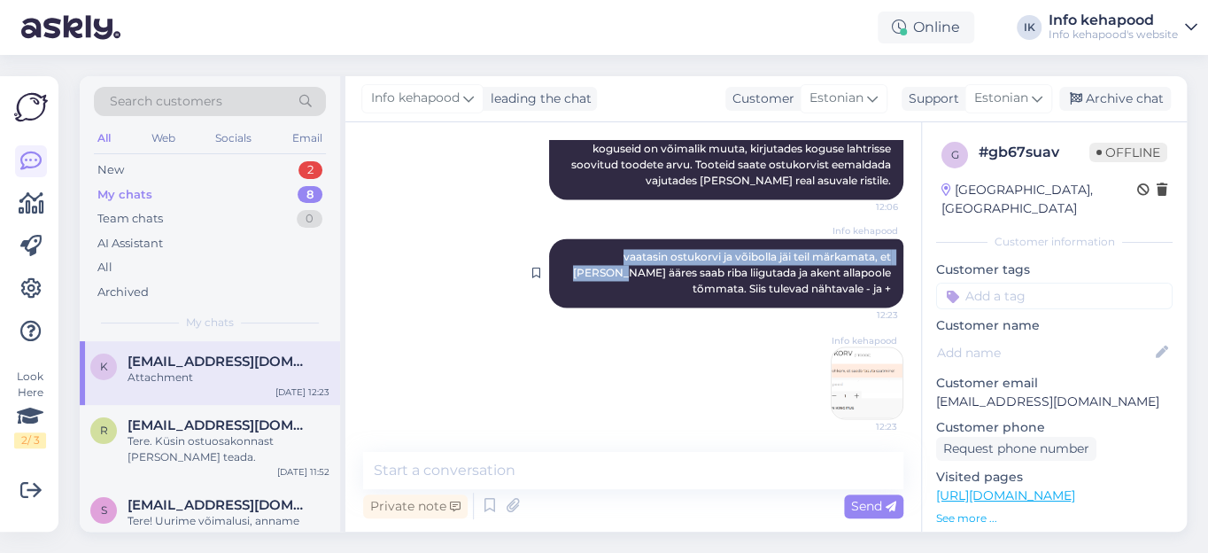
drag, startPoint x: 557, startPoint y: 245, endPoint x: 569, endPoint y: 274, distance: 30.9
click at [569, 274] on div "Info kehapood vaatasin ostukorvi ja võibolla jäi teil märkamata, et [PERSON_NAM…" at bounding box center [726, 272] width 354 height 69
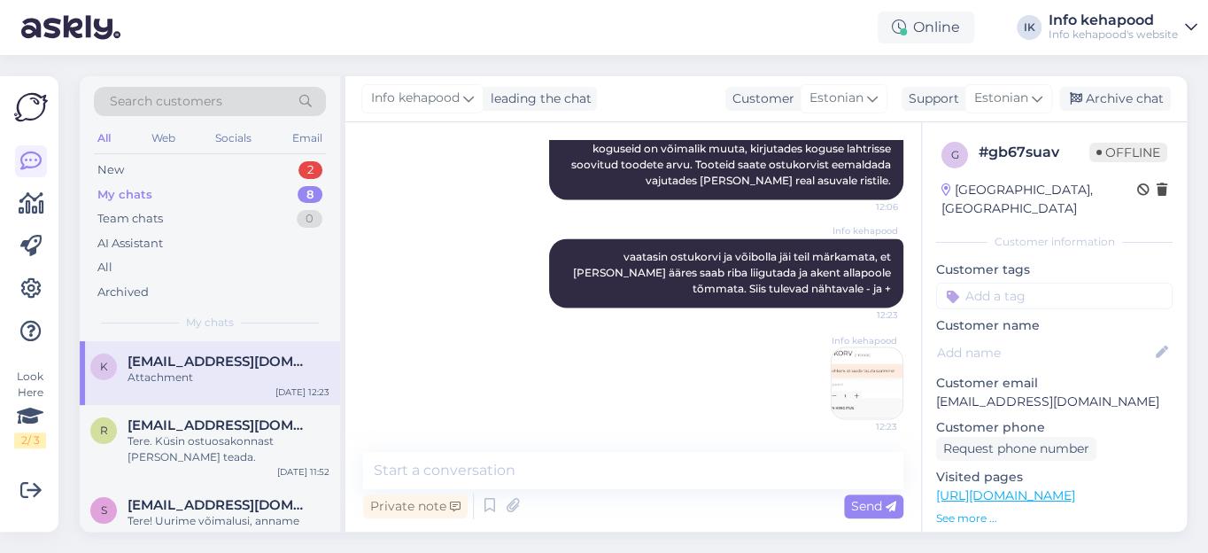
click at [544, 361] on div "Info kehapood 12:23" at bounding box center [633, 383] width 540 height 112
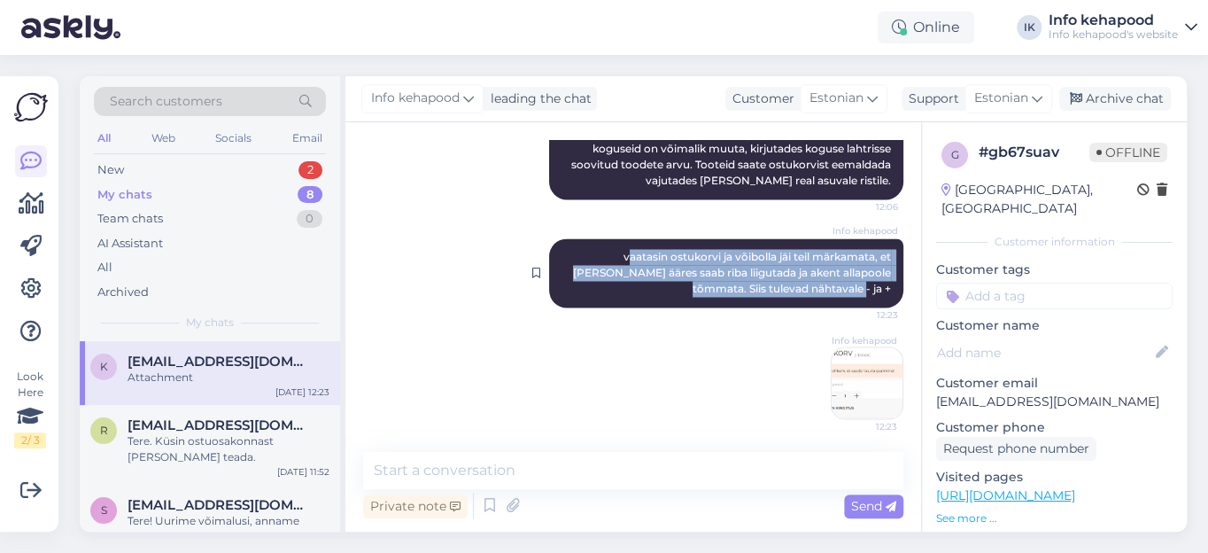
drag, startPoint x: 564, startPoint y: 241, endPoint x: 880, endPoint y: 293, distance: 320.4
click at [880, 293] on div "Info kehapood vaatasin ostukorvi ja võibolla jäi teil märkamata, et [PERSON_NAM…" at bounding box center [726, 272] width 354 height 69
copy span "aatasin ostukorvi ja võibolla jäi teil märkamata, et [PERSON_NAME] ääres saab r…"
click at [114, 171] on div "New" at bounding box center [110, 170] width 27 height 18
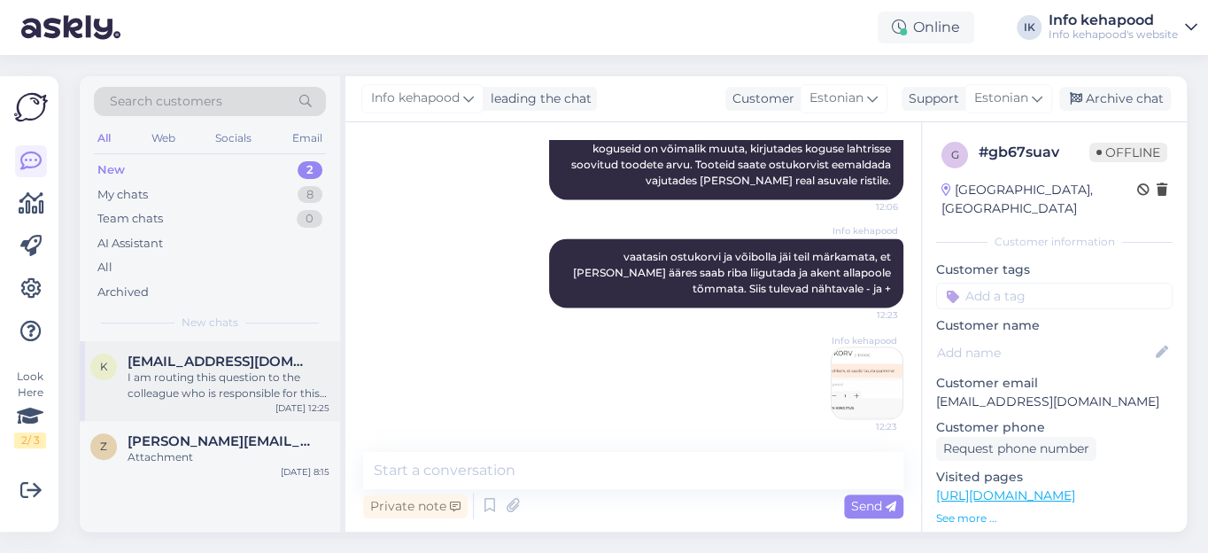
click at [181, 367] on span "[EMAIL_ADDRESS][DOMAIN_NAME]" at bounding box center [220, 361] width 184 height 16
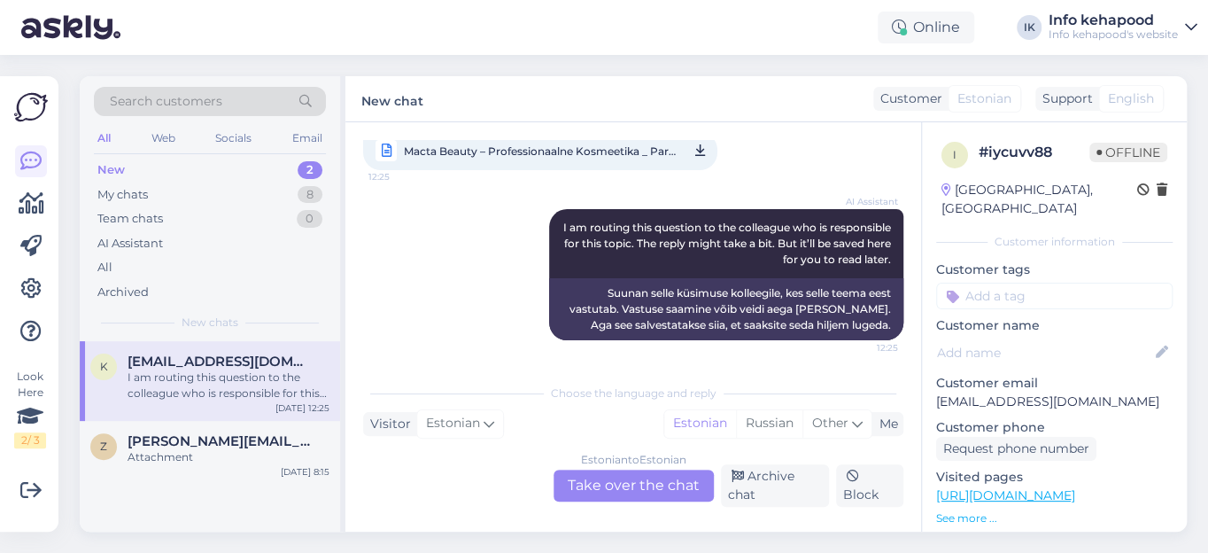
click at [624, 484] on div "Estonian to Estonian Take over the chat" at bounding box center [633, 485] width 160 height 32
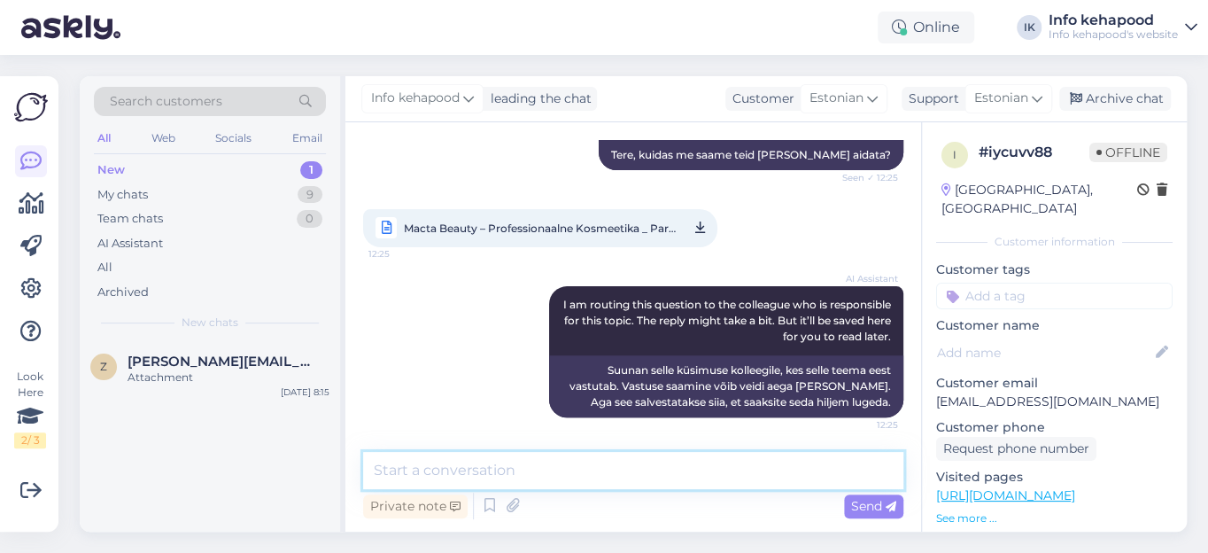
click at [557, 470] on textarea at bounding box center [633, 470] width 540 height 37
paste textarea "aatasin ostukorvi ja võibolla jäi teil märkamata, et [PERSON_NAME] ääres saab r…"
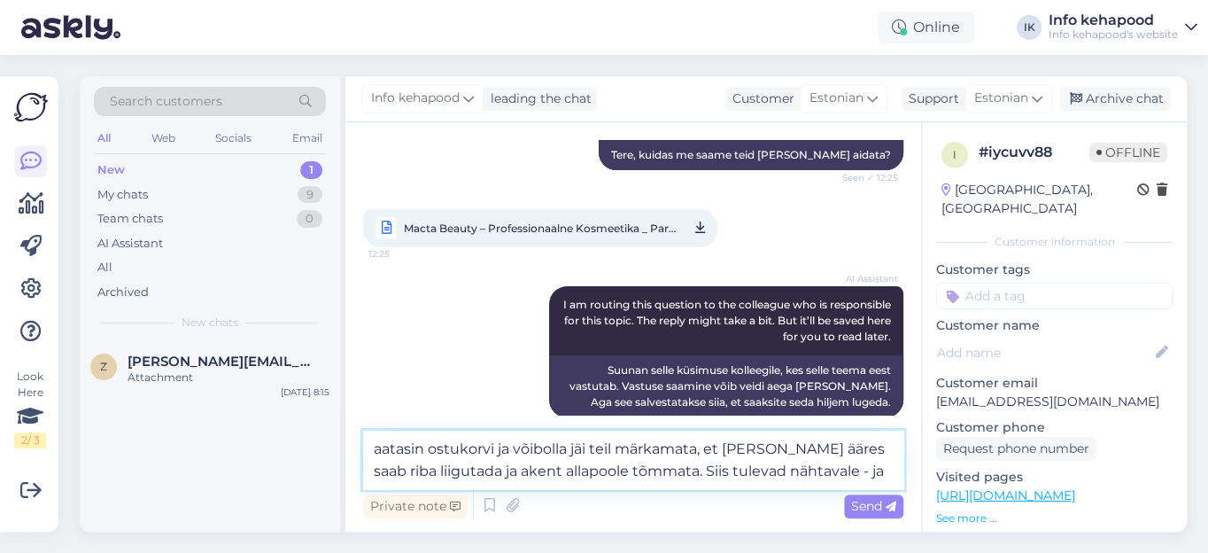
scroll to position [259, 0]
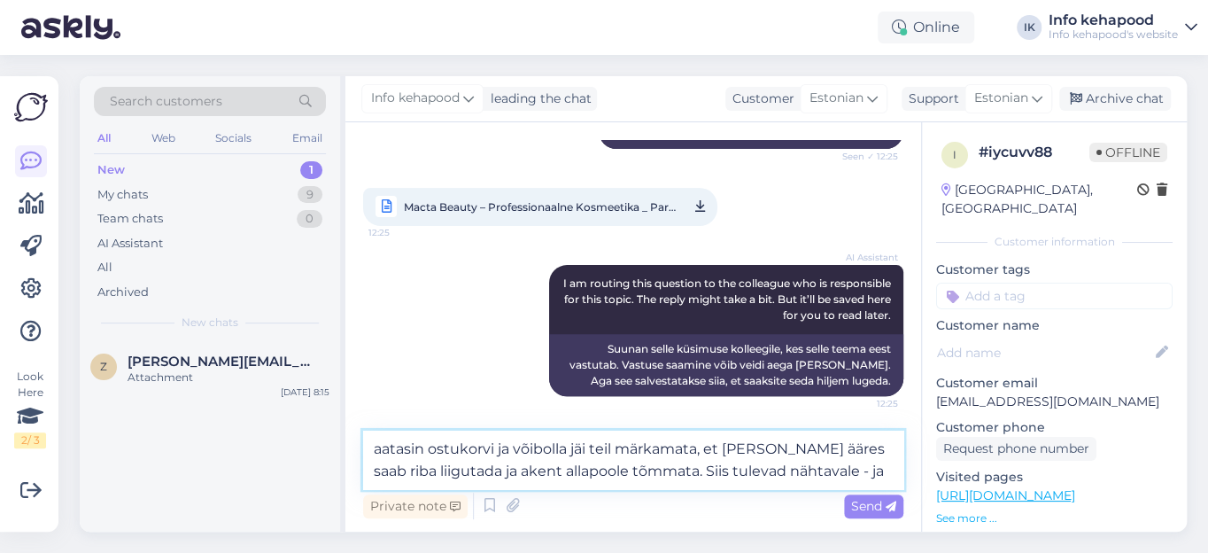
click at [370, 447] on textarea "aatasin ostukorvi ja võibolla jäi teil märkamata, et [PERSON_NAME] ääres saab r…" at bounding box center [633, 459] width 540 height 58
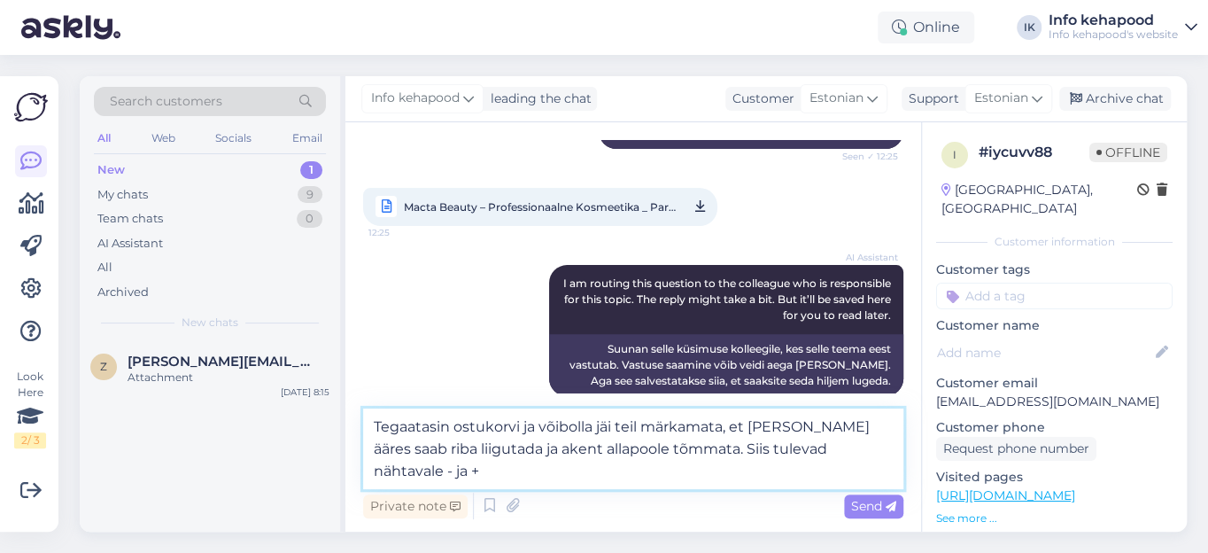
scroll to position [281, 0]
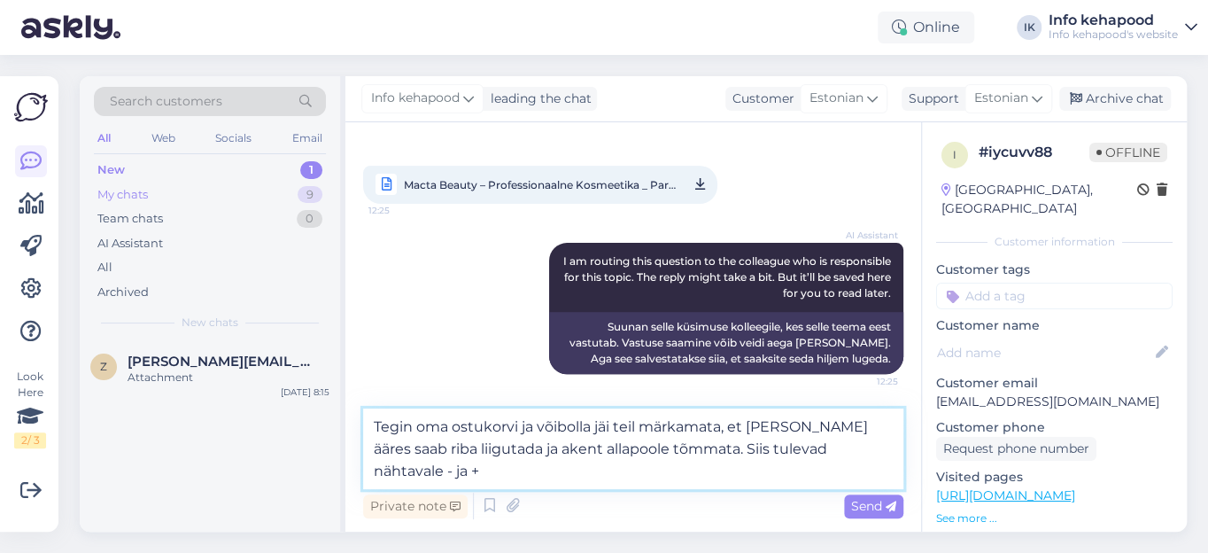
type textarea "Tegin oma ostukorvi ja võibolla jäi teil märkamata, et [PERSON_NAME] ääres saab…"
click at [130, 195] on div "My chats" at bounding box center [122, 195] width 50 height 18
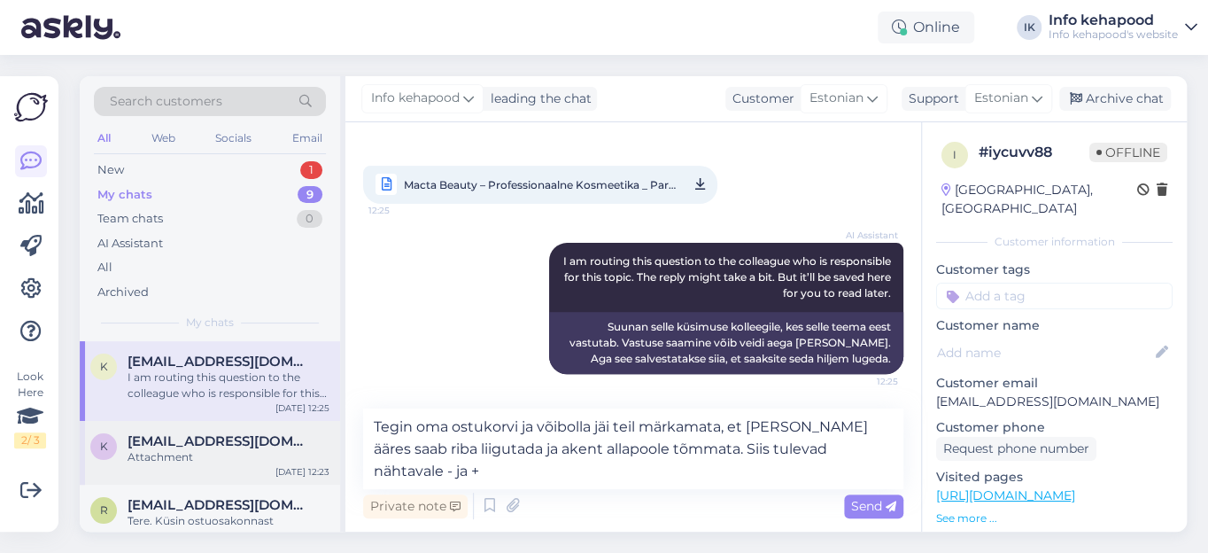
click at [202, 456] on div "Attachment" at bounding box center [229, 457] width 202 height 16
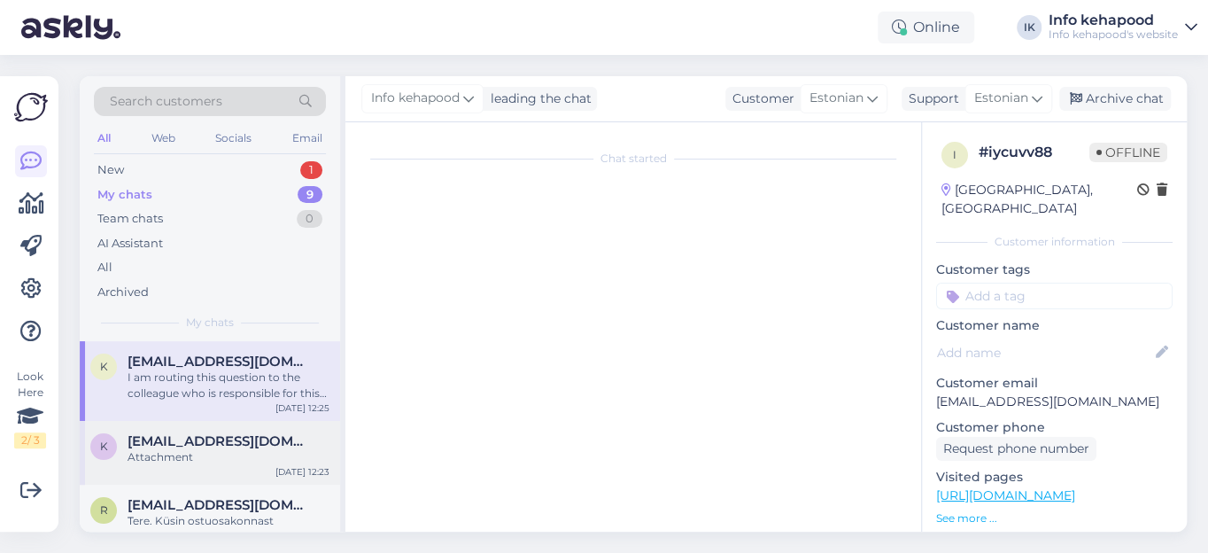
scroll to position [1480, 0]
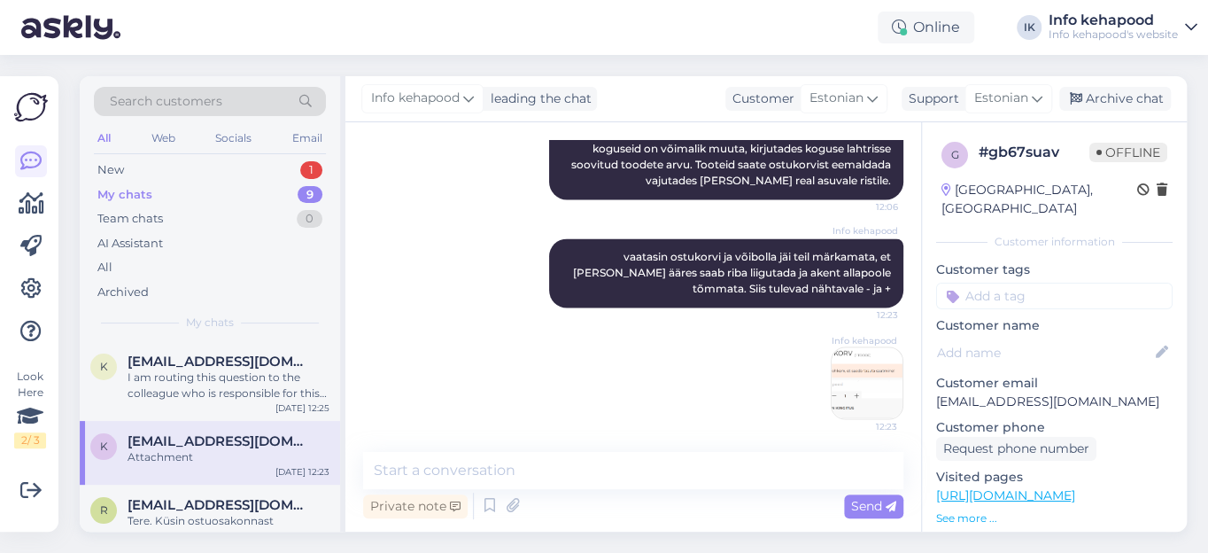
drag, startPoint x: 822, startPoint y: 344, endPoint x: 839, endPoint y: 374, distance: 34.2
click at [839, 374] on div "Info kehapood 12:23" at bounding box center [633, 383] width 540 height 112
click at [844, 371] on img at bounding box center [867, 382] width 71 height 71
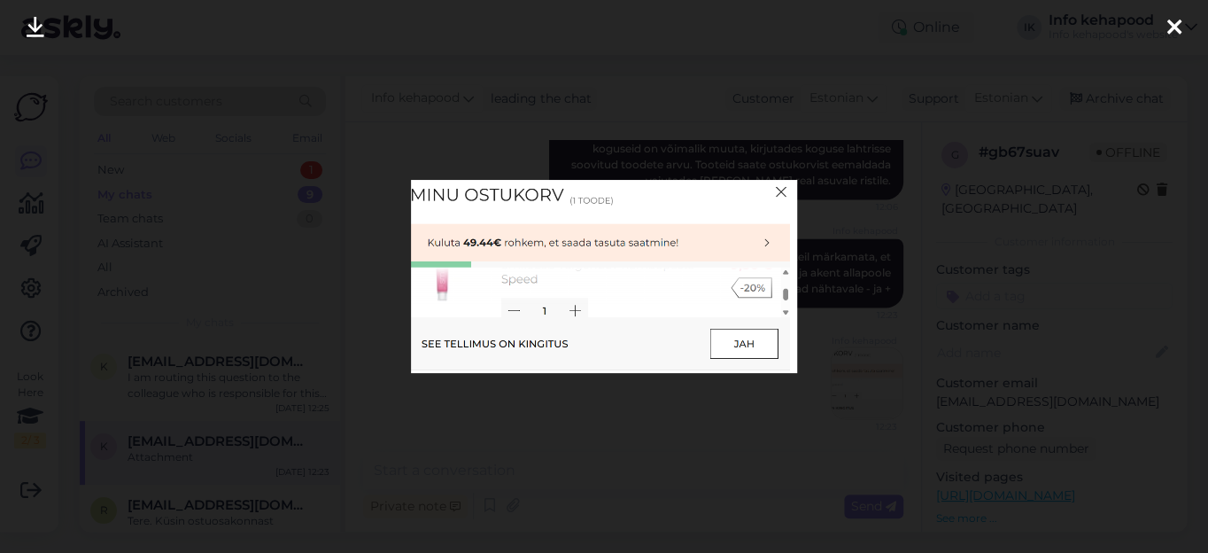
click at [1181, 22] on div at bounding box center [1174, 28] width 35 height 56
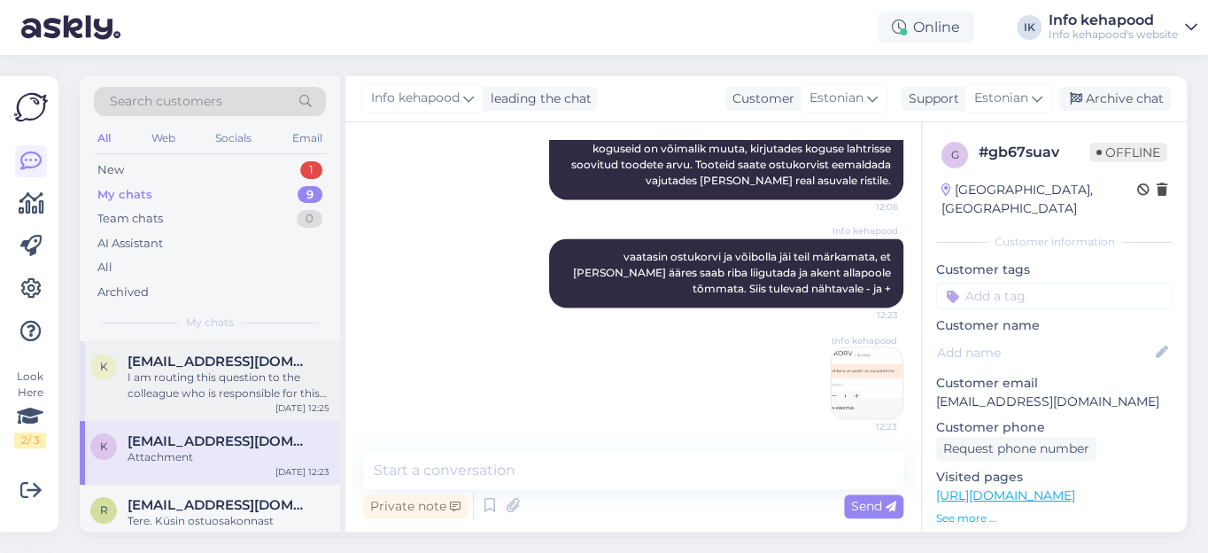
click at [267, 389] on div "I am routing this question to the colleague who is responsible for this topic. …" at bounding box center [229, 385] width 202 height 32
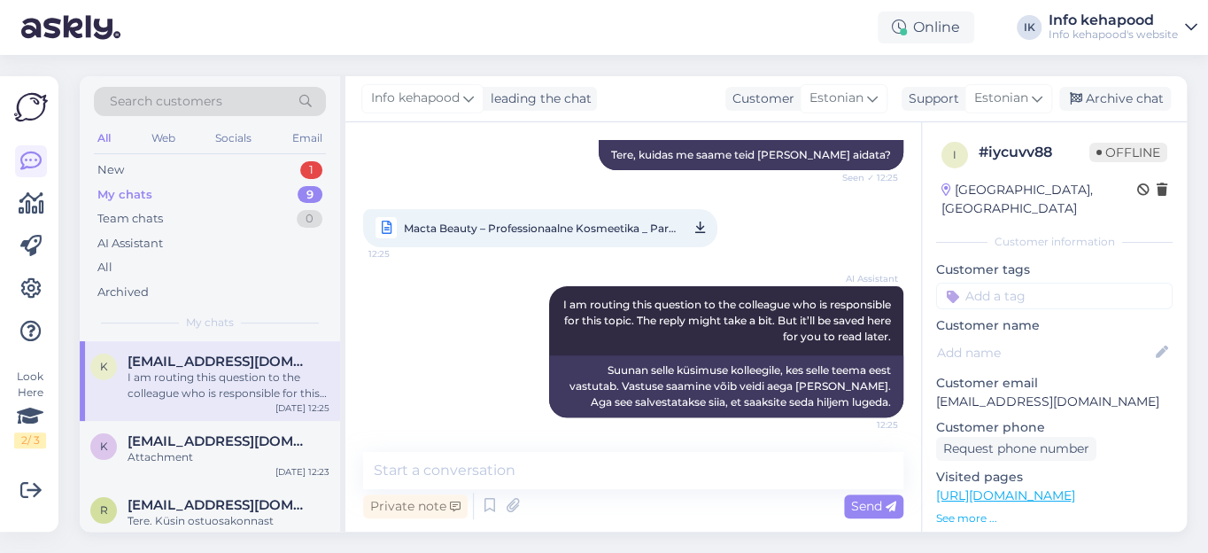
click at [576, 494] on div "Private note Send" at bounding box center [633, 506] width 540 height 34
click at [566, 473] on textarea at bounding box center [633, 470] width 540 height 37
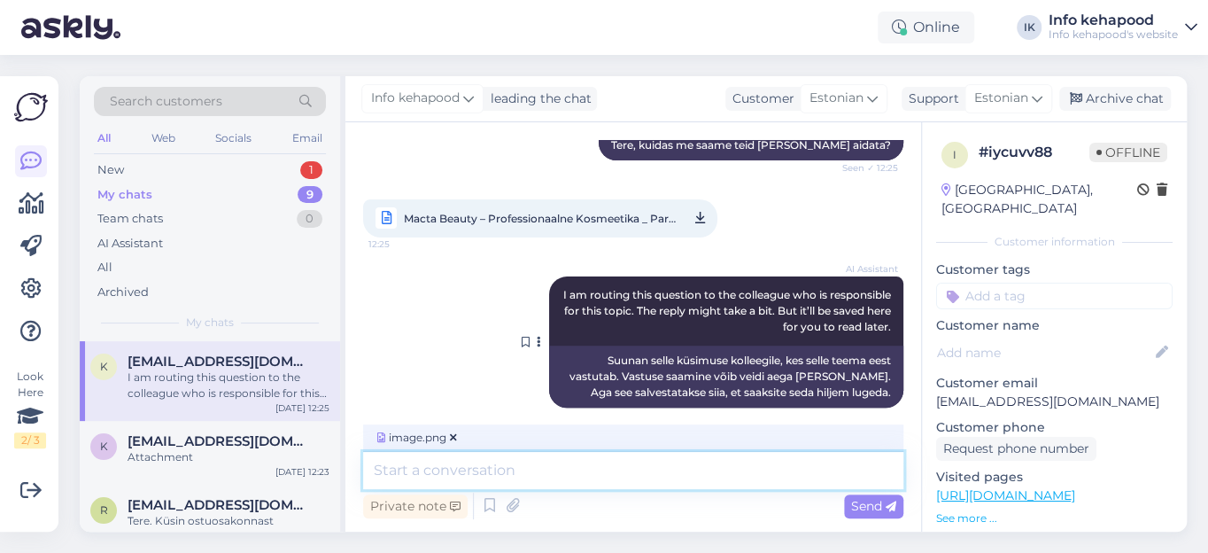
scroll to position [265, 0]
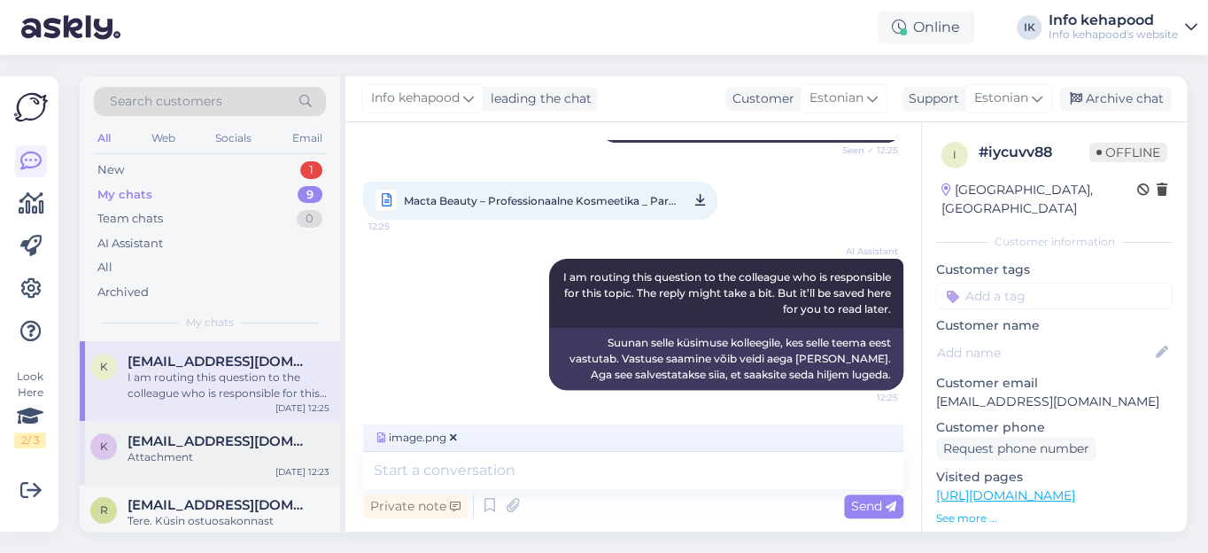
click at [174, 445] on span "[EMAIL_ADDRESS][DOMAIN_NAME]" at bounding box center [220, 441] width 184 height 16
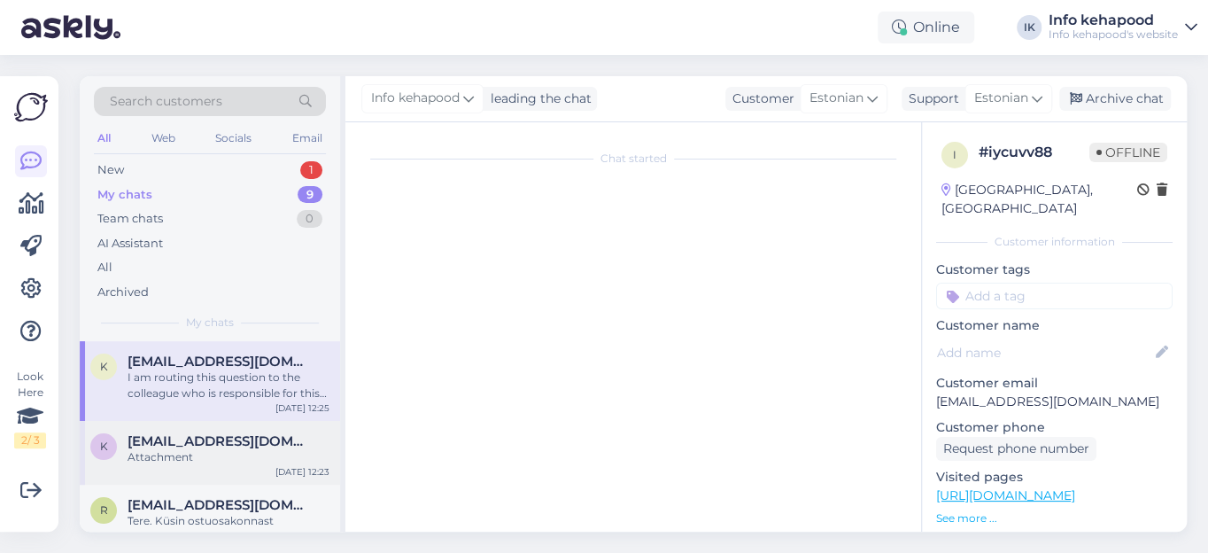
scroll to position [1480, 0]
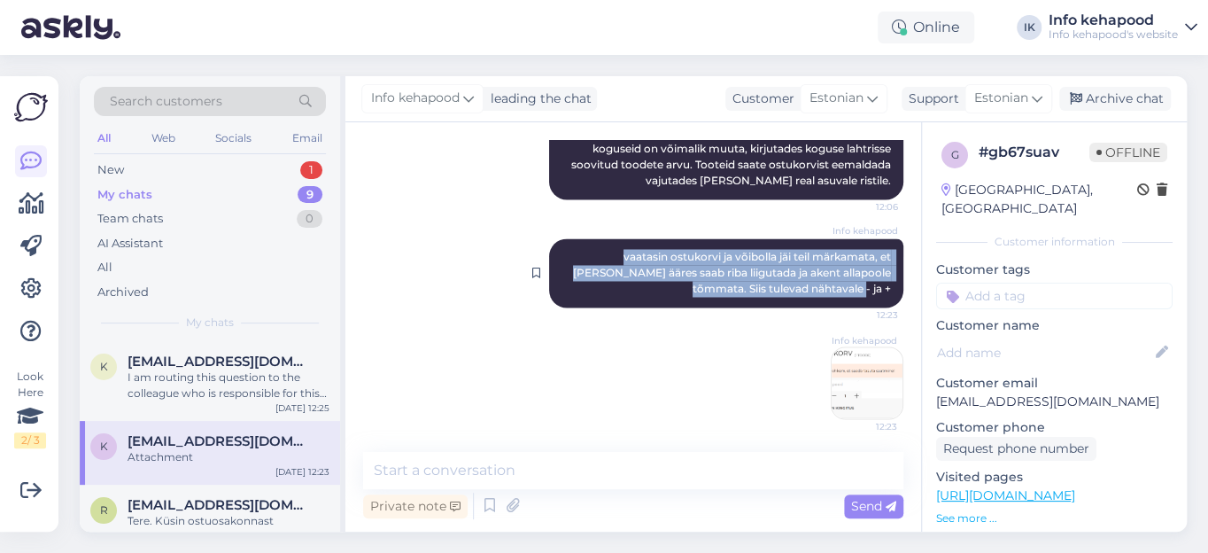
drag, startPoint x: 561, startPoint y: 251, endPoint x: 877, endPoint y: 292, distance: 318.0
click at [877, 292] on span "vaatasin ostukorvi ja võibolla jäi teil märkamata, et [PERSON_NAME] ääres saab …" at bounding box center [733, 272] width 321 height 45
copy span "vaatasin ostukorvi ja võibolla jäi teil märkamata, et [PERSON_NAME] ääres saab …"
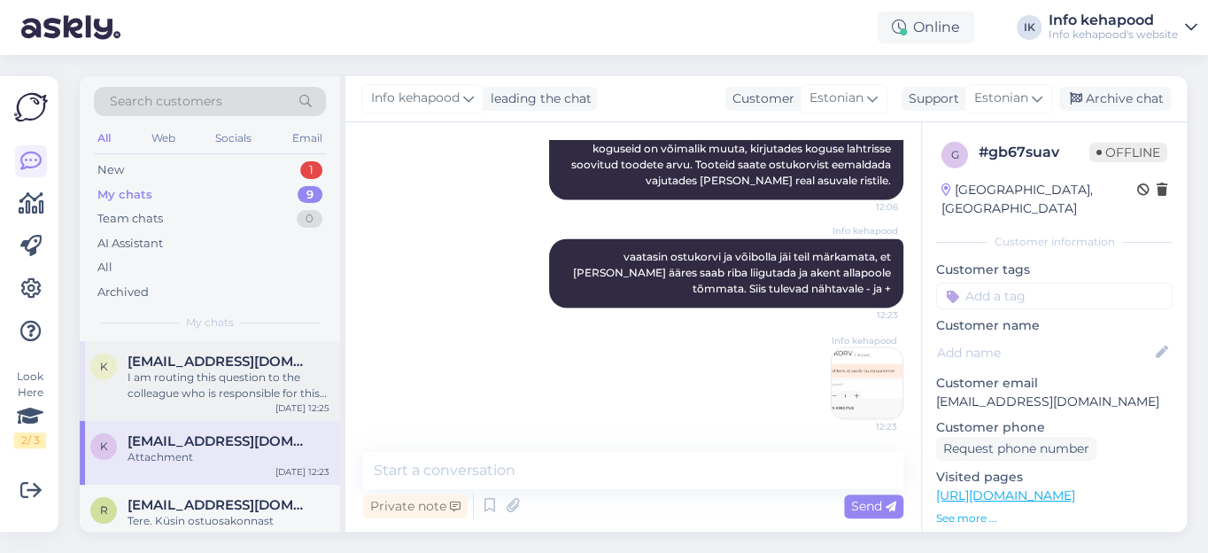
click at [253, 378] on div "I am routing this question to the colleague who is responsible for this topic. …" at bounding box center [229, 385] width 202 height 32
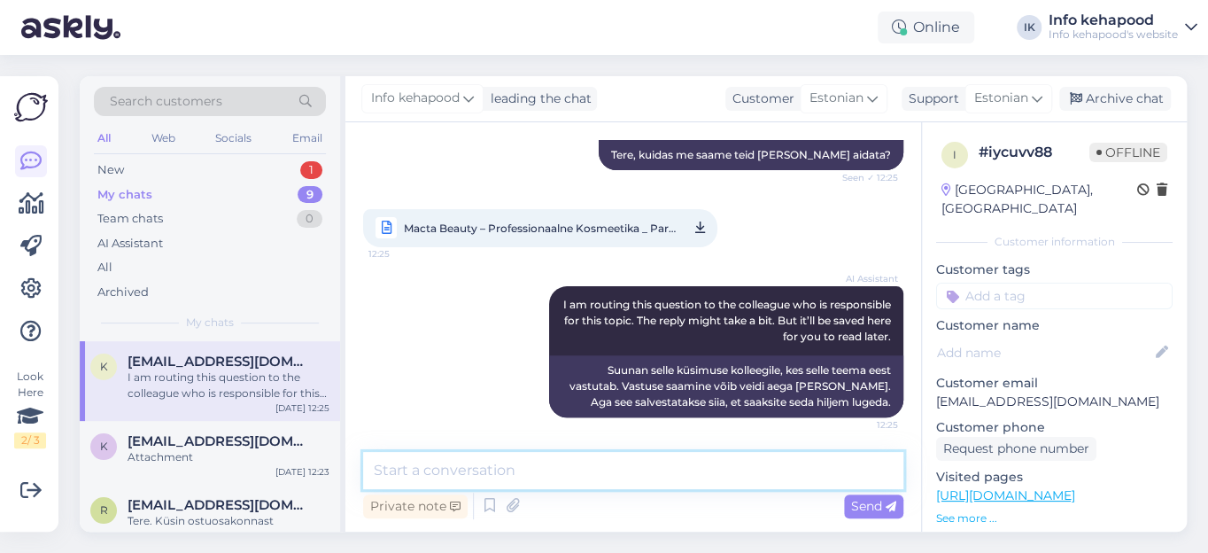
click at [700, 475] on textarea at bounding box center [633, 470] width 540 height 37
paste textarea "vaatasin ostukorvi ja võibolla jäi teil märkamata, et [PERSON_NAME] ääres saab …"
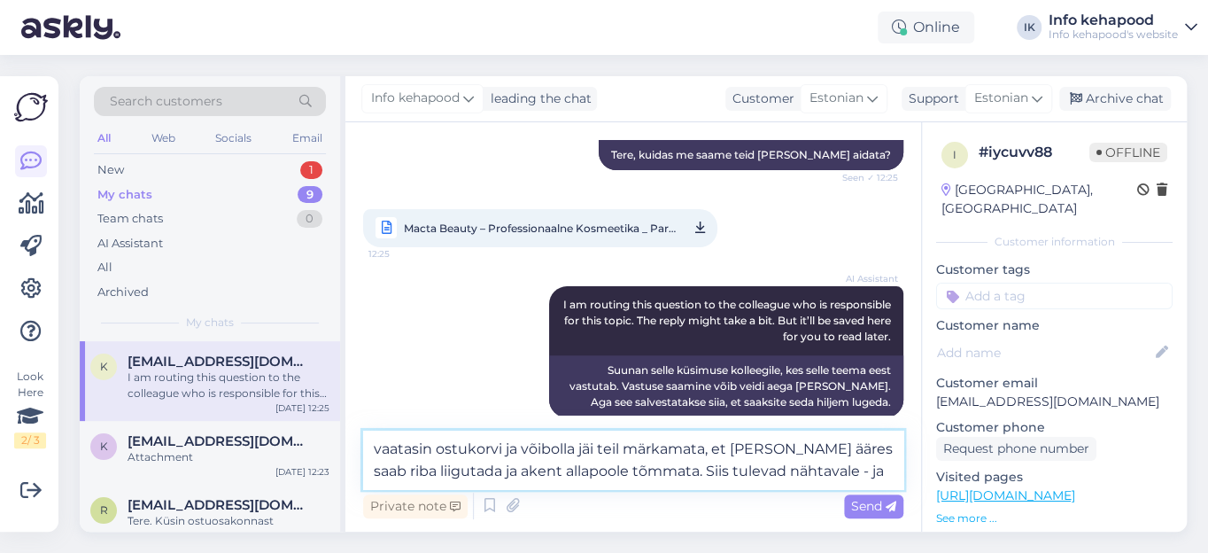
drag, startPoint x: 372, startPoint y: 446, endPoint x: 403, endPoint y: 438, distance: 32.0
click at [373, 446] on textarea "vaatasin ostukorvi ja võibolla jäi teil märkamata, et [PERSON_NAME] ääres saab …" at bounding box center [633, 459] width 540 height 58
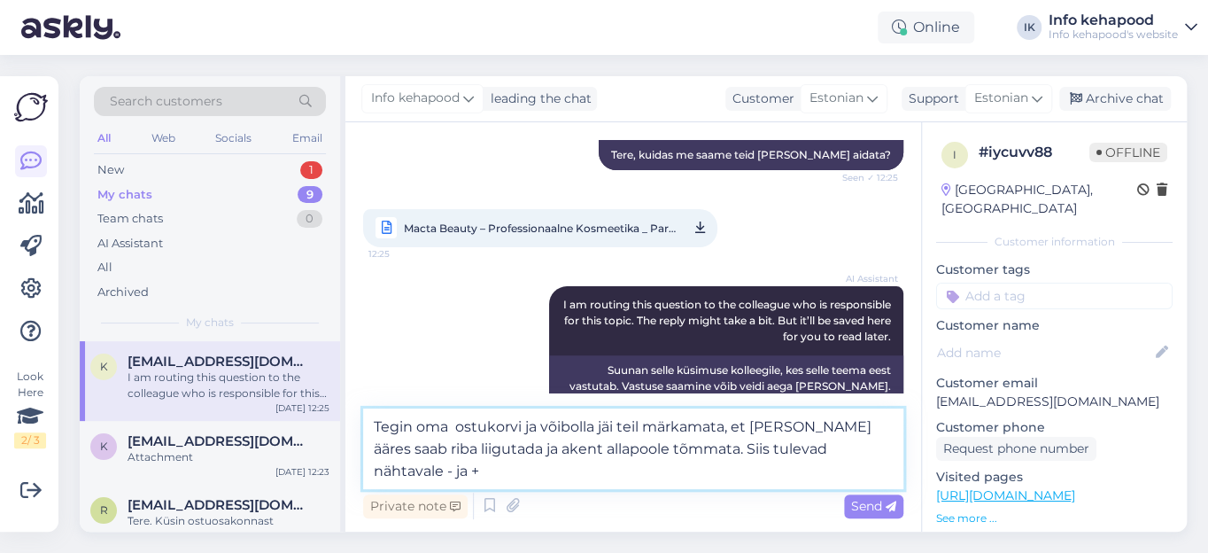
click at [879, 443] on textarea "Tegin oma ostukorvi ja võibolla jäi teil märkamata, et [PERSON_NAME] ääres saab…" at bounding box center [633, 448] width 540 height 81
type textarea "Tegin oma ostukorvi ja võibolla jäi teil märkamata, et [PERSON_NAME] ääres saab…"
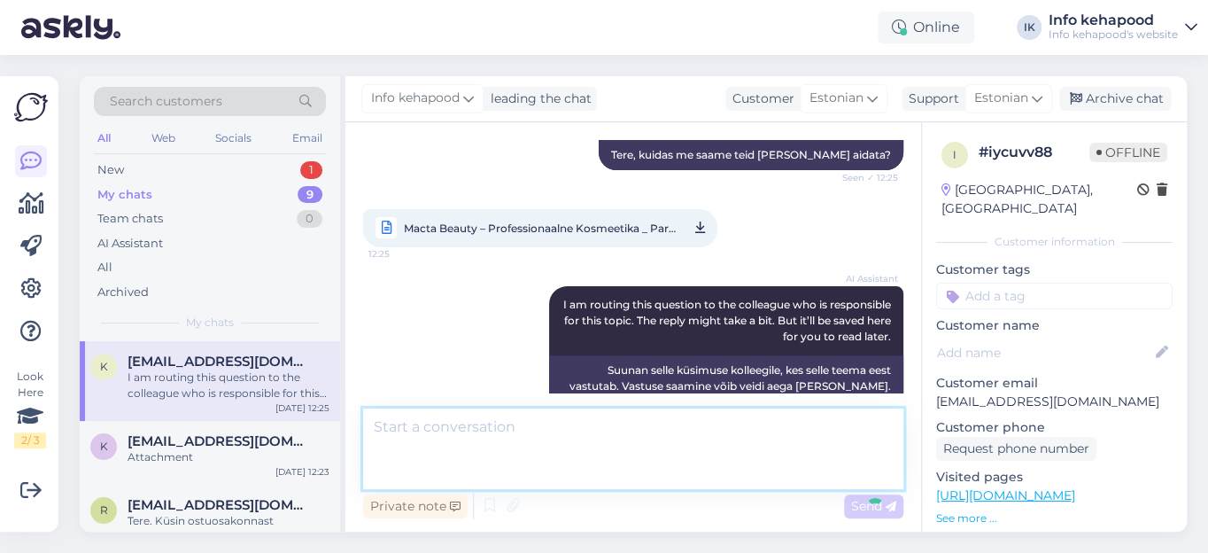
scroll to position [361, 0]
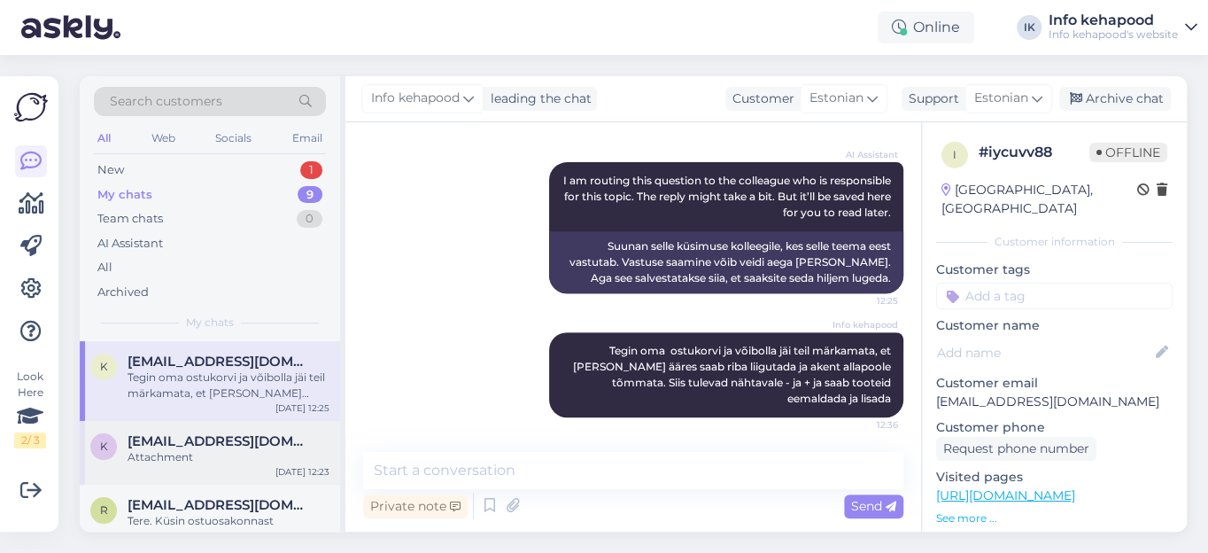
click at [192, 453] on div "Attachment" at bounding box center [229, 457] width 202 height 16
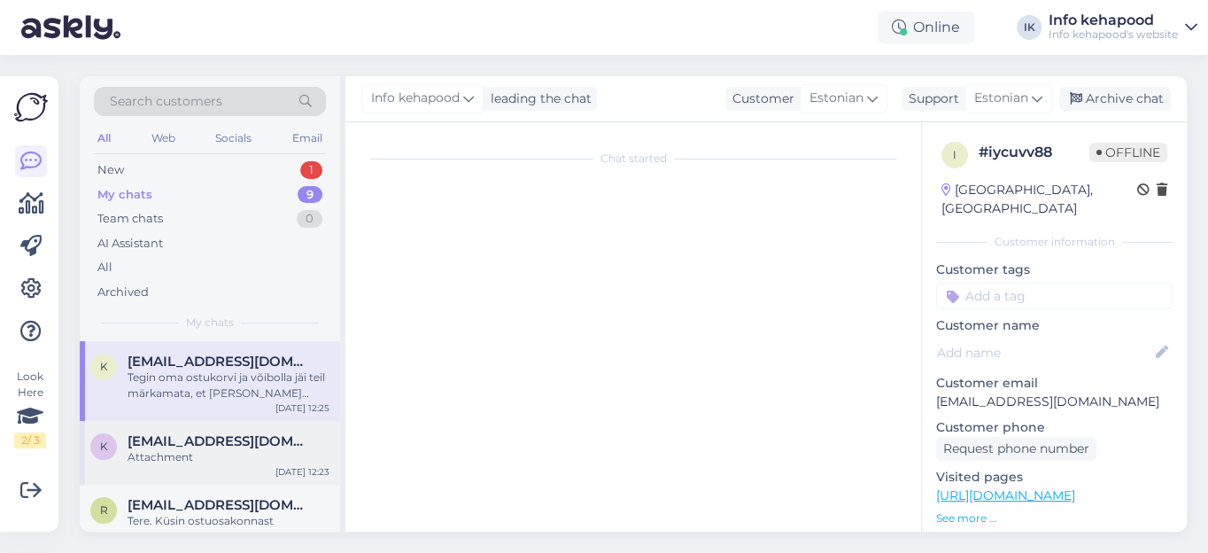
scroll to position [1480, 0]
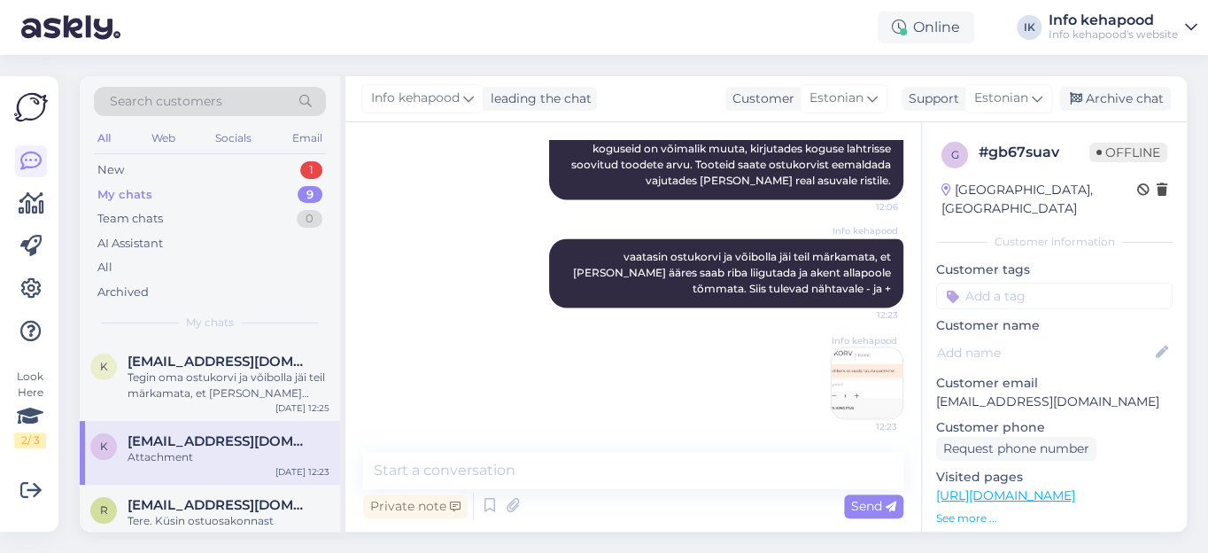
click at [832, 384] on img at bounding box center [867, 382] width 71 height 71
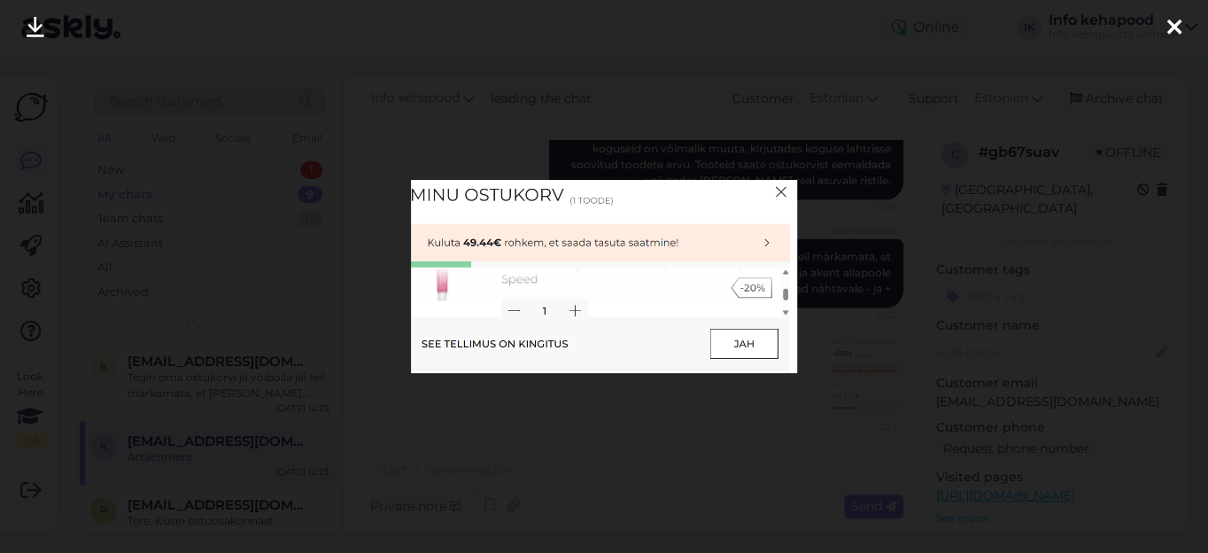
click at [1167, 25] on icon at bounding box center [1174, 28] width 14 height 23
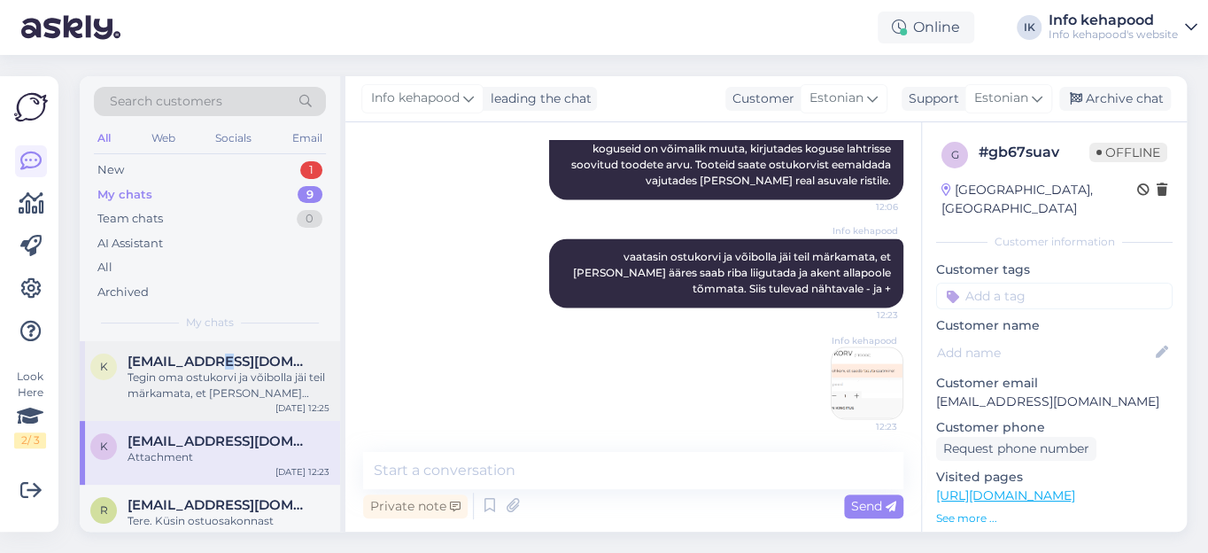
drag, startPoint x: 194, startPoint y: 366, endPoint x: 224, endPoint y: 378, distance: 32.6
click at [195, 366] on span "[EMAIL_ADDRESS][DOMAIN_NAME]" at bounding box center [220, 361] width 184 height 16
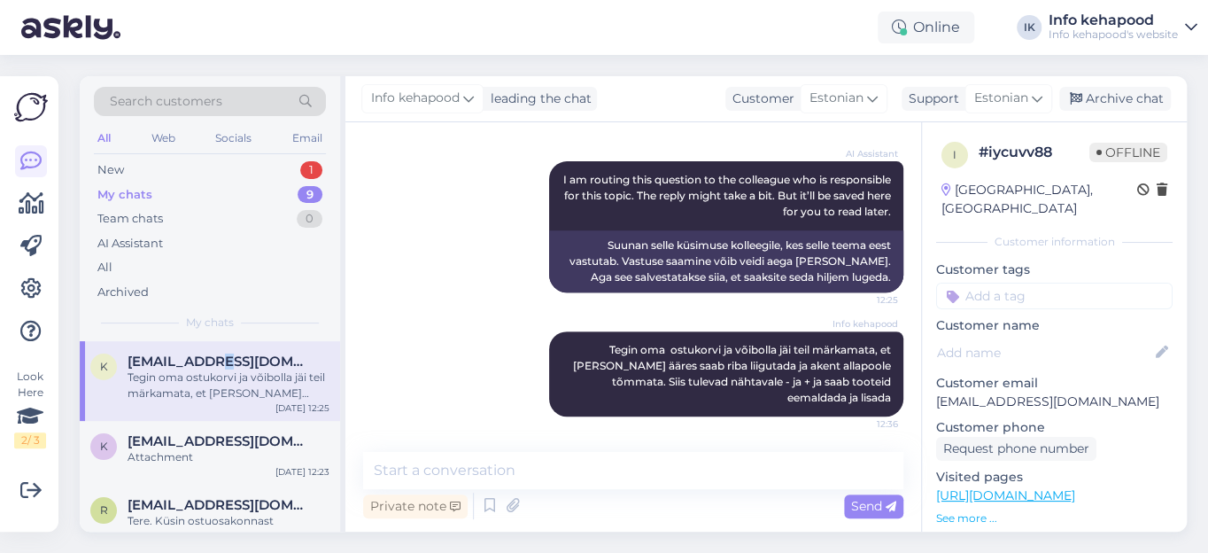
scroll to position [361, 0]
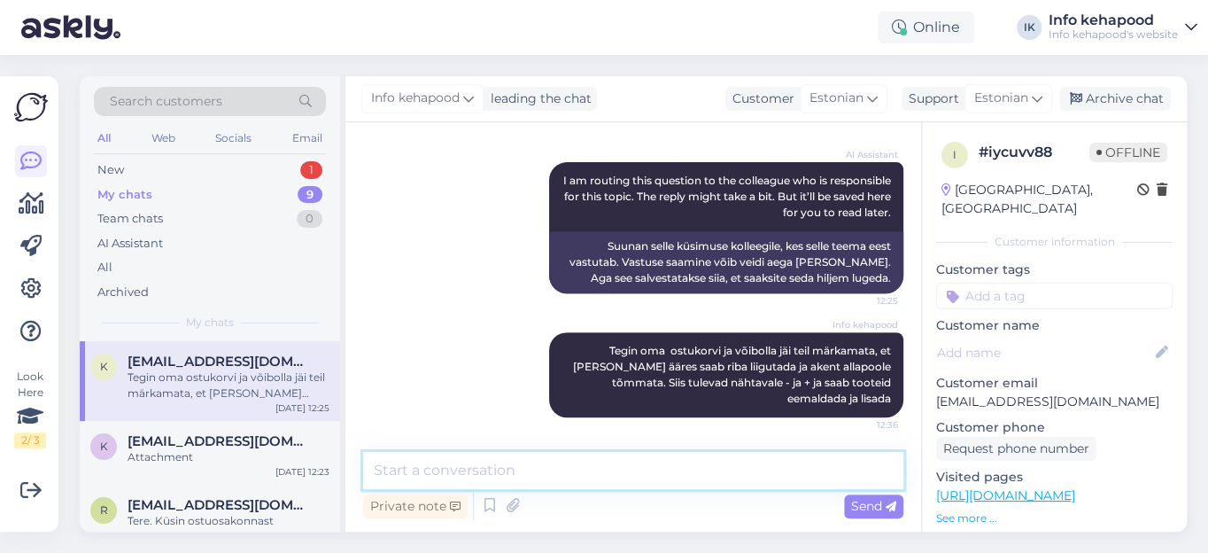
click at [464, 473] on textarea at bounding box center [633, 470] width 540 height 37
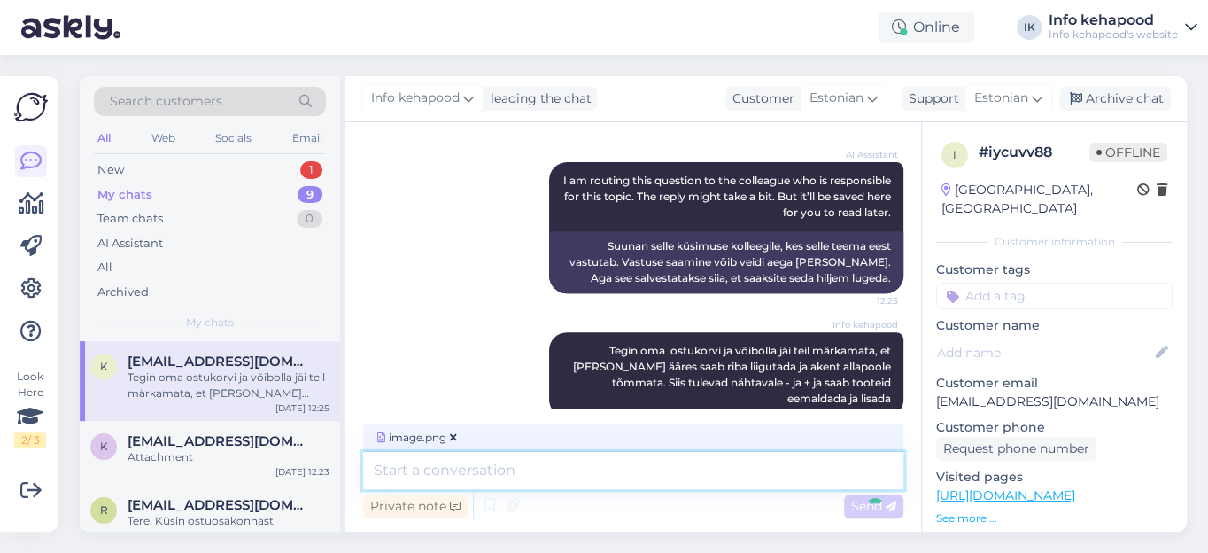
scroll to position [472, 0]
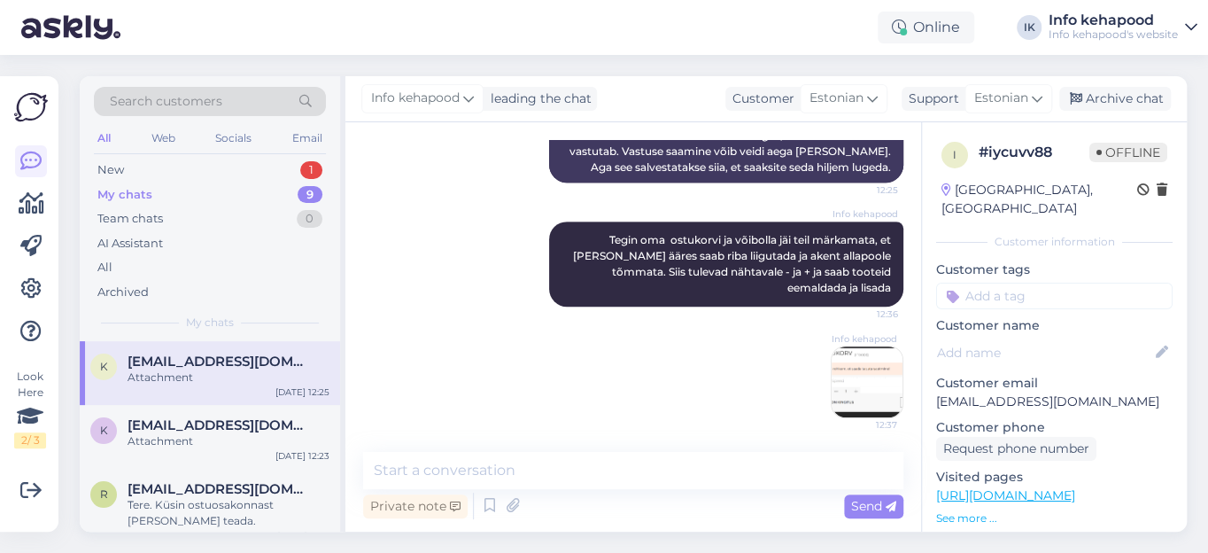
click at [865, 369] on img at bounding box center [867, 381] width 71 height 71
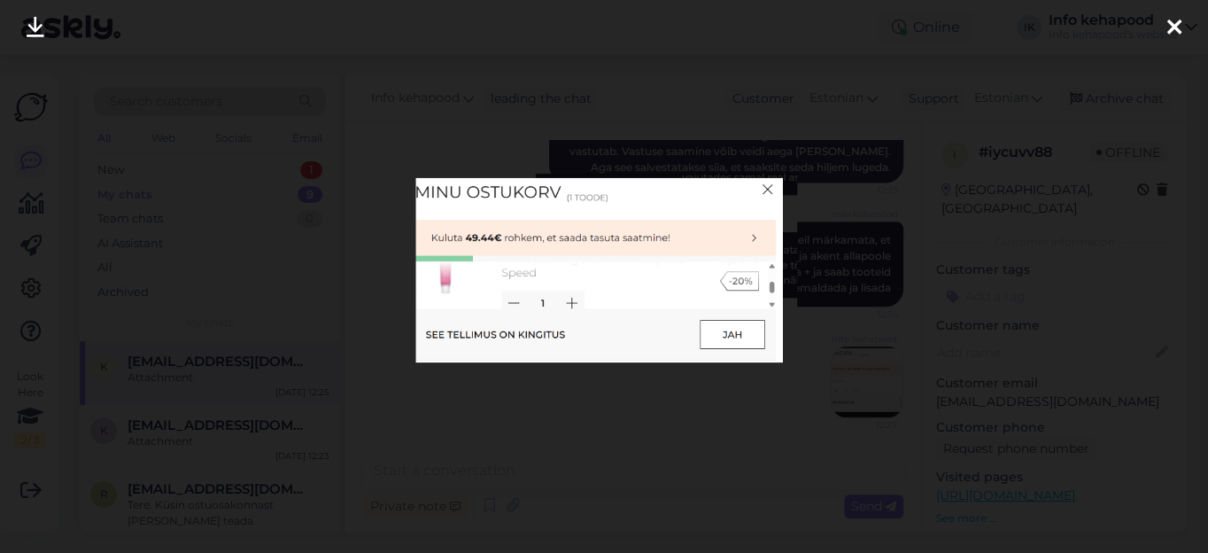
click at [767, 186] on img at bounding box center [604, 276] width 387 height 205
click at [1176, 23] on icon at bounding box center [1174, 28] width 14 height 23
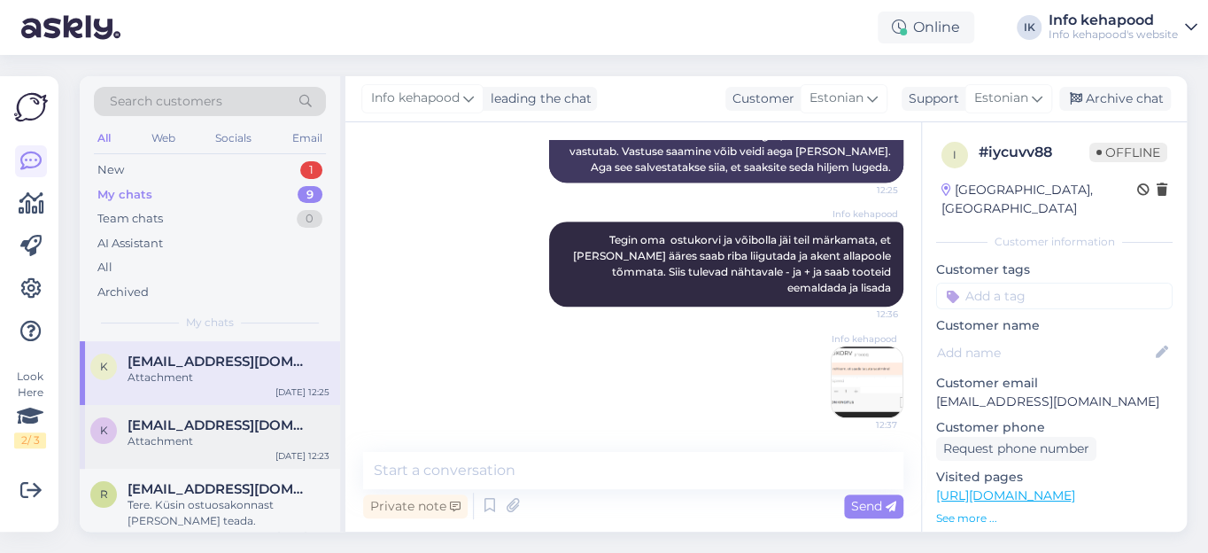
click at [275, 445] on div "Attachment" at bounding box center [229, 441] width 202 height 16
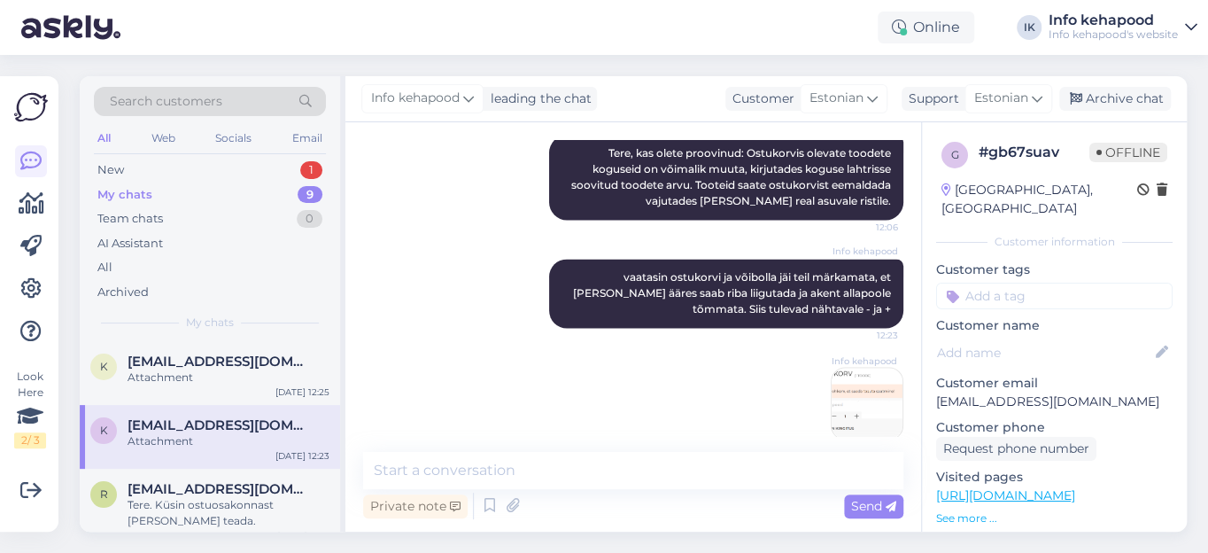
scroll to position [1480, 0]
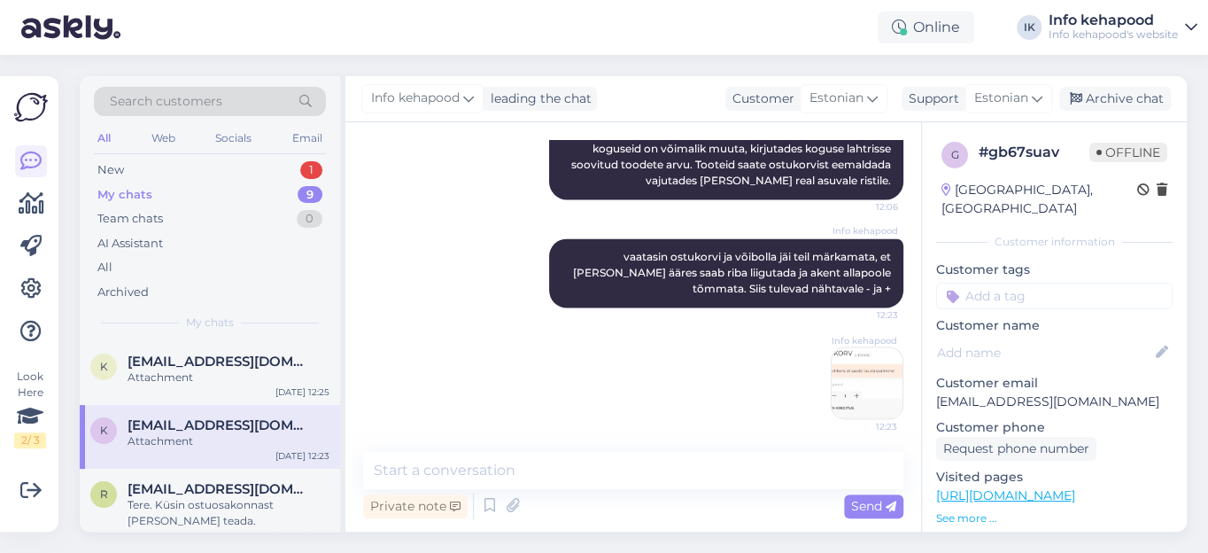
click at [181, 197] on div "My chats 9" at bounding box center [210, 194] width 232 height 25
